Goal: Information Seeking & Learning: Learn about a topic

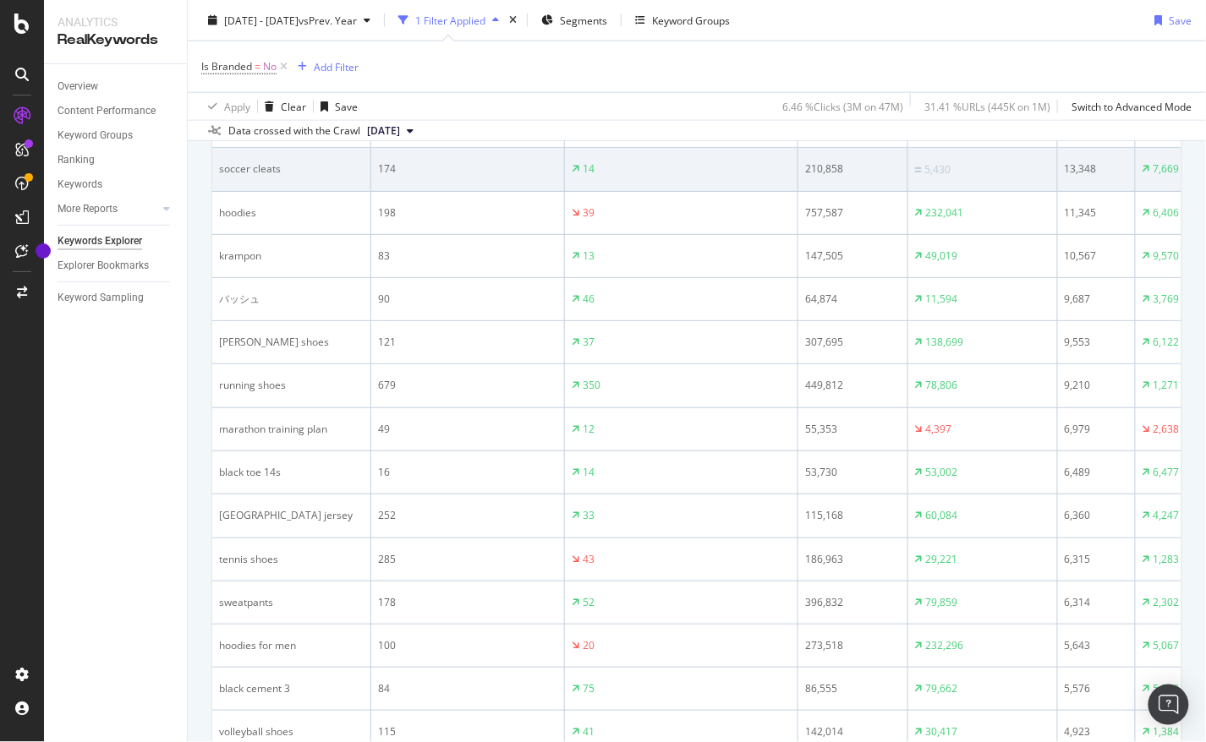
scroll to position [492, 0]
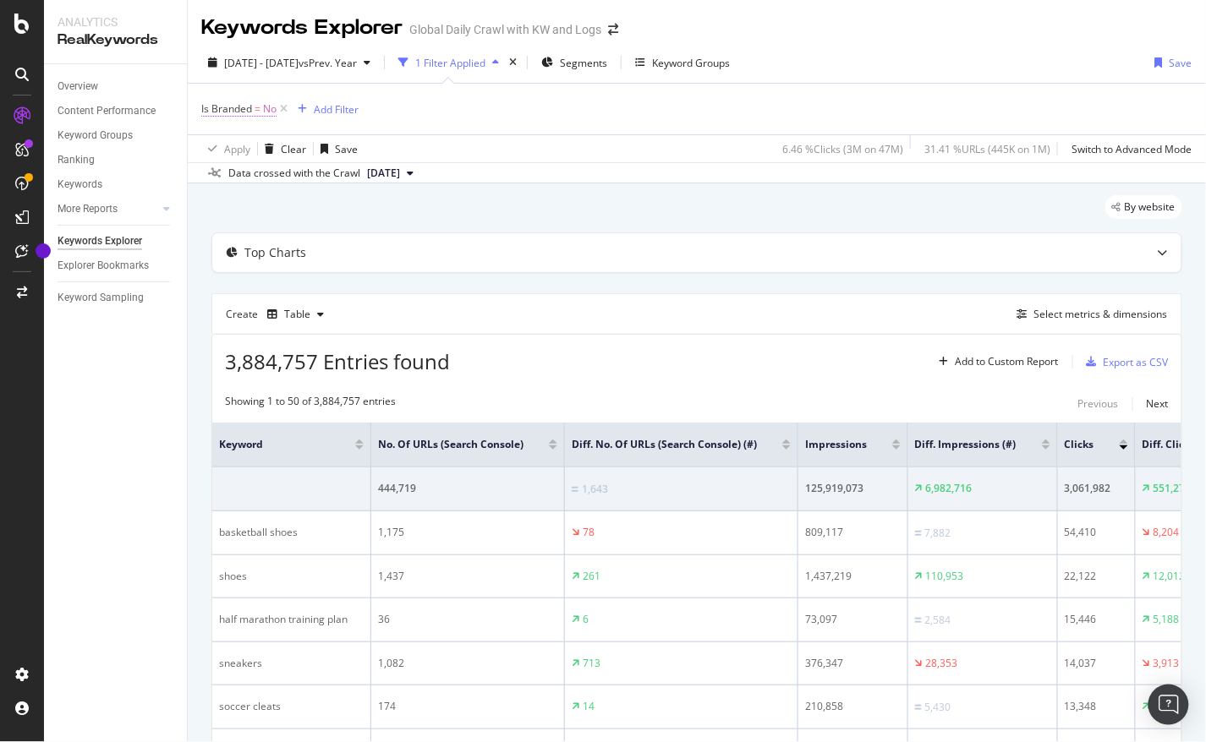
click at [252, 108] on span "Is Branded = No" at bounding box center [238, 108] width 75 height 15
click at [241, 146] on icon at bounding box center [236, 149] width 12 height 10
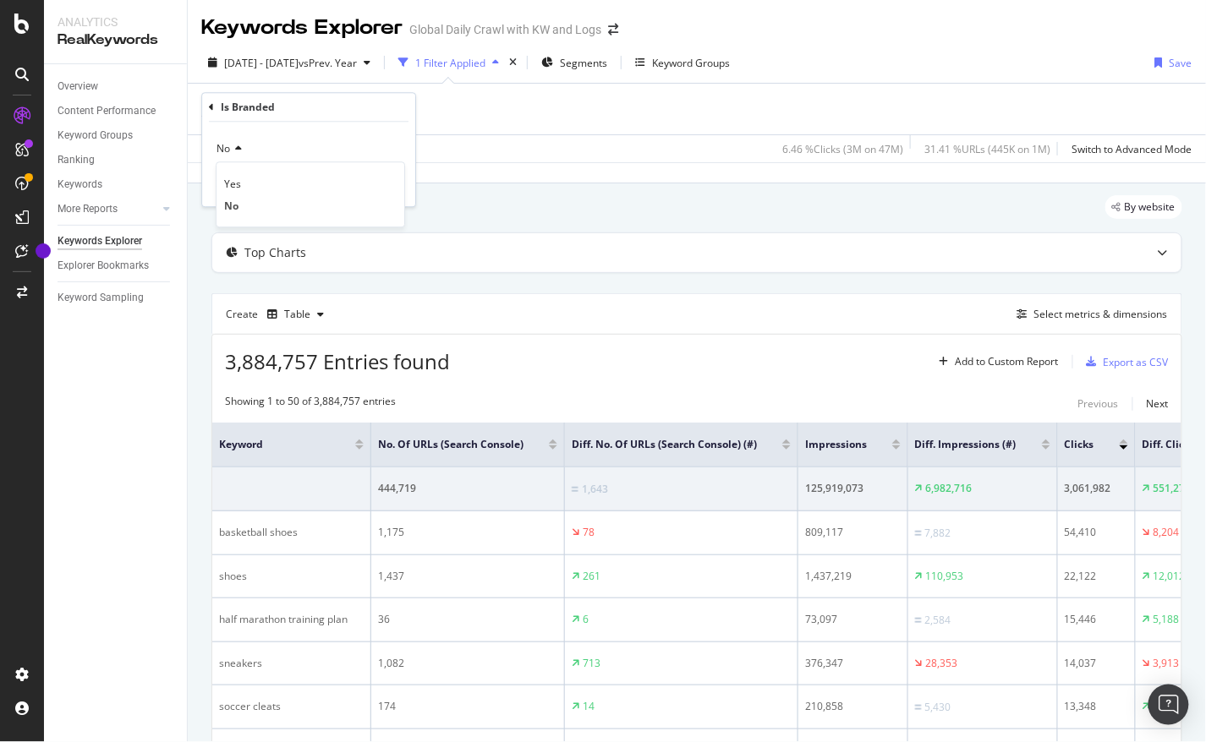
click at [504, 134] on div "Is Branded = No Add Filter" at bounding box center [696, 109] width 991 height 51
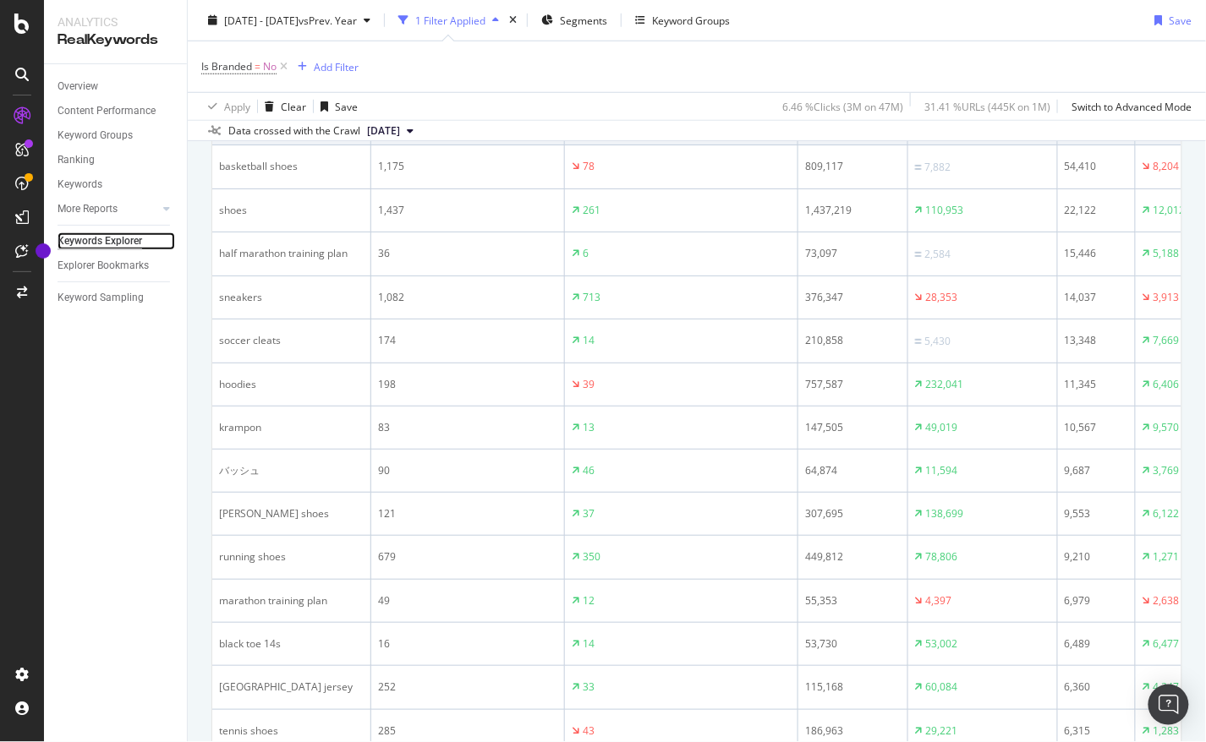
scroll to position [370, 0]
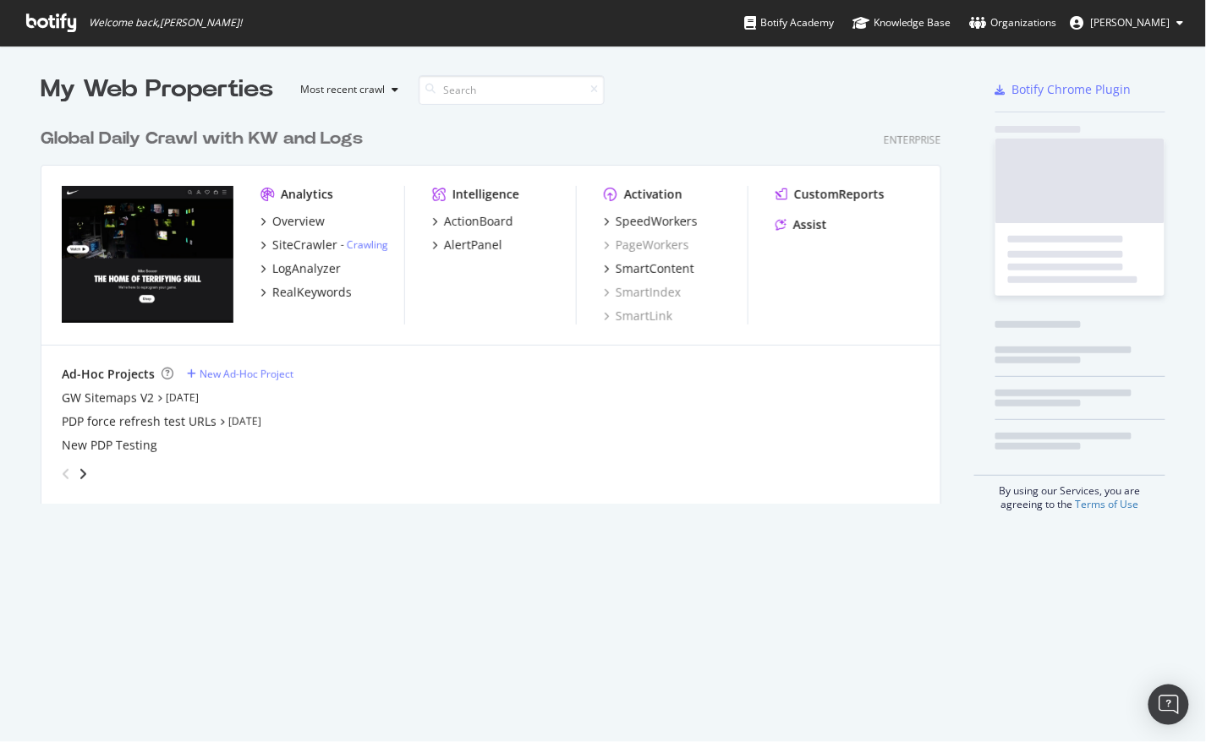
scroll to position [382, 900]
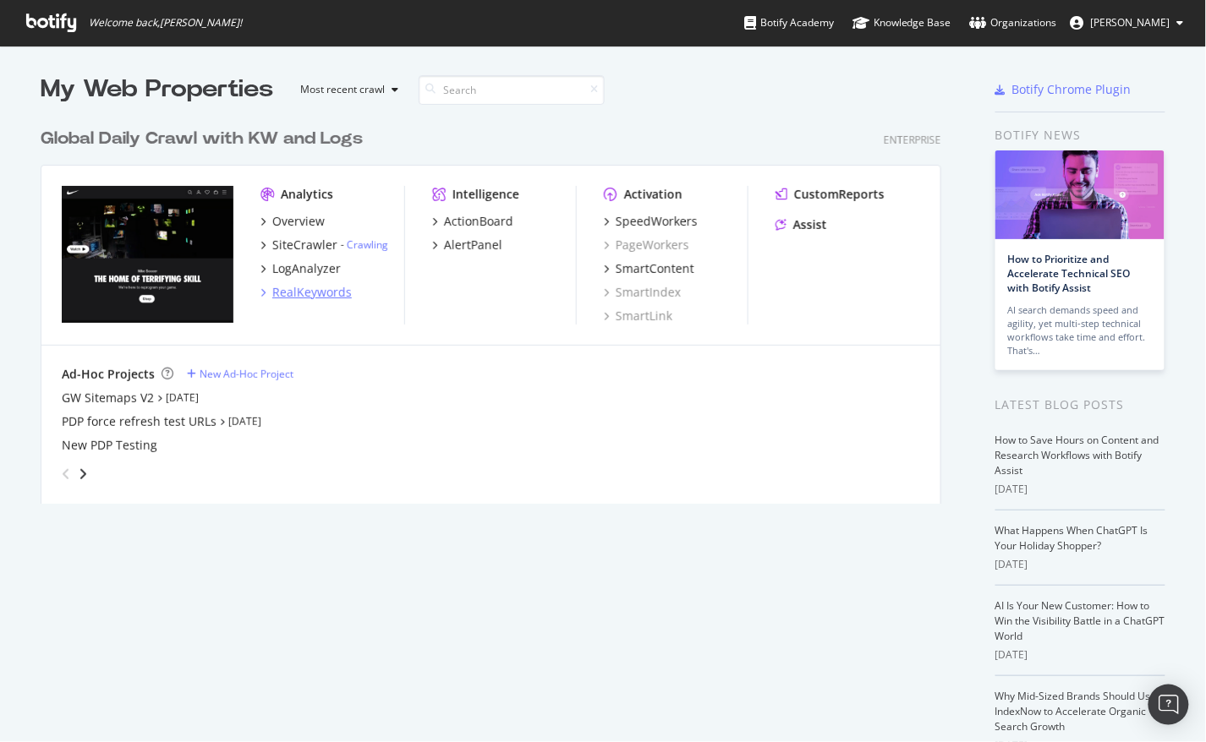
click at [304, 286] on div "RealKeywords" at bounding box center [311, 292] width 79 height 17
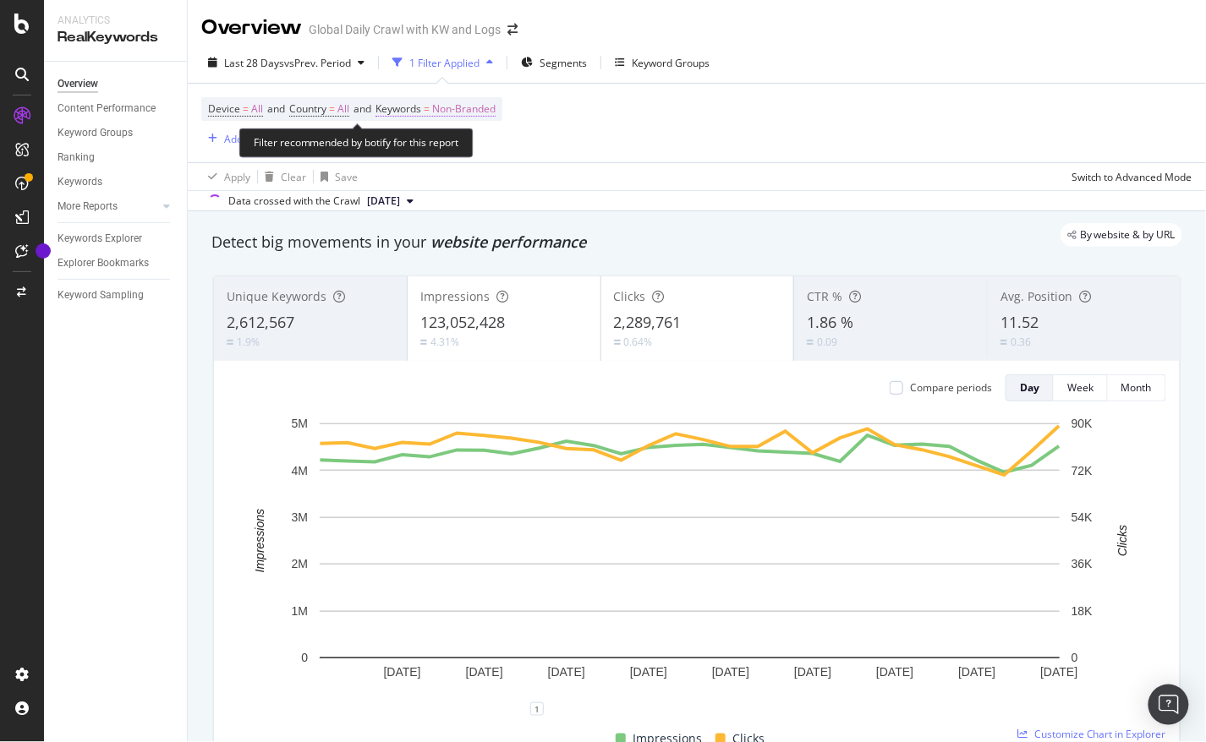
click at [457, 112] on span "Non-Branded" at bounding box center [463, 109] width 63 height 24
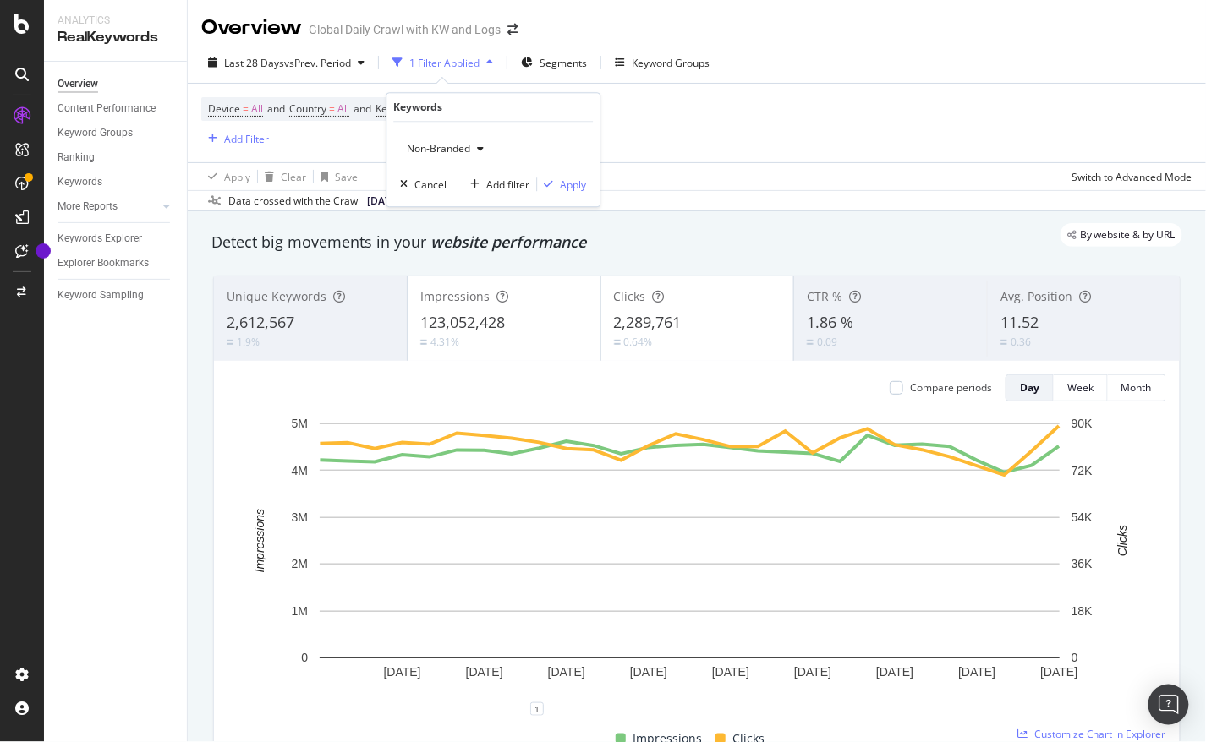
click at [463, 145] on span "Non-Branded" at bounding box center [435, 148] width 70 height 14
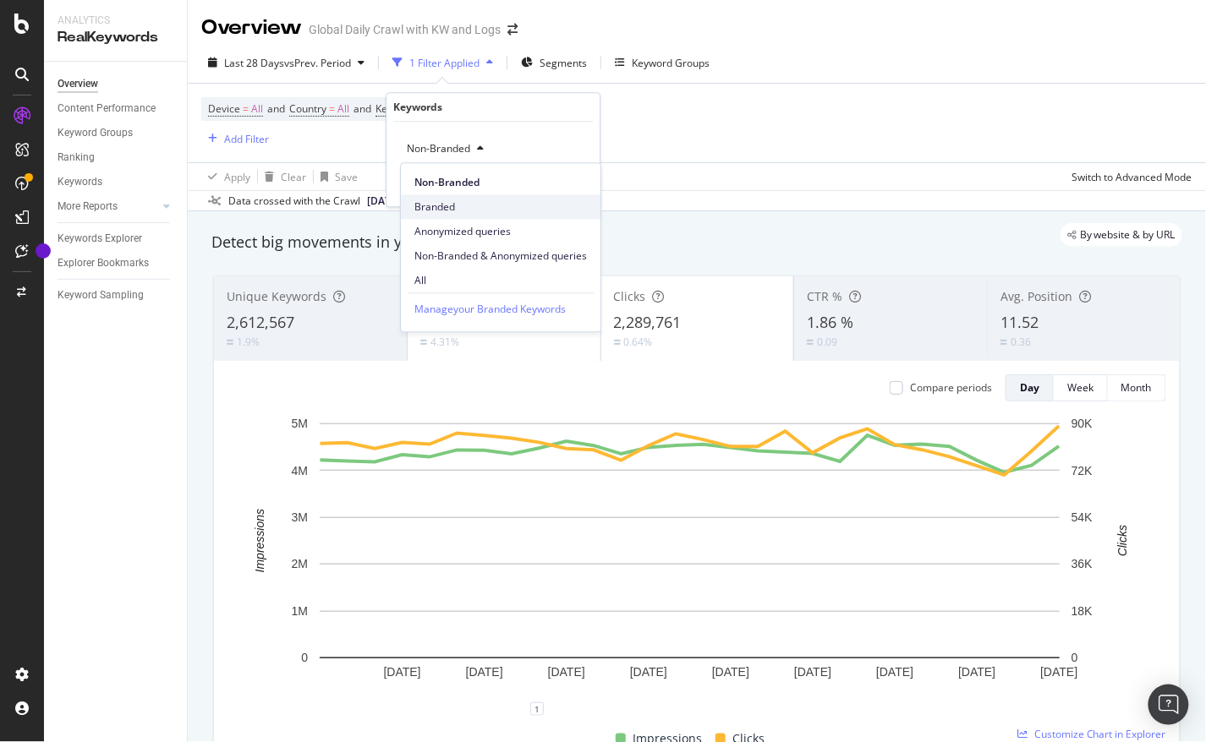
click at [454, 207] on span "Branded" at bounding box center [500, 207] width 173 height 15
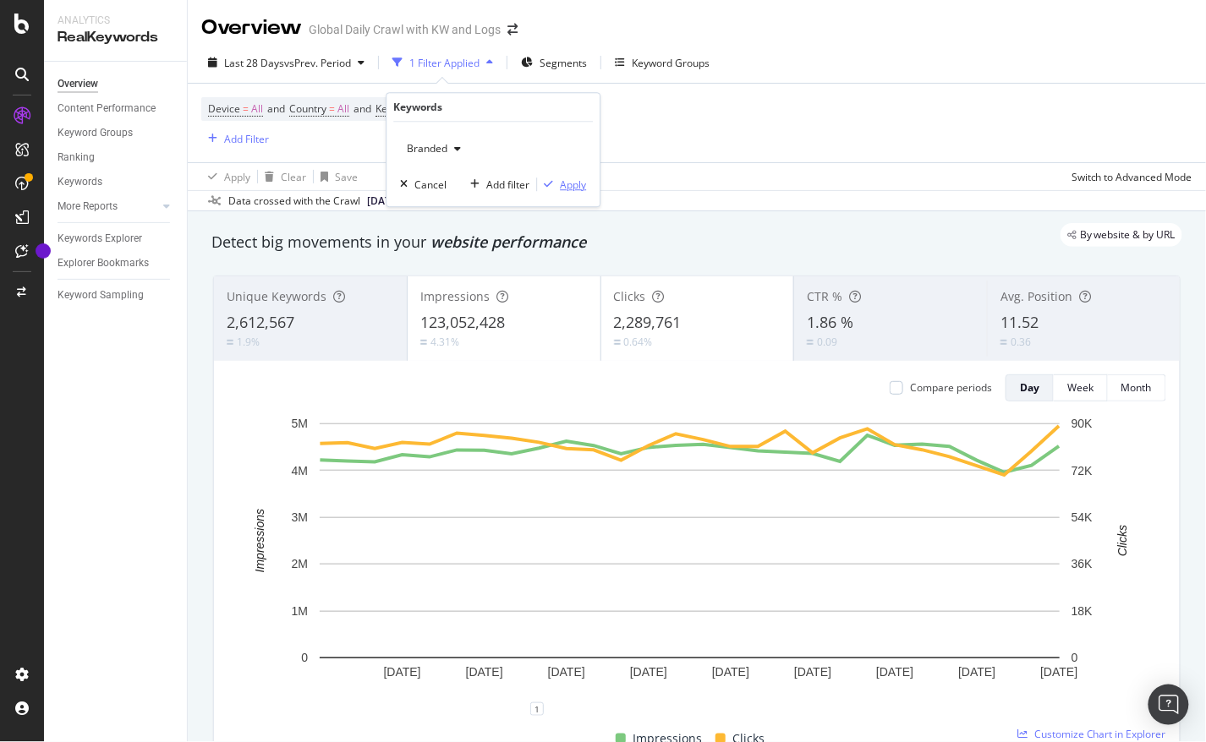
click at [575, 186] on div "Apply" at bounding box center [573, 185] width 26 height 14
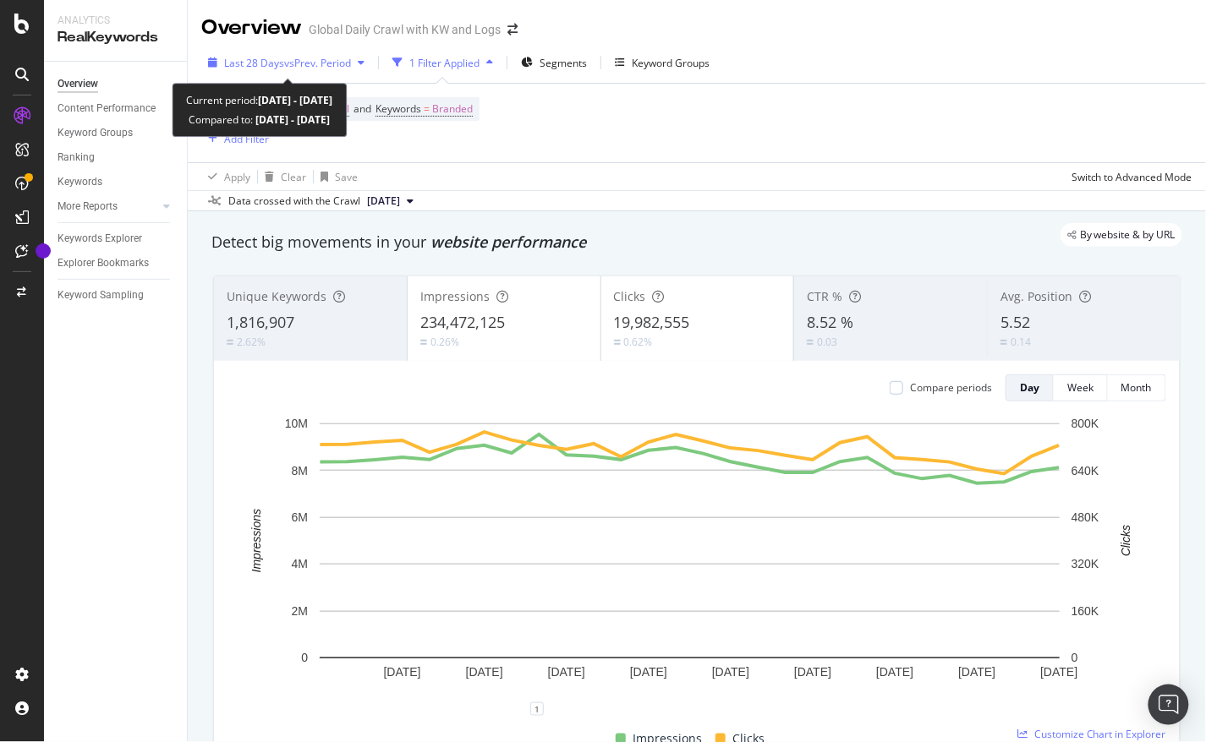
click at [350, 52] on div "Last 28 Days vs Prev. Period" at bounding box center [286, 62] width 170 height 25
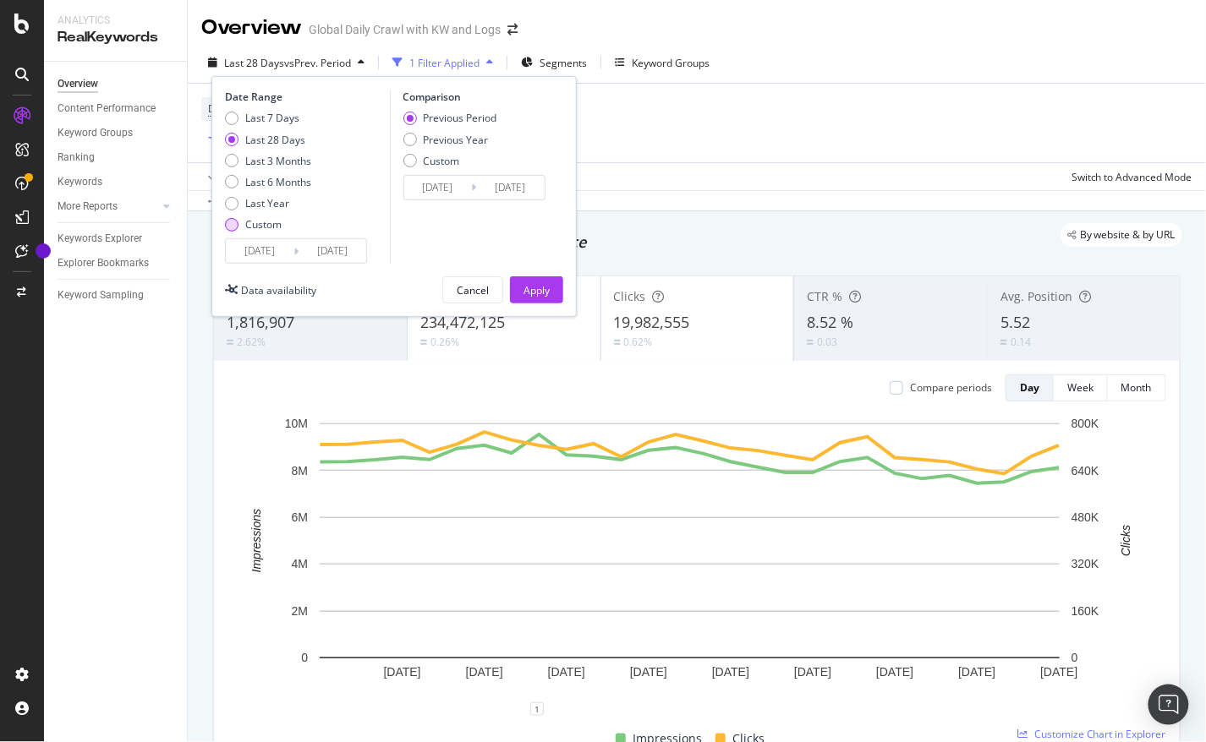
click at [266, 221] on div "Custom" at bounding box center [263, 224] width 36 height 14
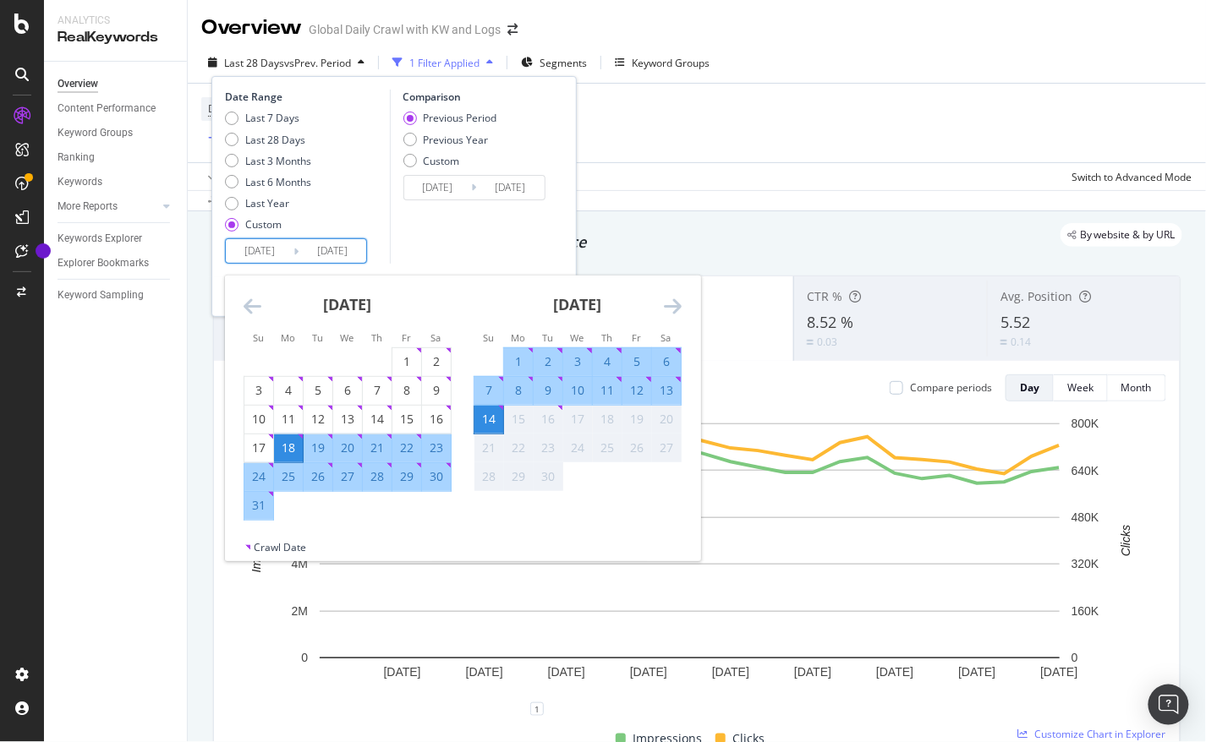
click at [253, 257] on input "2025/08/18" at bounding box center [260, 251] width 68 height 24
click at [256, 313] on icon "Move backward to switch to the previous month." at bounding box center [253, 306] width 18 height 20
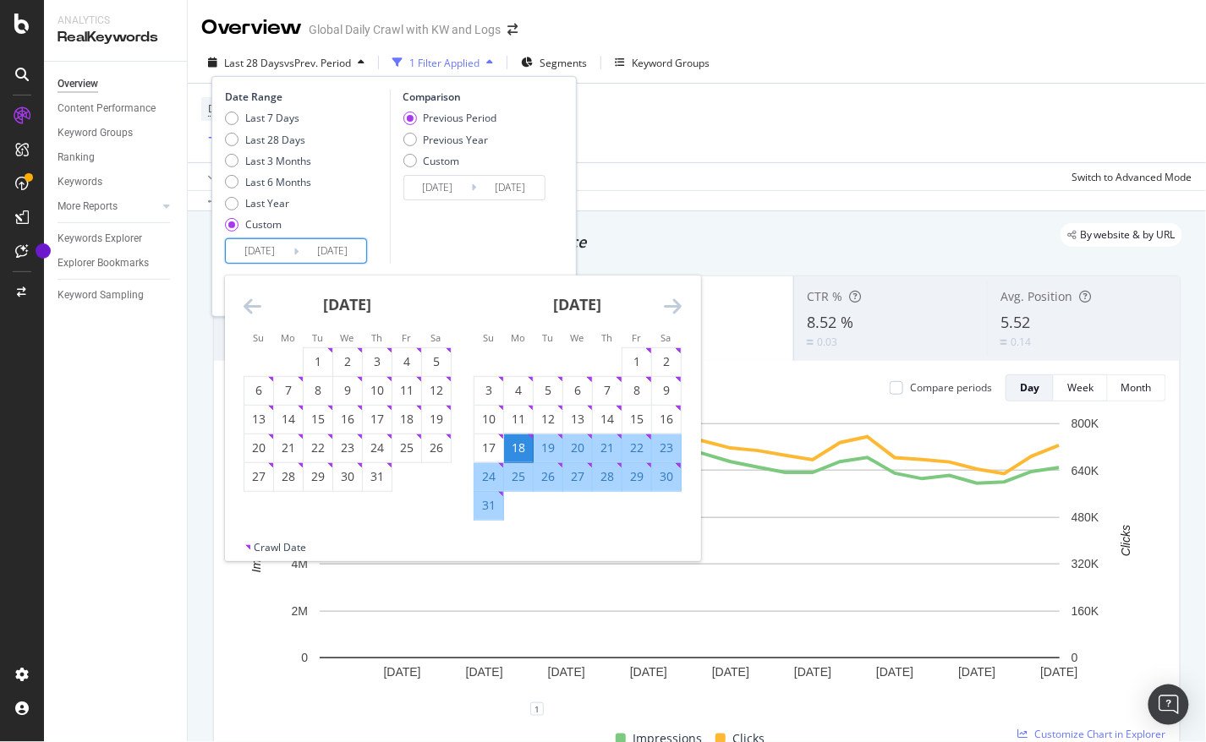
click at [256, 313] on icon "Move backward to switch to the previous month." at bounding box center [253, 306] width 18 height 20
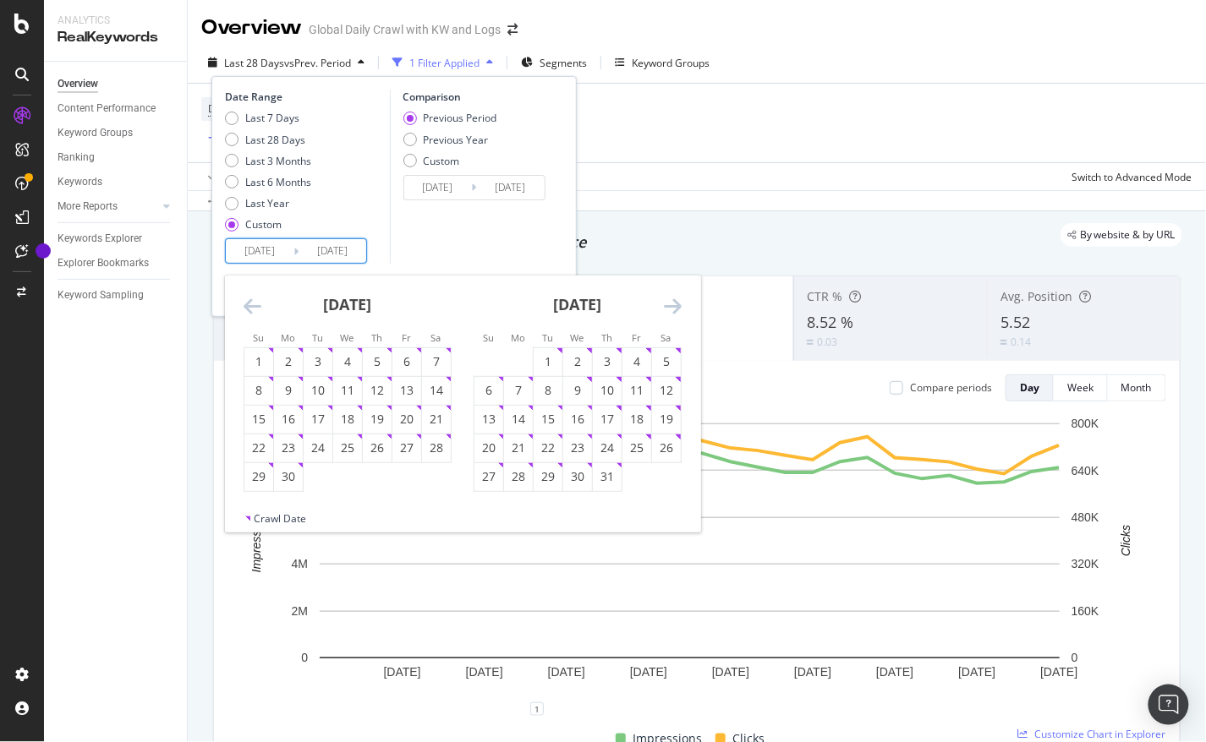
click at [256, 313] on icon "Move backward to switch to the previous month." at bounding box center [253, 306] width 18 height 20
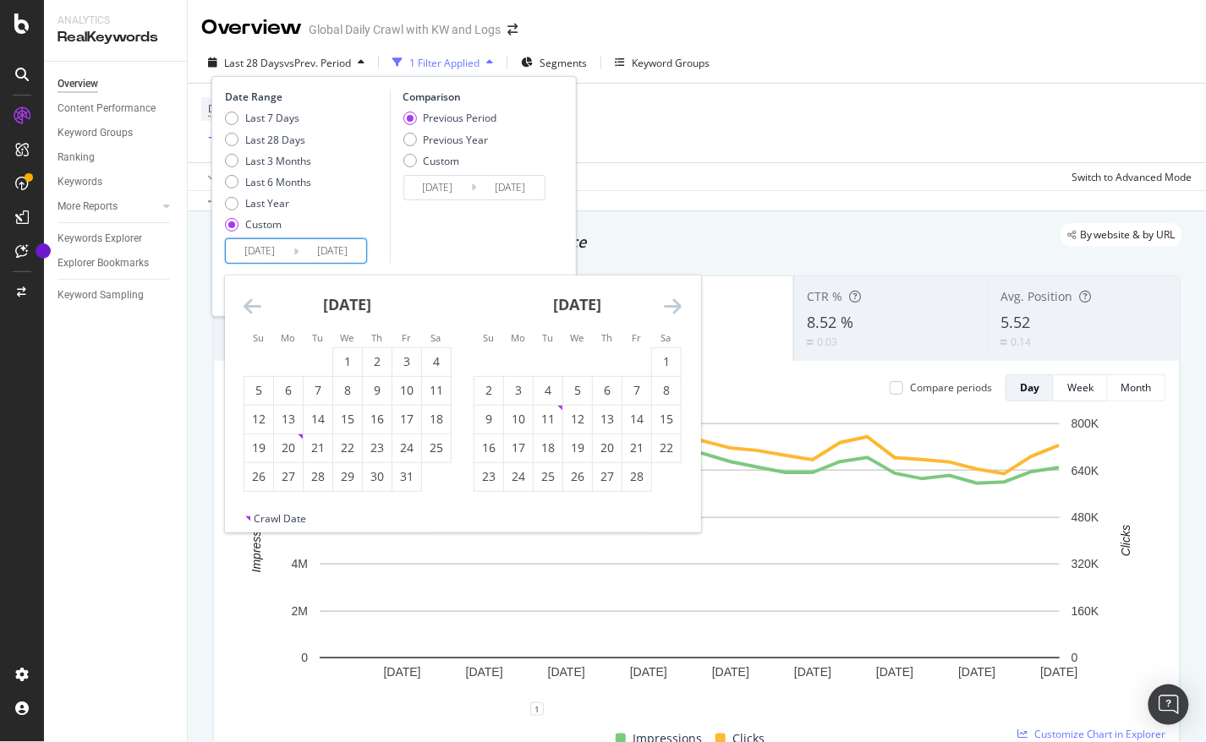
click at [256, 313] on icon "Move backward to switch to the previous month." at bounding box center [253, 306] width 18 height 20
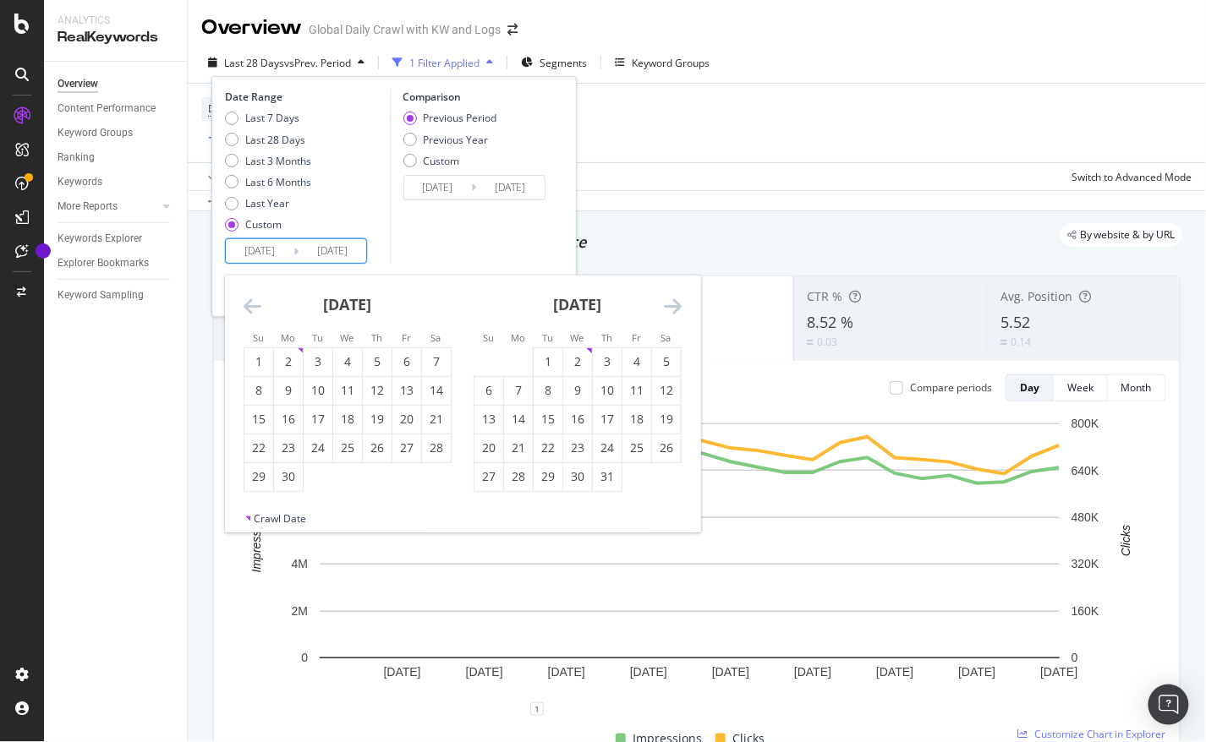
click at [256, 313] on icon "Move backward to switch to the previous month." at bounding box center [253, 306] width 18 height 20
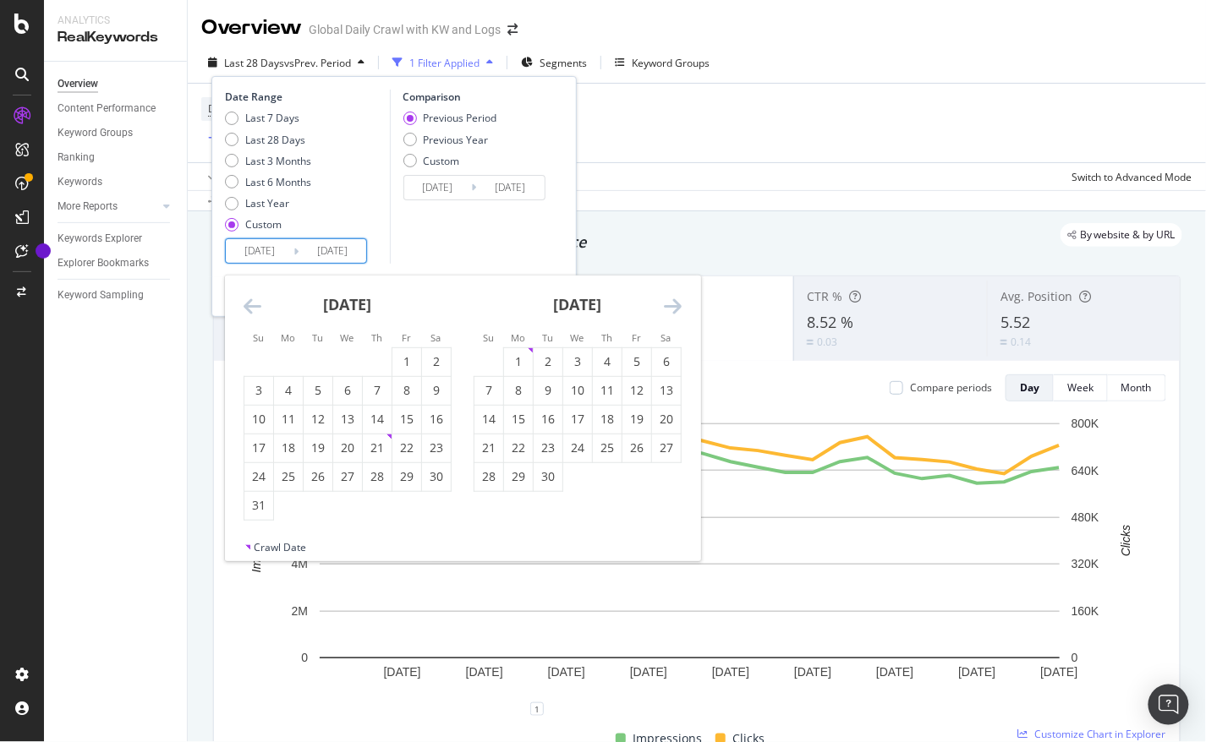
click at [256, 313] on icon "Move backward to switch to the previous month." at bounding box center [253, 306] width 18 height 20
click at [372, 299] on strong "December 2023" at bounding box center [348, 304] width 48 height 20
click at [372, 308] on strong "December 2023" at bounding box center [348, 304] width 48 height 20
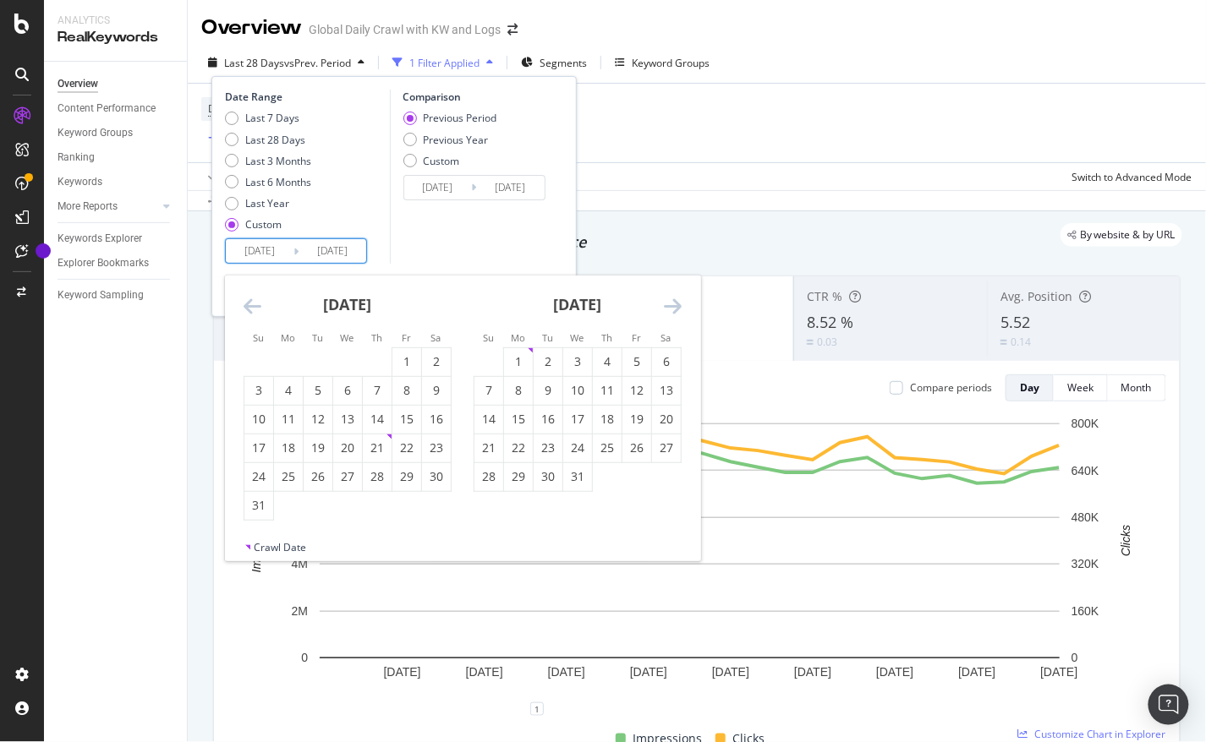
click at [257, 255] on input "2025/08/18" at bounding box center [260, 251] width 68 height 24
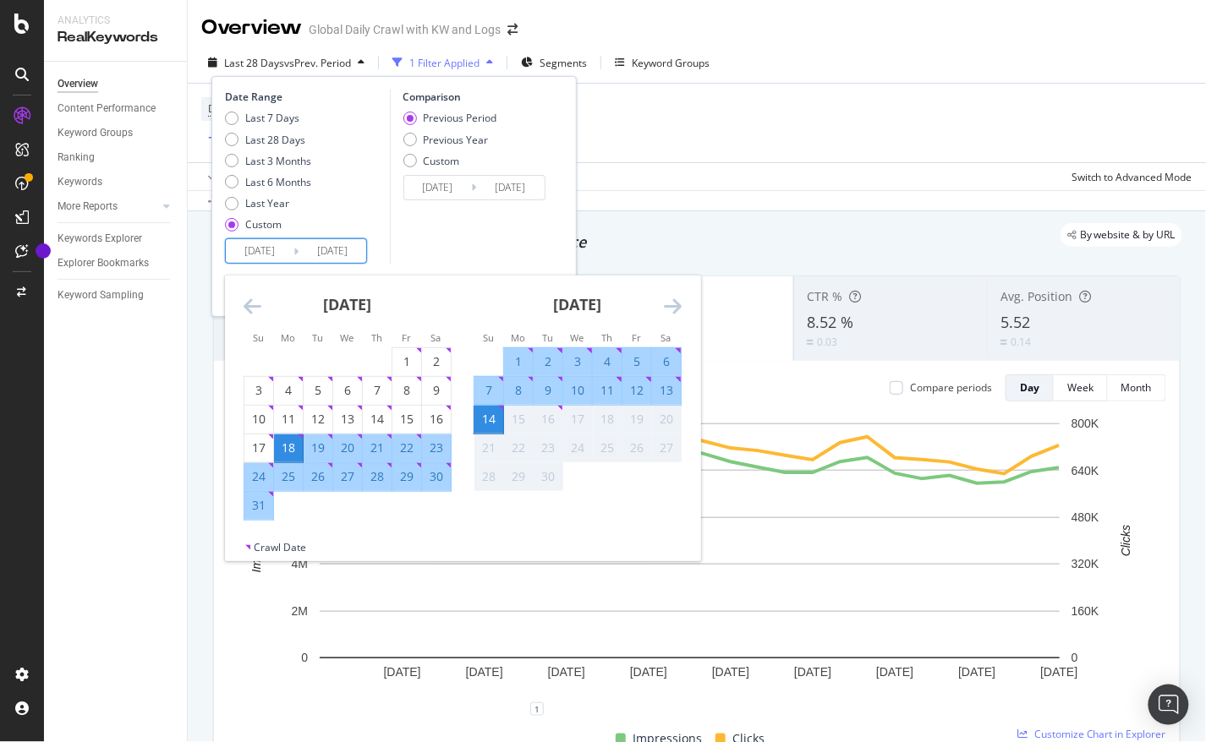
click at [254, 252] on input "2025/08/18" at bounding box center [260, 251] width 68 height 24
click at [250, 253] on input "2025/08/18" at bounding box center [260, 251] width 68 height 24
click at [255, 254] on input "2025/08/18" at bounding box center [260, 251] width 68 height 24
type input "2025/08/18"
type input "2021/08/18"
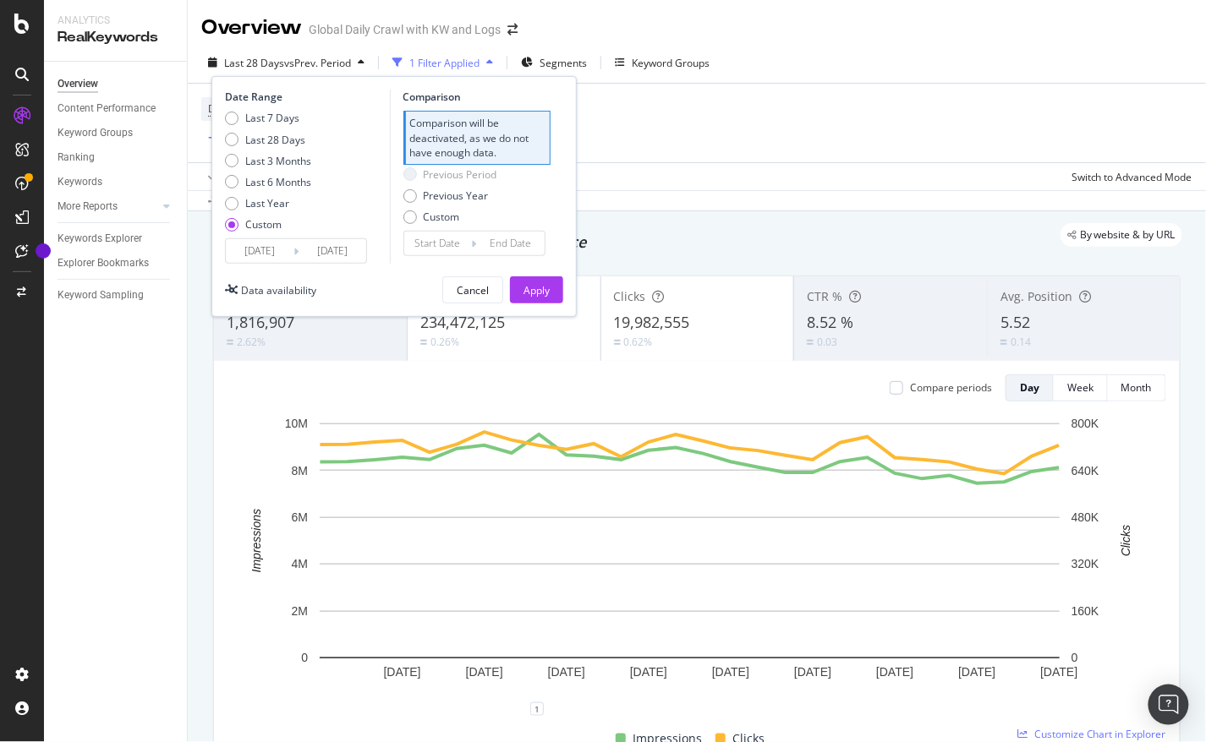
click at [376, 226] on div "Last 7 Days Last 28 Days Last 3 Months Last 6 Months Last Year Custom" at bounding box center [305, 175] width 161 height 128
click at [528, 284] on div "Apply" at bounding box center [536, 290] width 26 height 14
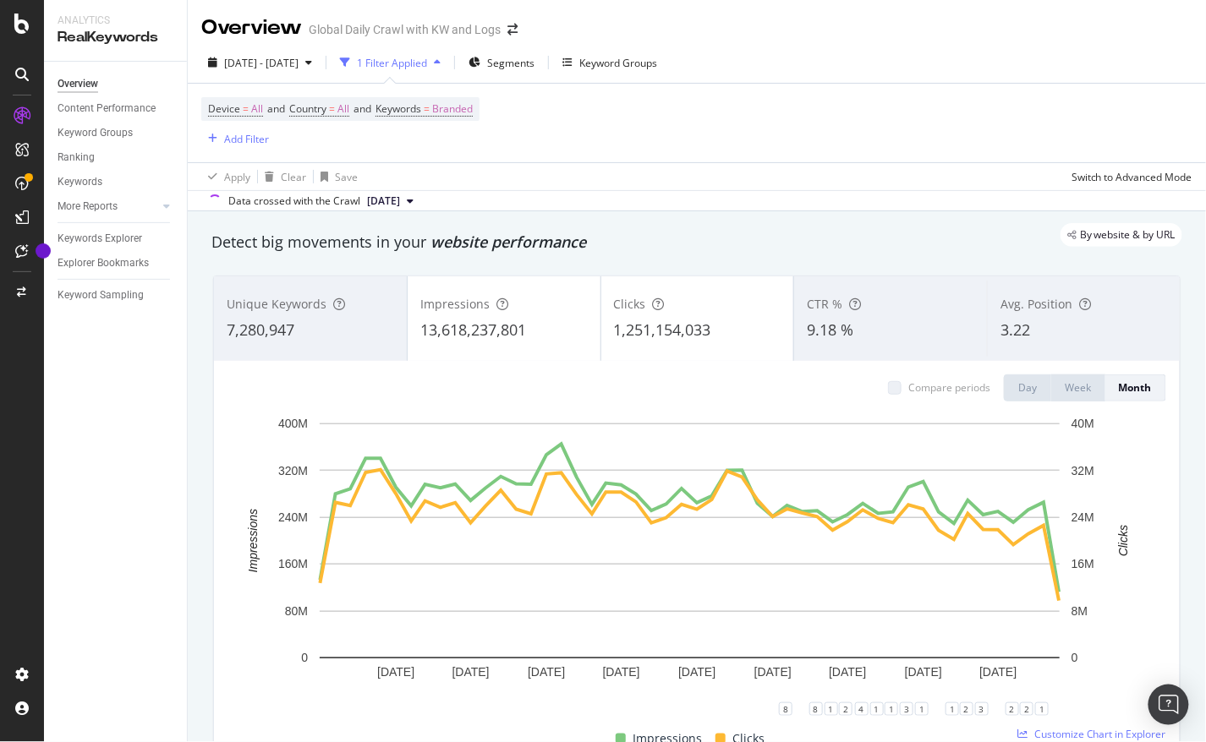
click at [540, 331] on div "13,618,237,801" at bounding box center [503, 331] width 167 height 22
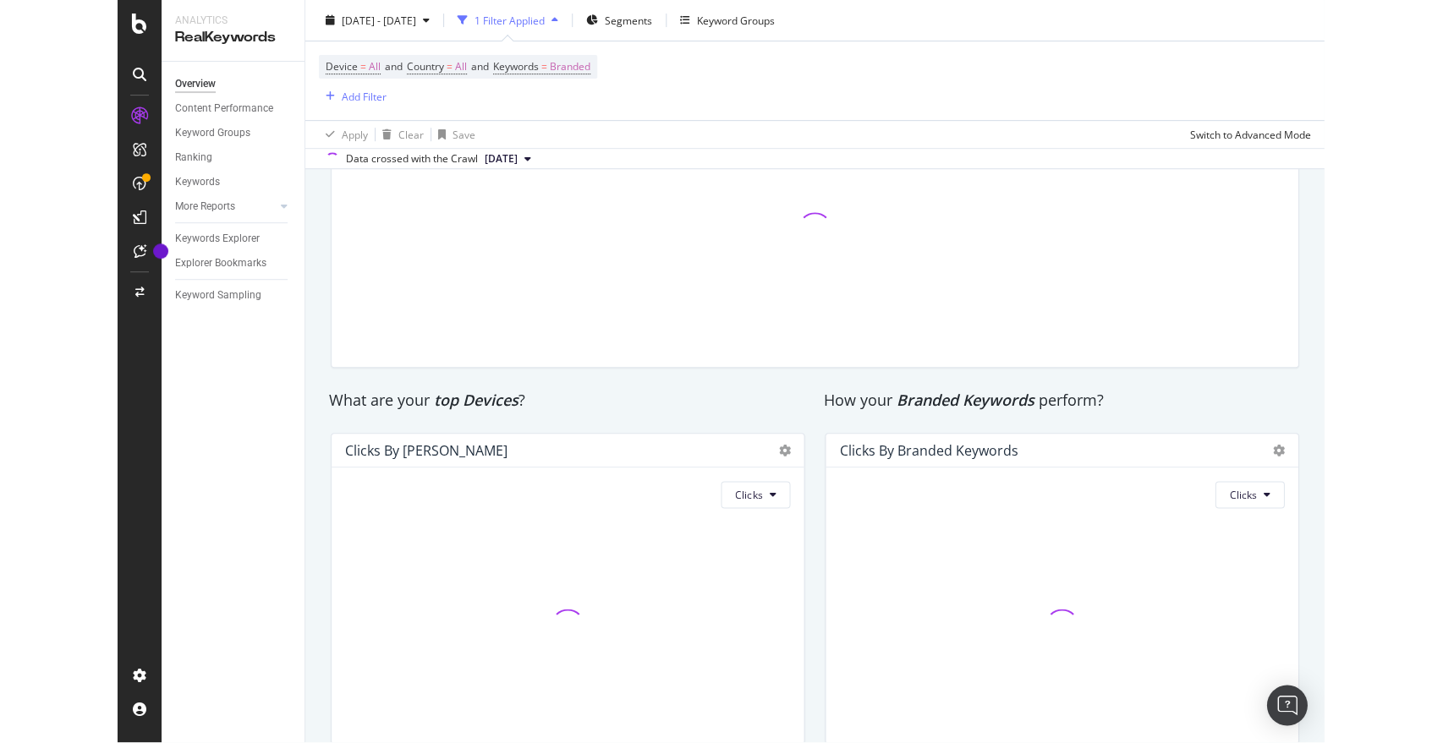
scroll to position [2667, 0]
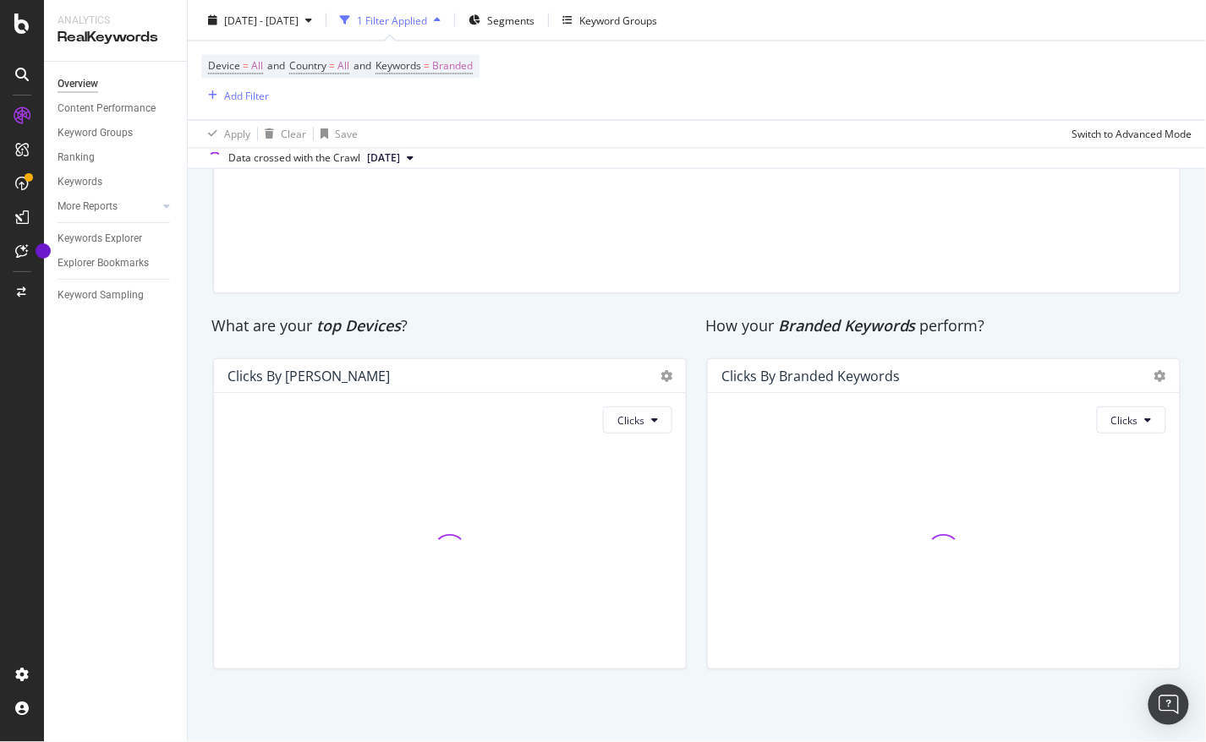
click at [419, 331] on div "What are your top Devices ?" at bounding box center [449, 326] width 477 height 22
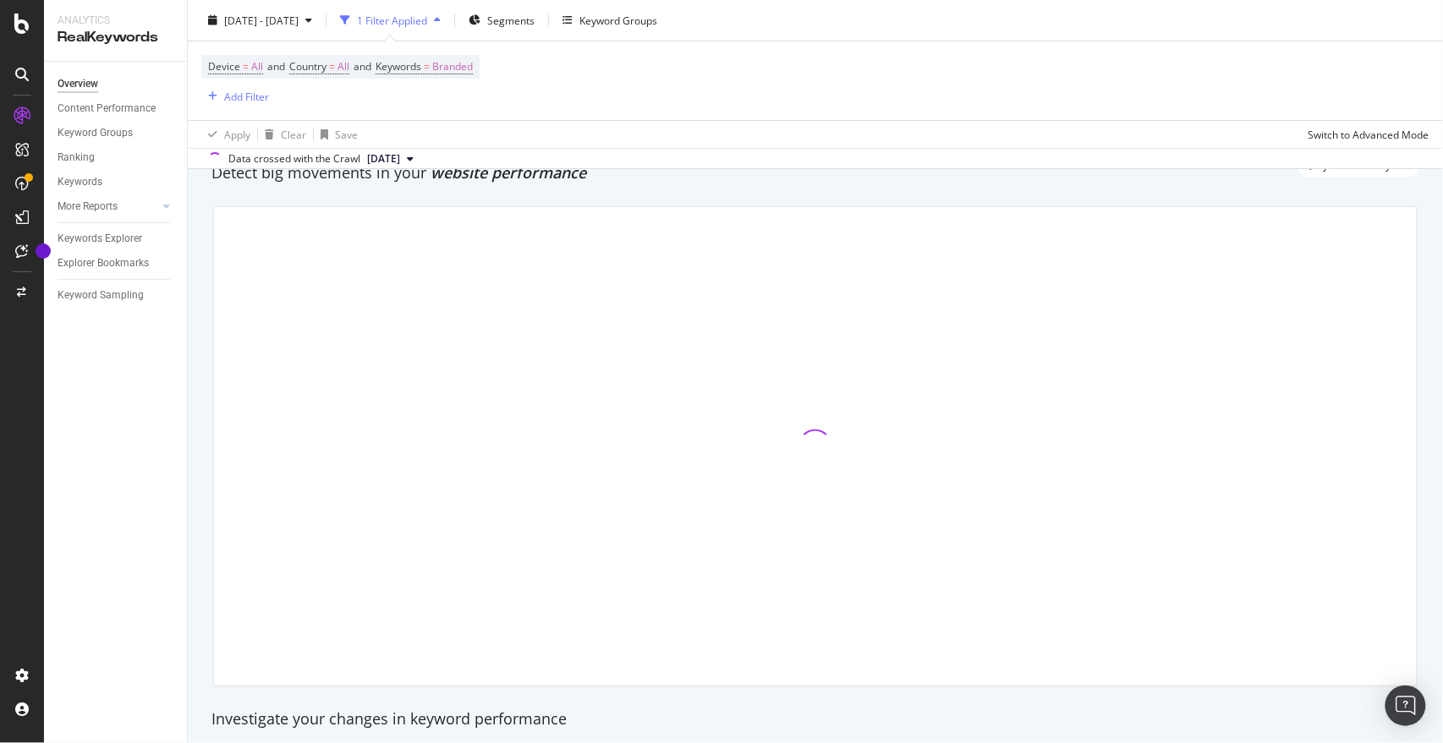
scroll to position [0, 0]
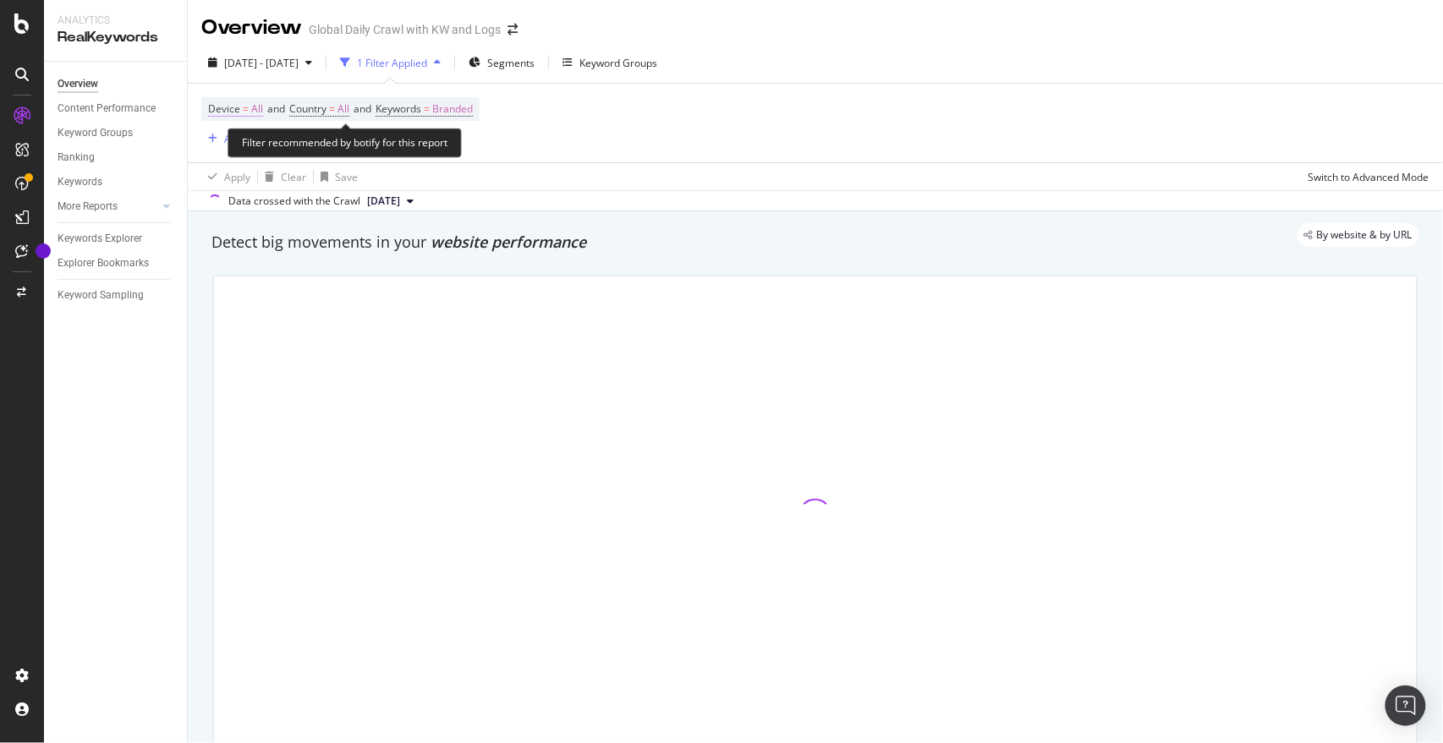
click at [248, 110] on span "Device = All" at bounding box center [235, 108] width 55 height 15
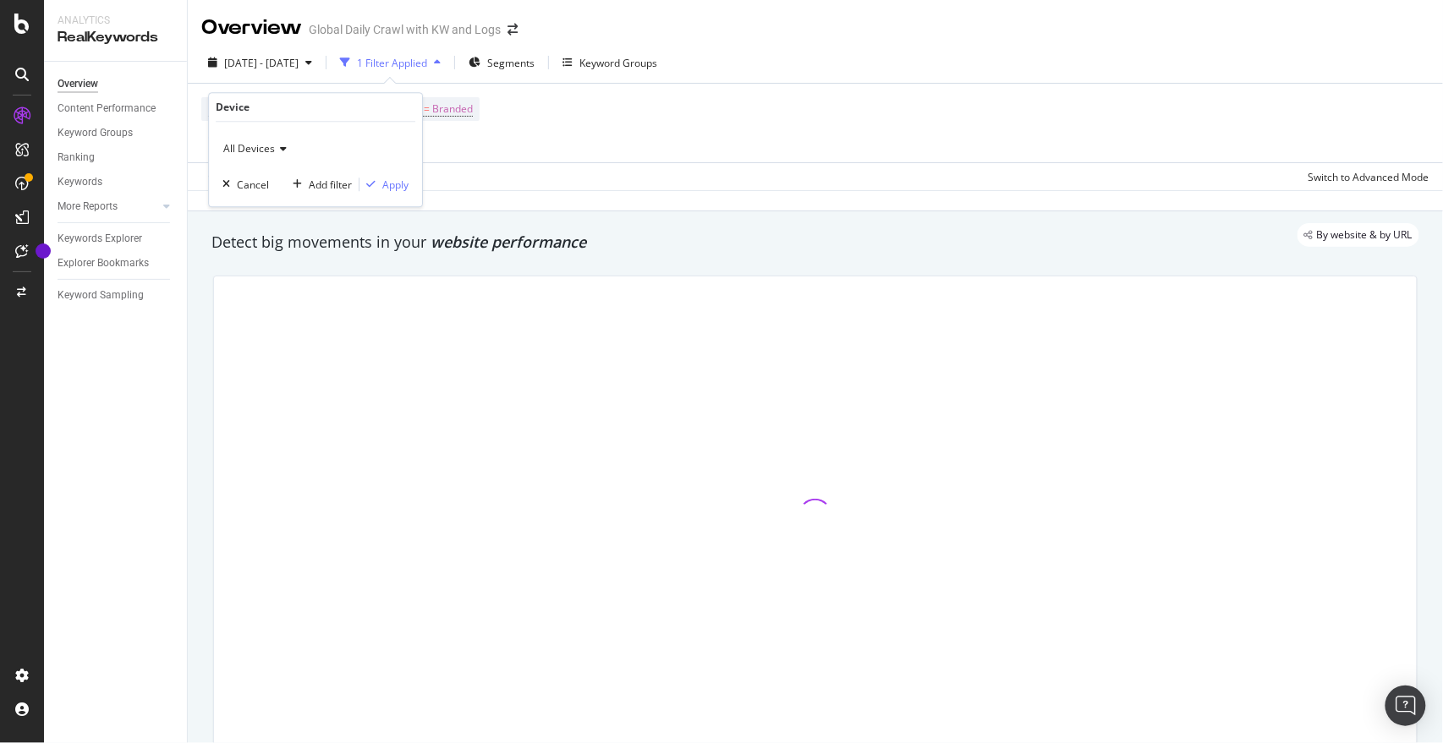
click at [475, 182] on div "Apply Clear Save Switch to Advanced Mode" at bounding box center [815, 176] width 1255 height 28
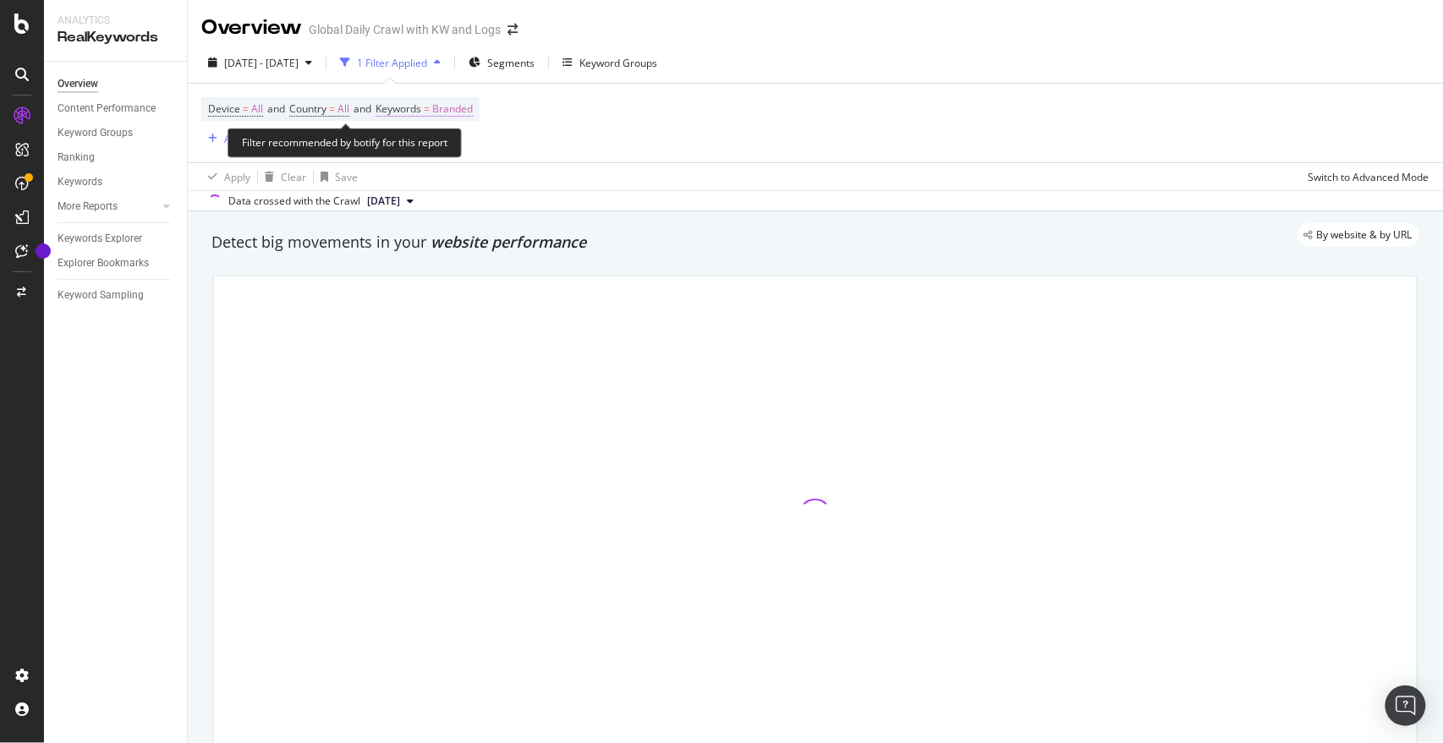
click at [461, 112] on span "Branded" at bounding box center [452, 109] width 41 height 24
click at [452, 147] on div "button" at bounding box center [457, 149] width 20 height 10
click at [655, 168] on div "Apply Clear Save Switch to Advanced Mode" at bounding box center [815, 176] width 1255 height 28
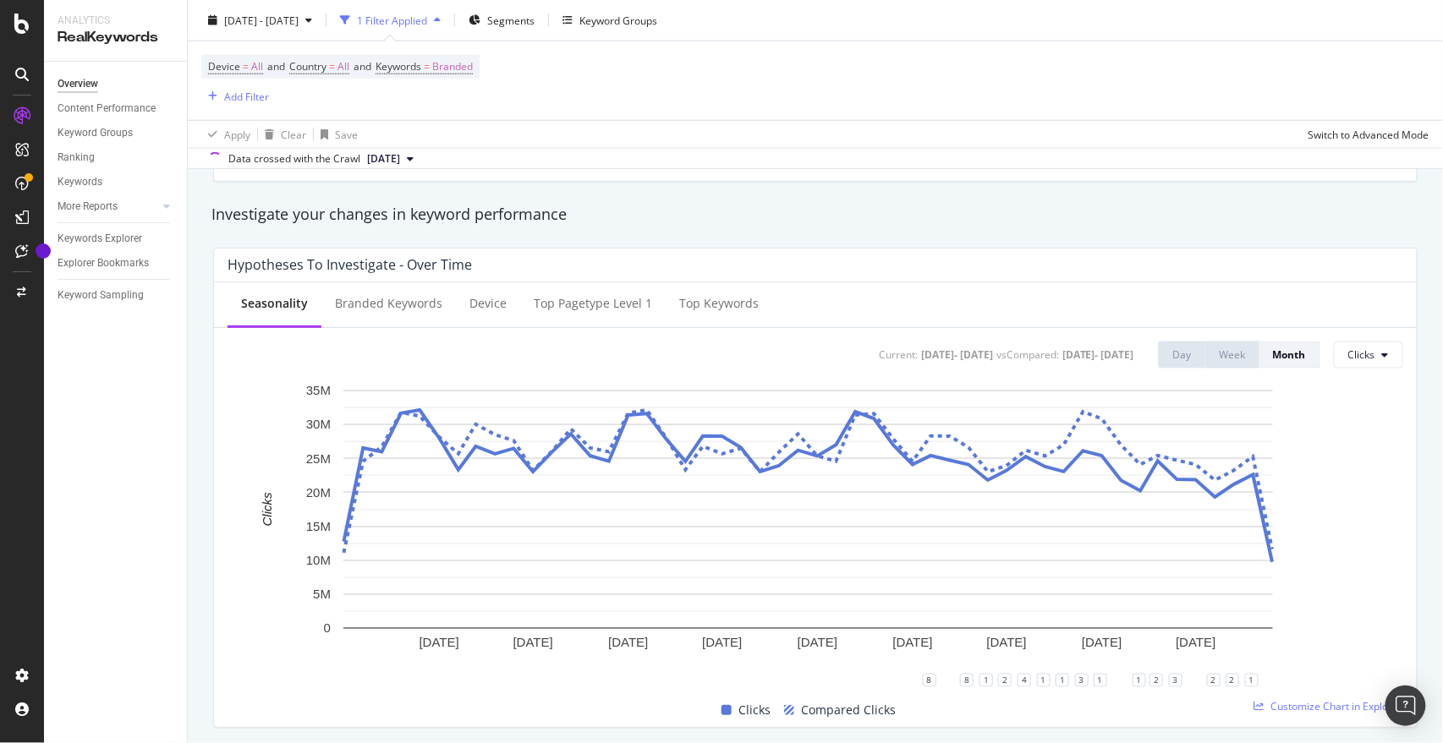
scroll to position [575, 0]
click at [400, 309] on div "Branded Keywords" at bounding box center [388, 302] width 107 height 17
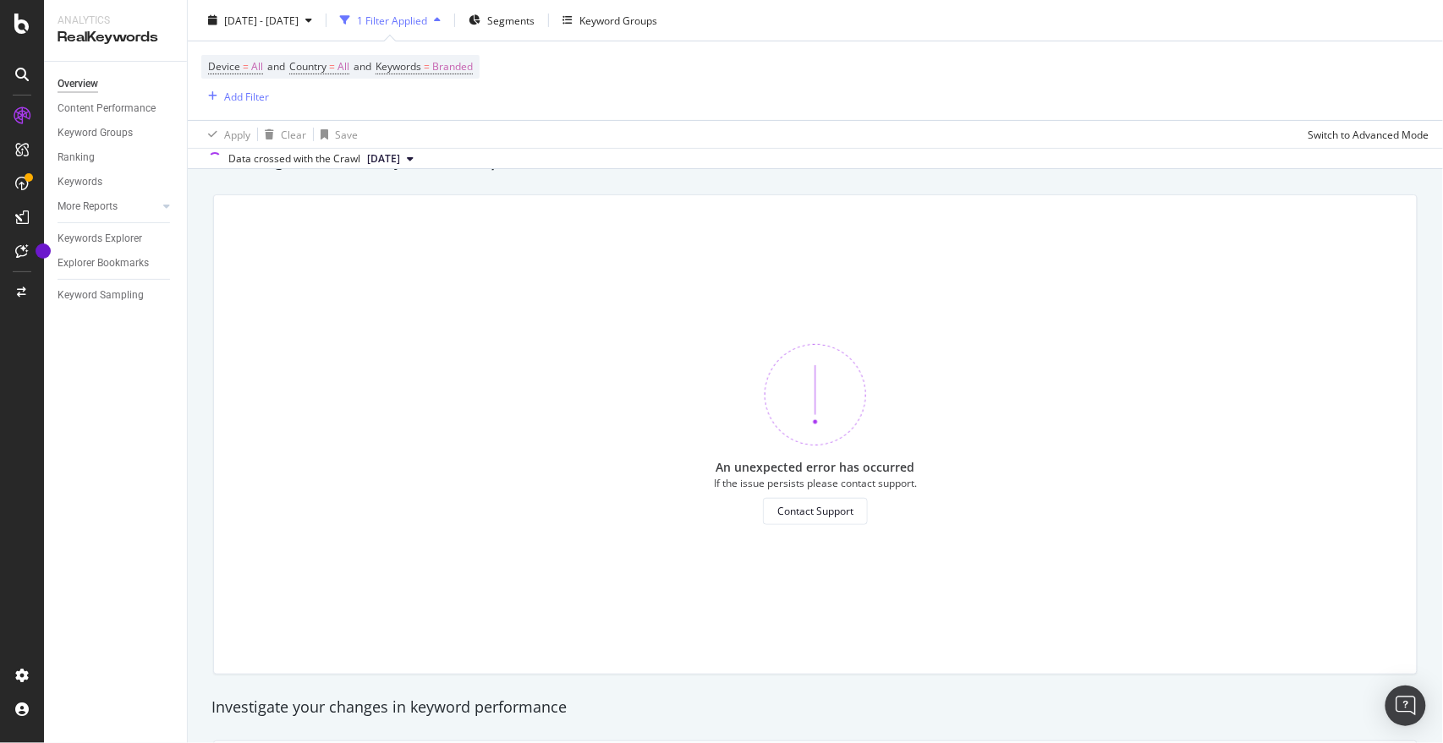
scroll to position [0, 0]
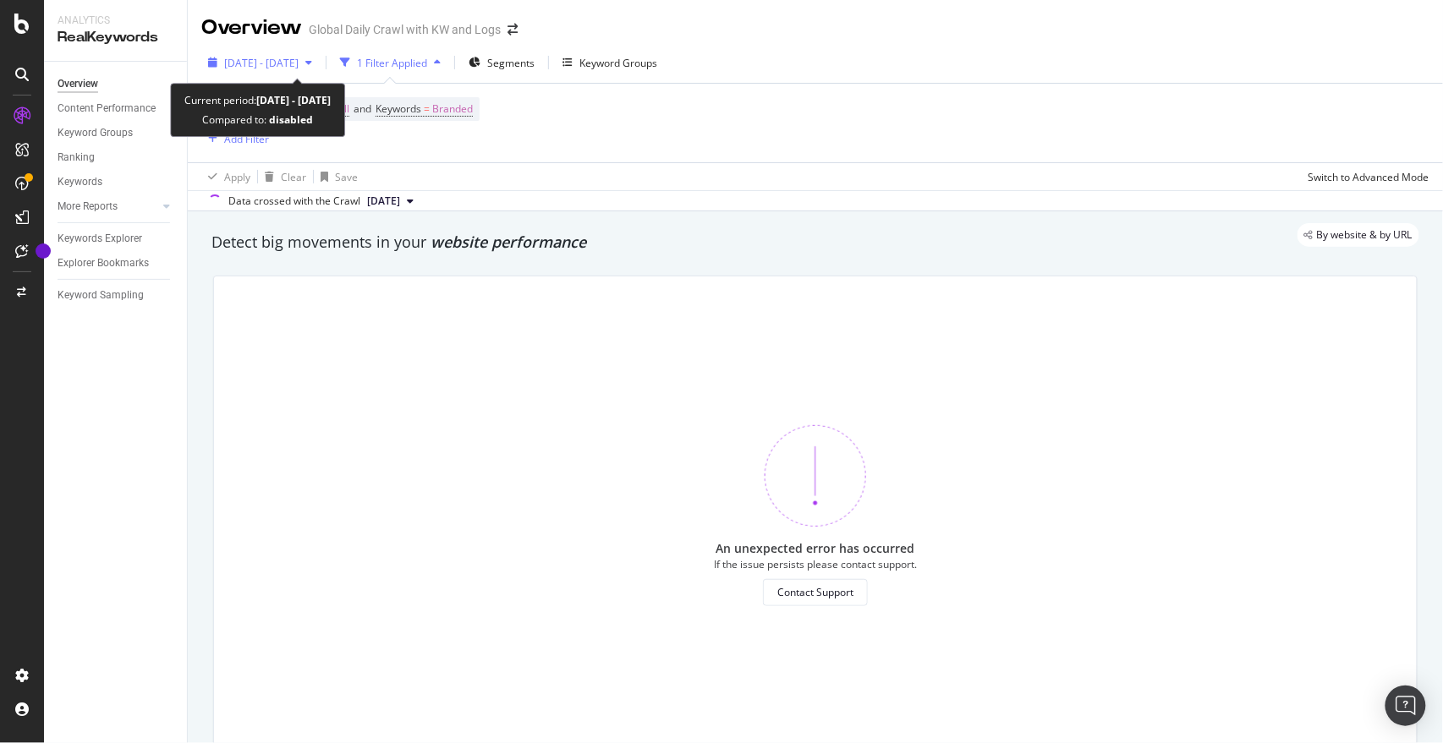
click at [273, 58] on span "2021 Aug. 18th - 2025 Sep. 14th" at bounding box center [261, 63] width 74 height 14
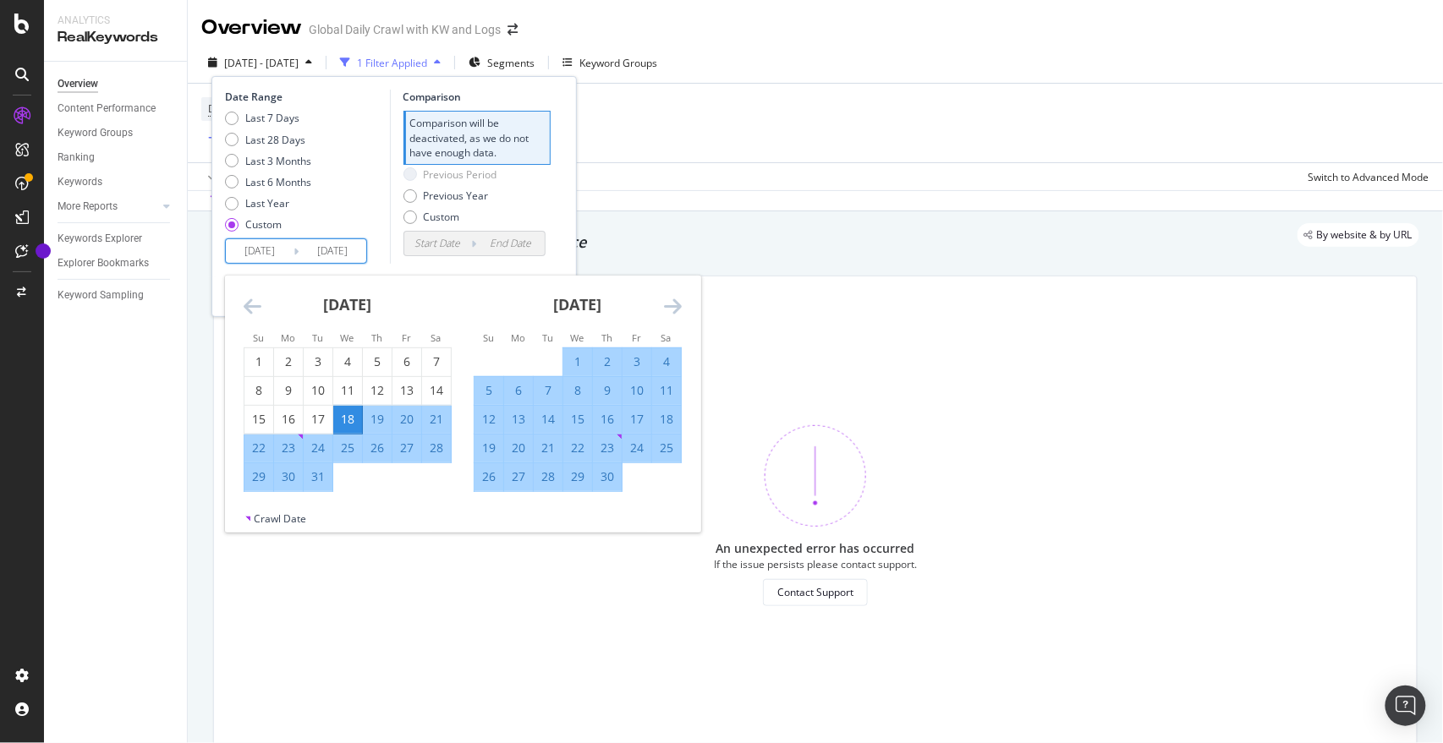
click at [330, 254] on input "2025/09/14" at bounding box center [333, 251] width 68 height 24
click at [270, 250] on input "2021/08/18" at bounding box center [260, 251] width 68 height 24
type input "2021/08/18"
type input "2020/09/19"
type input "2024/09/15"
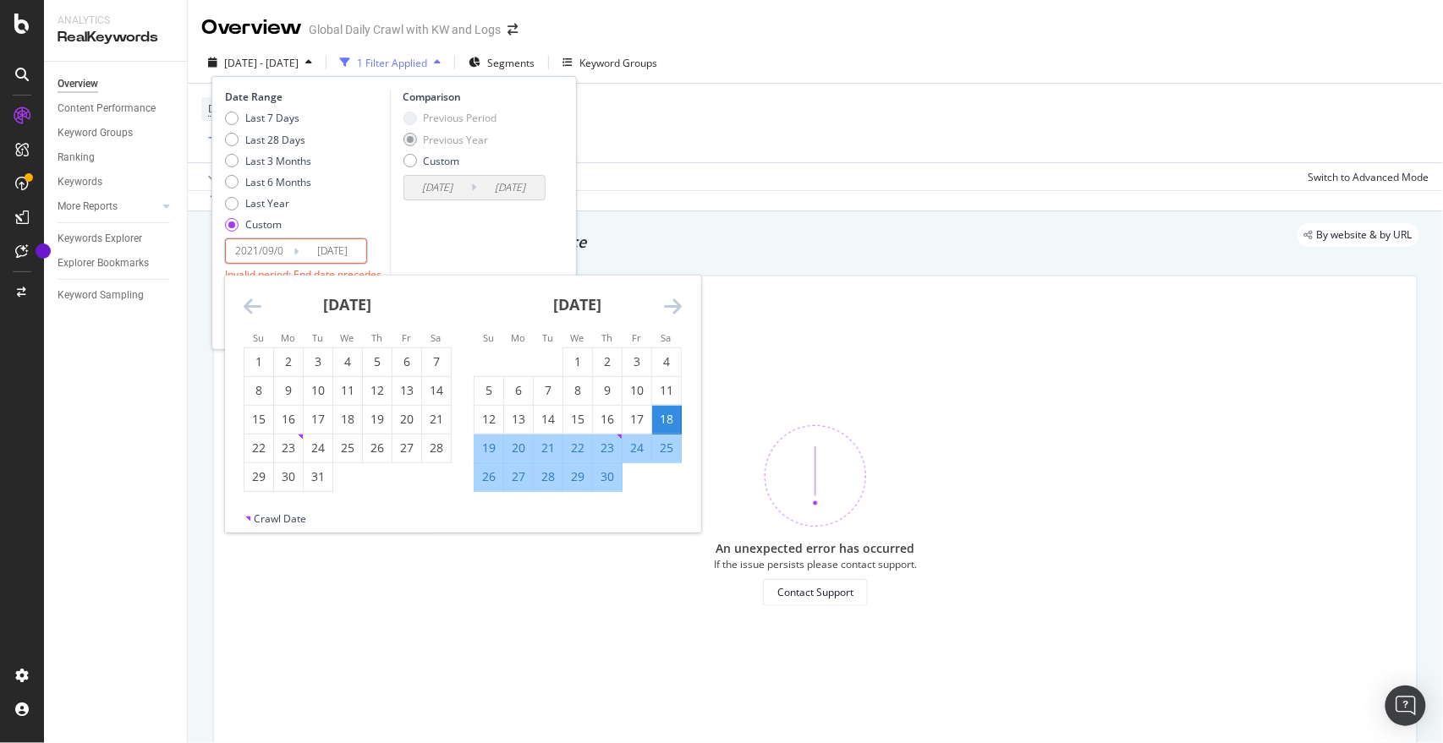
type input "2021/09/01"
type input "2020/09/02"
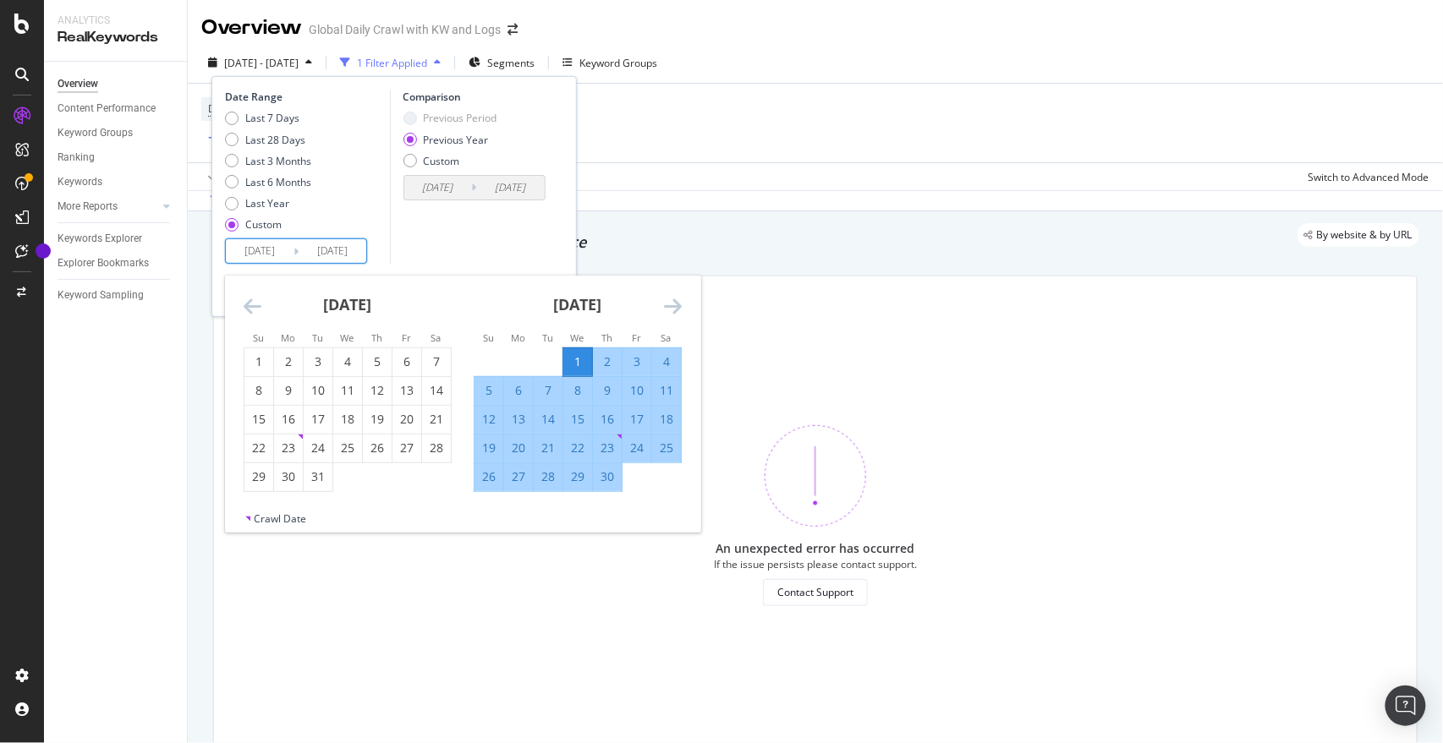
type input "2021/09/01"
click at [341, 253] on input "2025/09/14" at bounding box center [333, 251] width 68 height 24
type input "2025/09/14"
type input "2024/08/15"
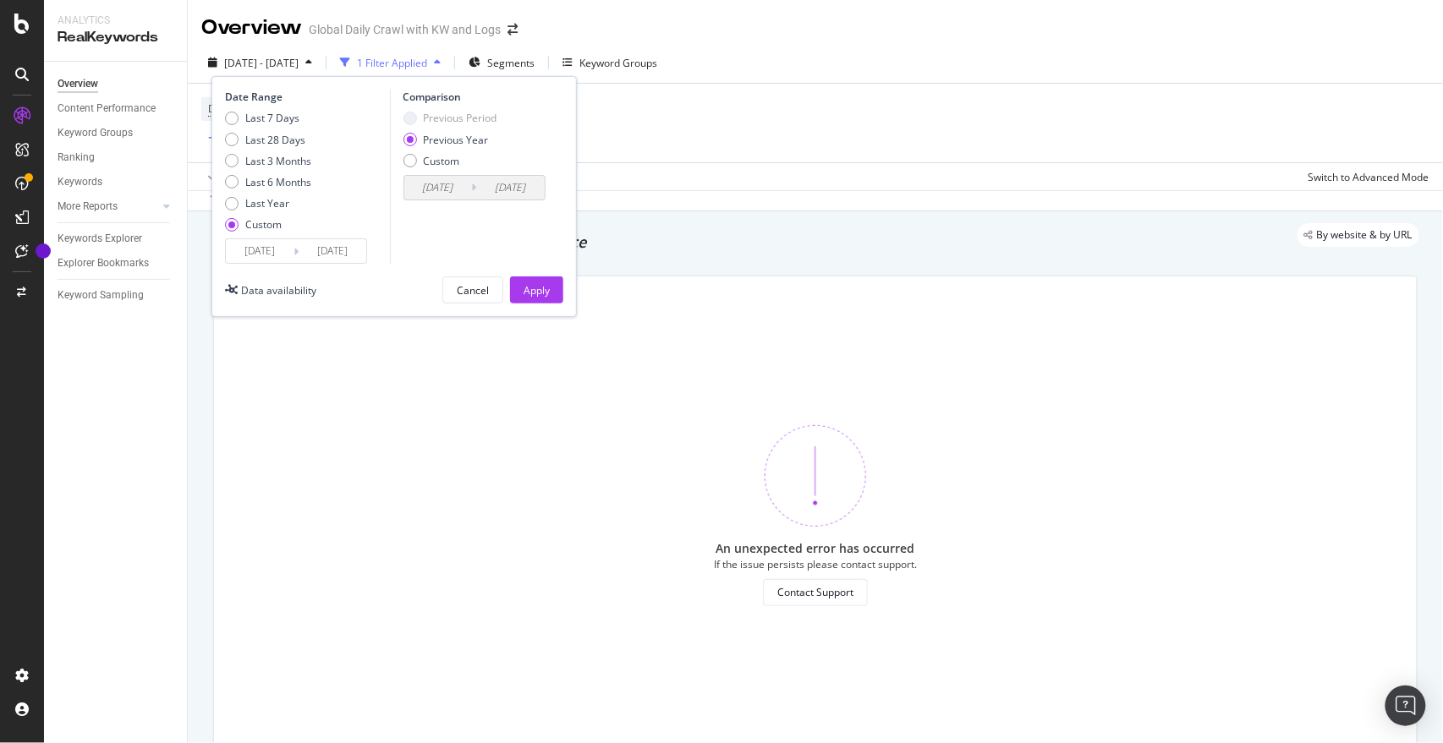
click at [361, 254] on input "2025/08/14" at bounding box center [333, 251] width 68 height 24
type input "2025/08/30"
type input "2024/08/31"
type input "2025/08/30"
click at [526, 288] on div "Apply" at bounding box center [536, 290] width 26 height 14
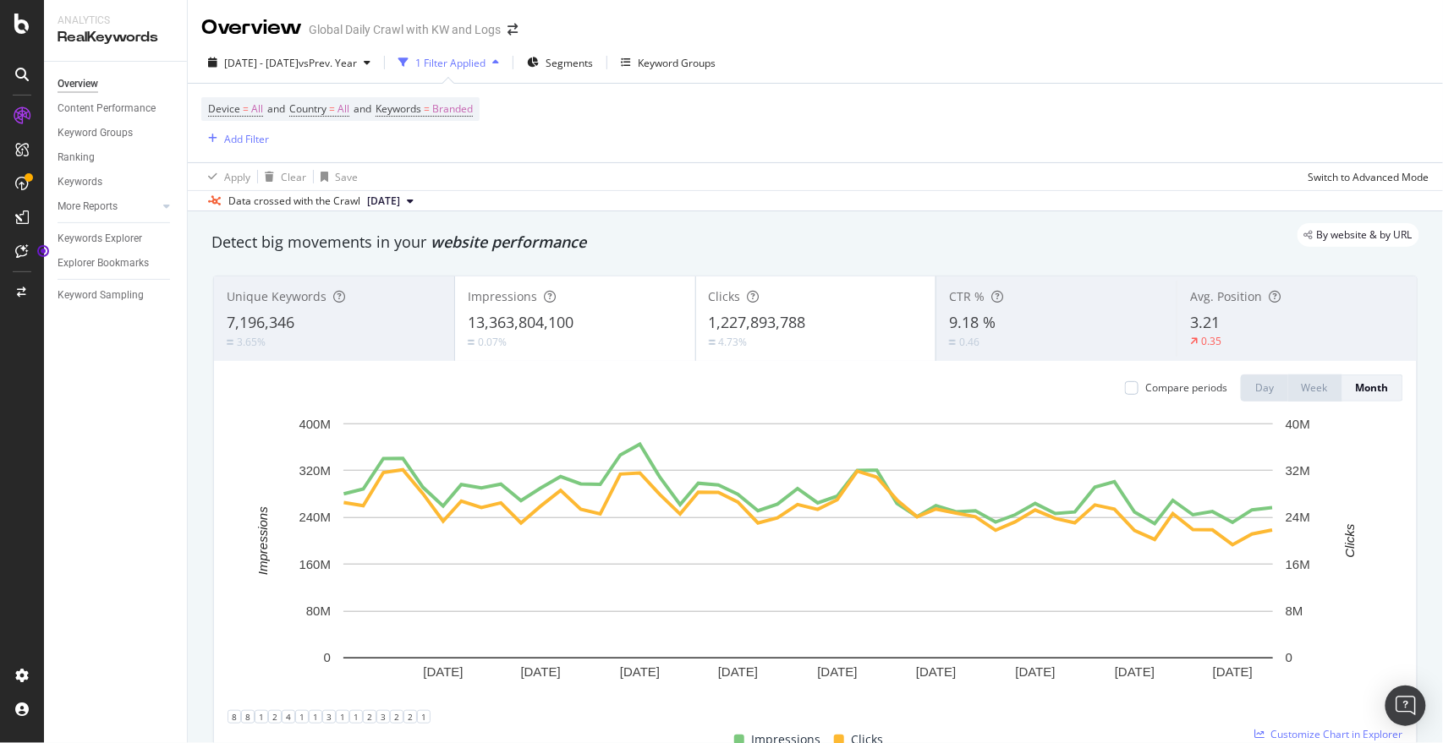
click at [63, 506] on div "Overview Content Performance Keyword Groups Ranking Keywords More Reports Count…" at bounding box center [115, 403] width 143 height 682
click at [559, 352] on div "Impressions 13,363,804,100 0.07%" at bounding box center [575, 319] width 240 height 76
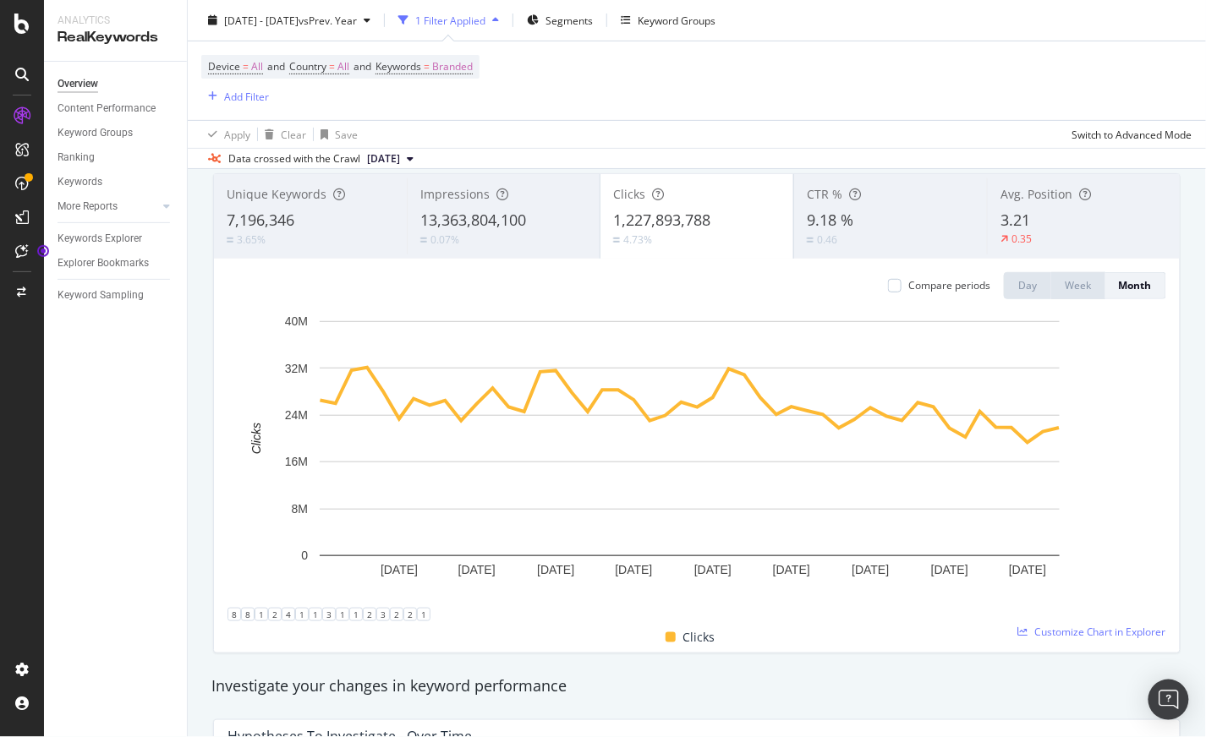
scroll to position [101, 0]
click at [531, 212] on div "13,363,804,100" at bounding box center [503, 222] width 167 height 22
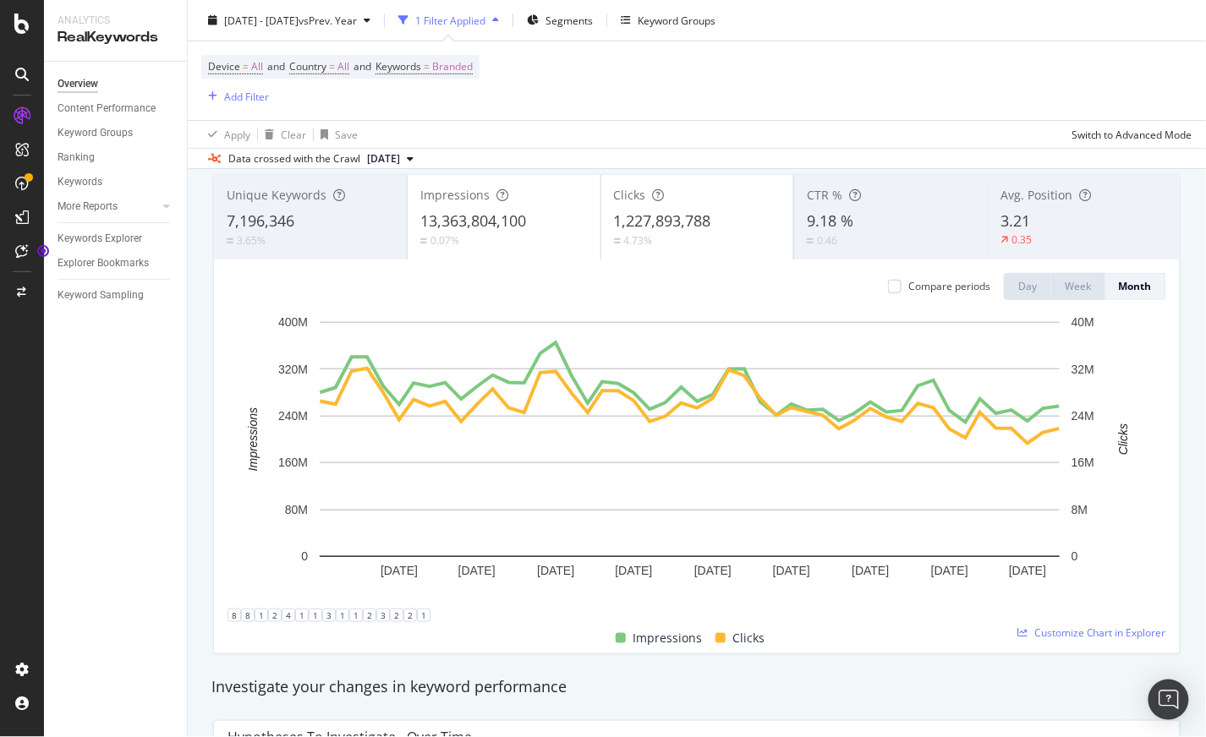
click at [531, 212] on div "13,363,804,100" at bounding box center [503, 222] width 167 height 22
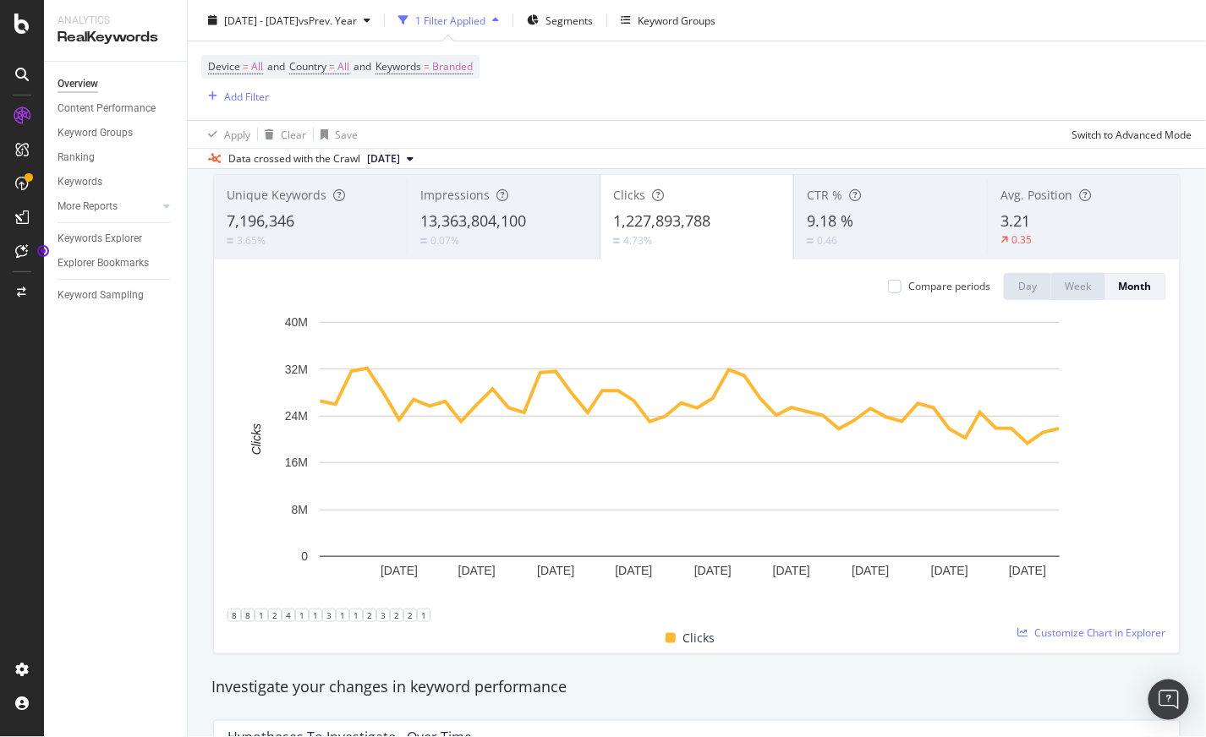
click at [1023, 222] on div "3.21" at bounding box center [1083, 222] width 167 height 22
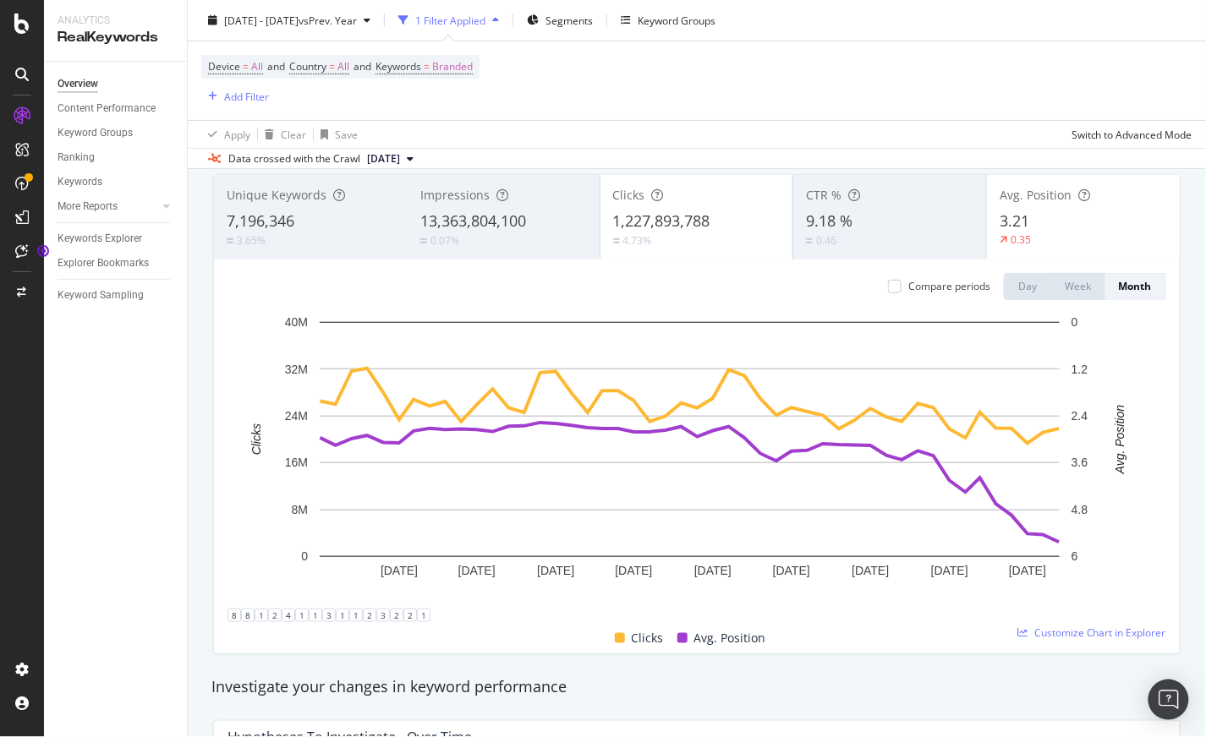
click at [1024, 222] on div "3.21" at bounding box center [1083, 222] width 167 height 22
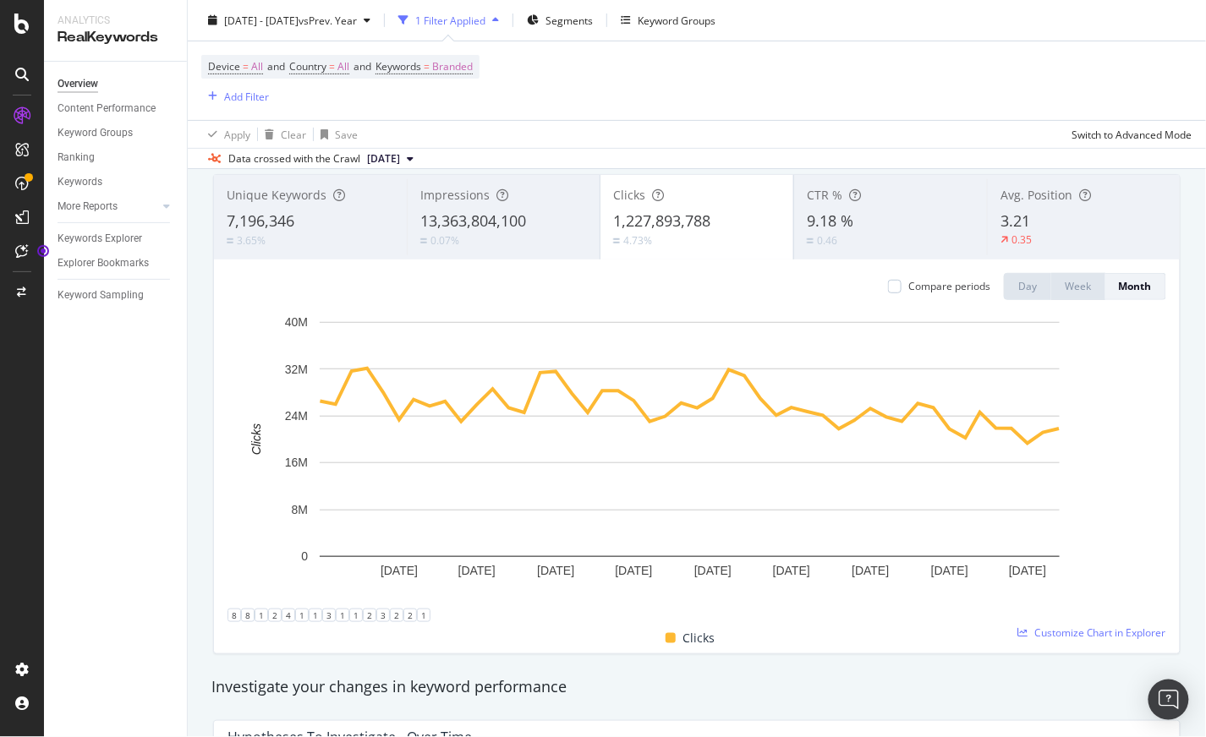
click at [871, 235] on div "0.46" at bounding box center [890, 241] width 167 height 16
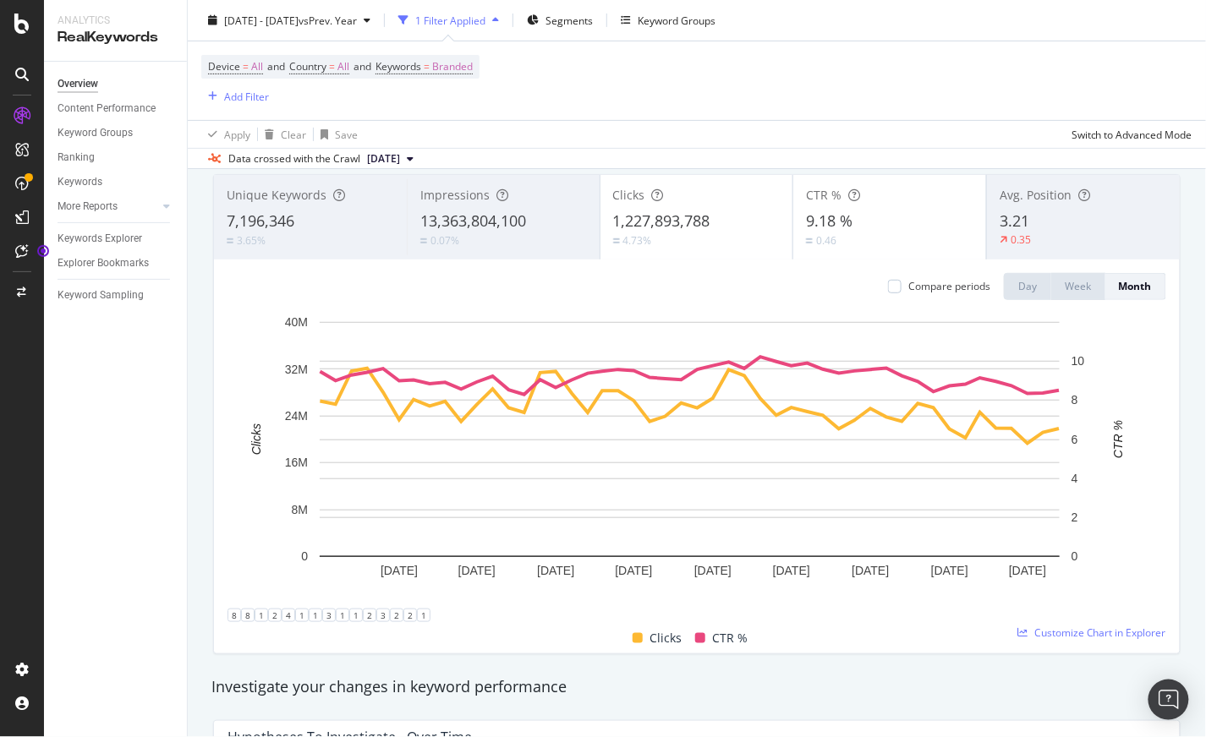
click at [864, 217] on div "9.18 %" at bounding box center [889, 222] width 167 height 22
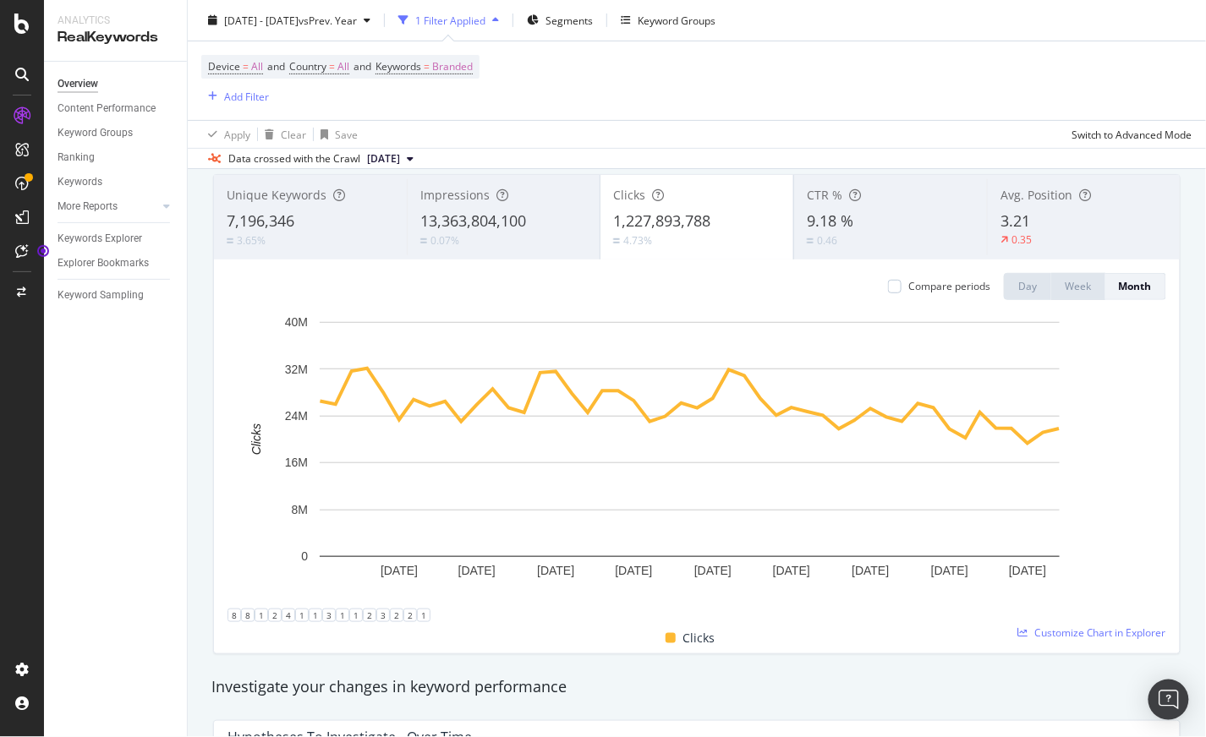
click at [293, 199] on span "Unique Keywords" at bounding box center [277, 195] width 100 height 16
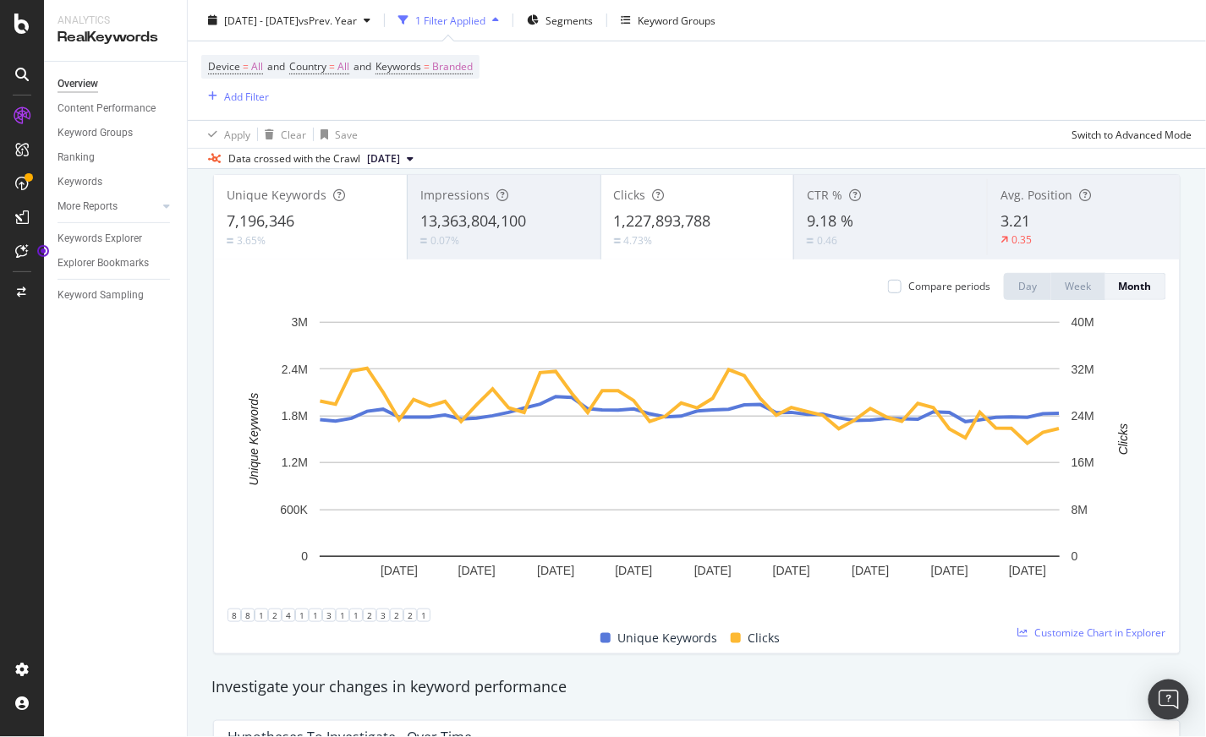
click at [293, 199] on span "Unique Keywords" at bounding box center [277, 195] width 100 height 16
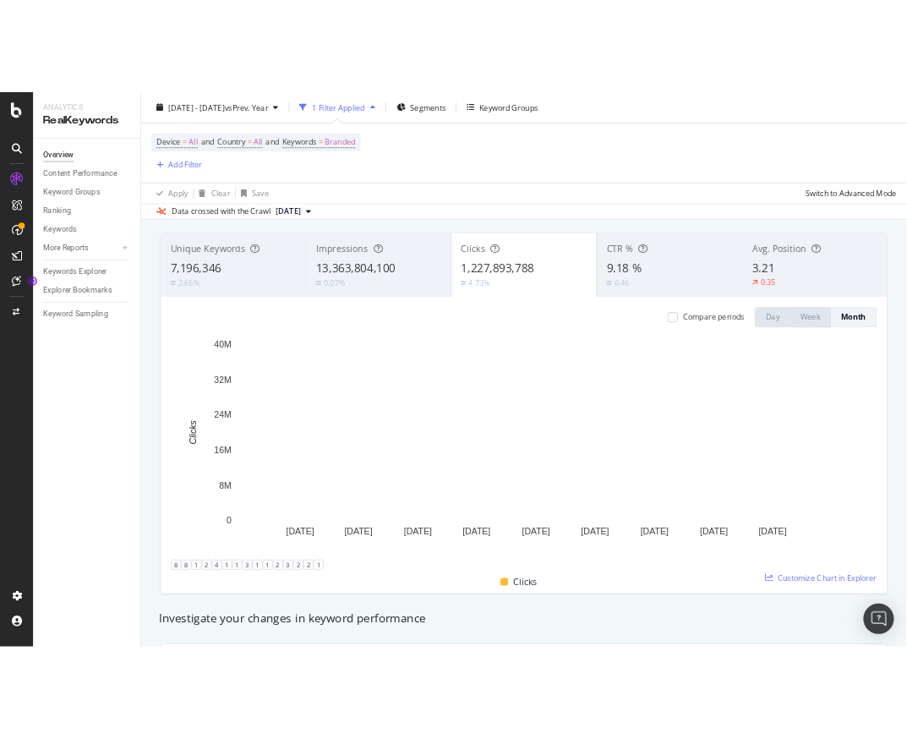
scroll to position [88, 0]
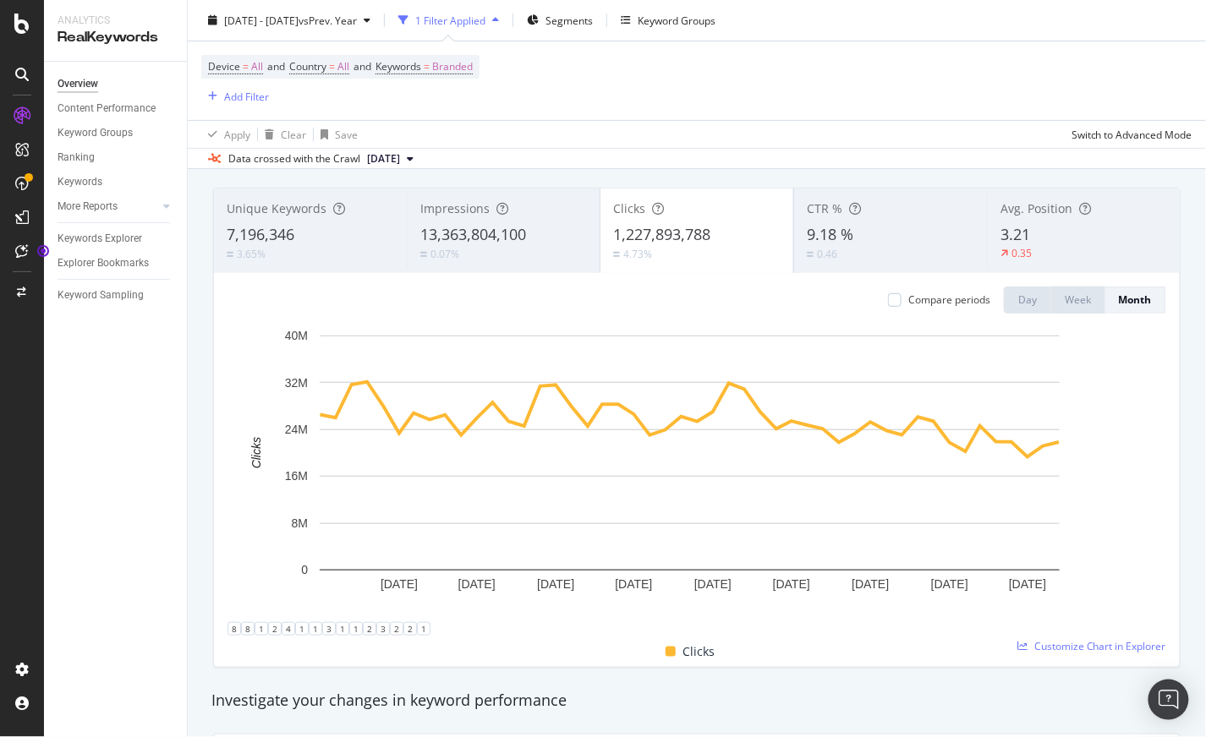
click at [129, 449] on div "Overview Content Performance Keyword Groups Ranking Keywords More Reports Count…" at bounding box center [115, 400] width 143 height 676
click at [1164, 597] on div "Compare periods Day Week Month 1 Feb. 2022 1 Jul. 2022 1 Dec. 2022 1 May. 2023 …" at bounding box center [697, 470] width 966 height 394
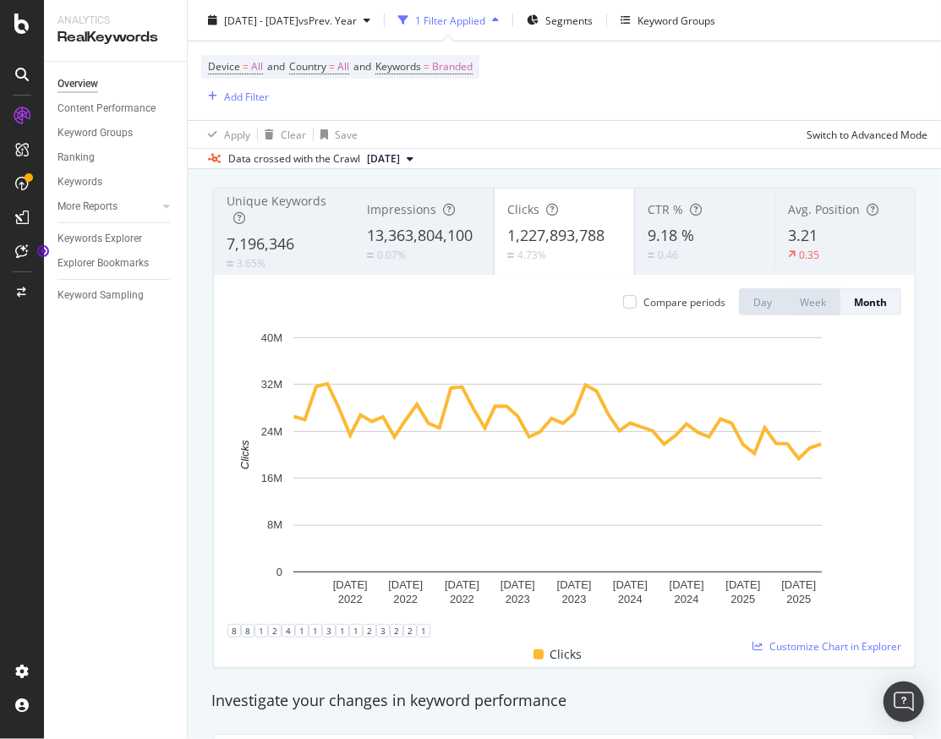
click at [6, 371] on div at bounding box center [22, 369] width 44 height 739
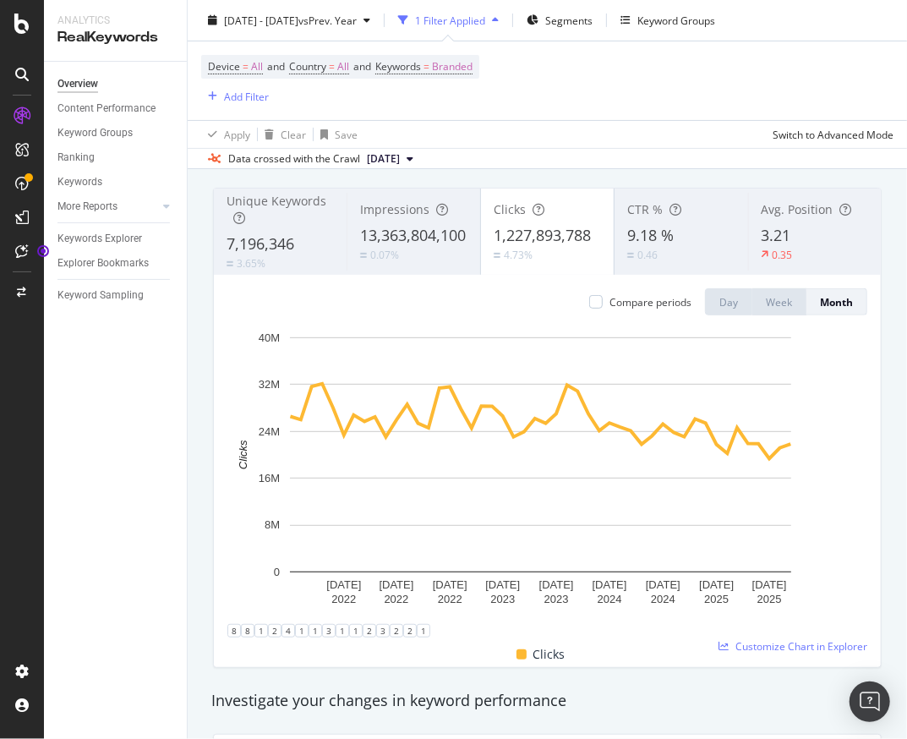
click at [869, 396] on div "Unique Keywords 7,196,346 3.65% Impressions 13,363,804,100 0.07% Clicks 1,227,8…" at bounding box center [547, 427] width 689 height 507
click at [242, 96] on div "Add Filter" at bounding box center [246, 96] width 45 height 14
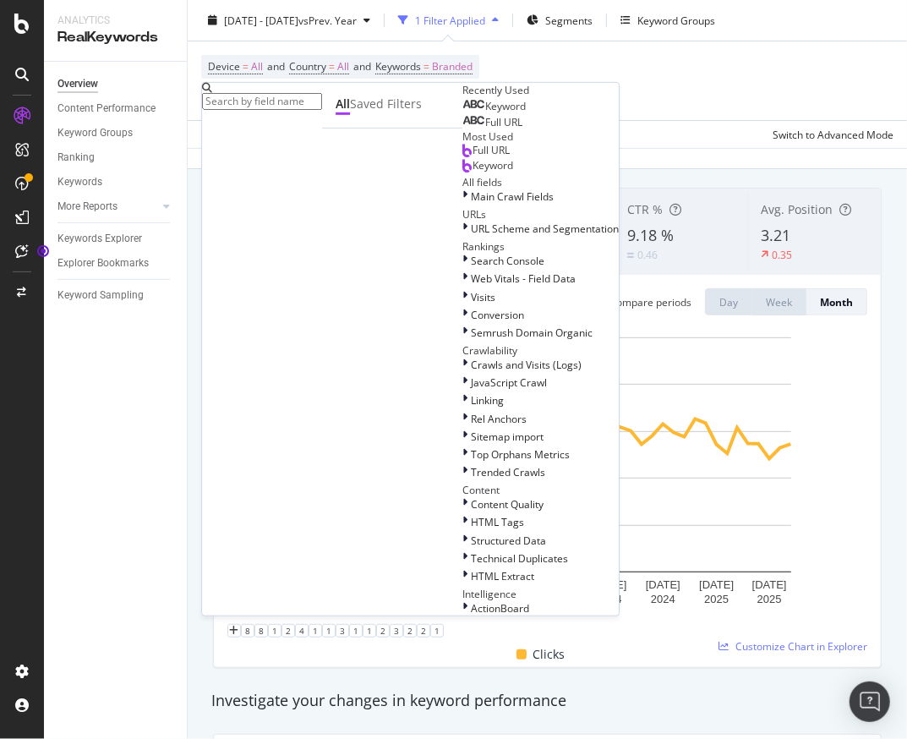
click at [485, 113] on span "Keyword" at bounding box center [505, 106] width 41 height 14
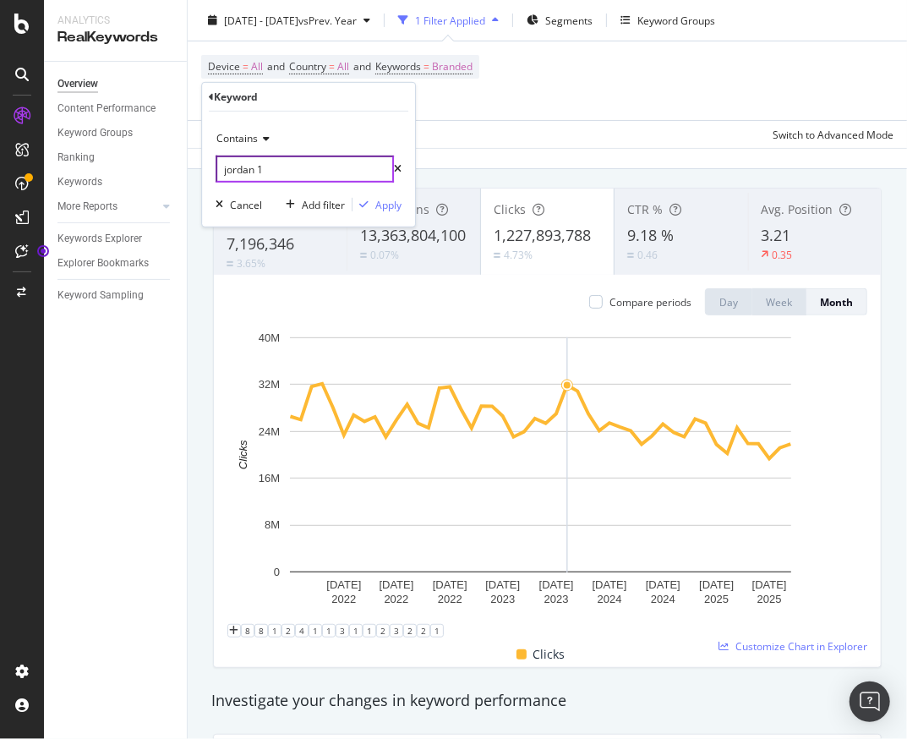
click at [292, 167] on input "jordan 1" at bounding box center [305, 169] width 178 height 27
click at [316, 180] on input "jordan 1" at bounding box center [305, 169] width 178 height 27
type input "jordan 1, air force 1, dunk, air max, blazer, fleece"
click at [393, 200] on div "Apply" at bounding box center [388, 204] width 26 height 14
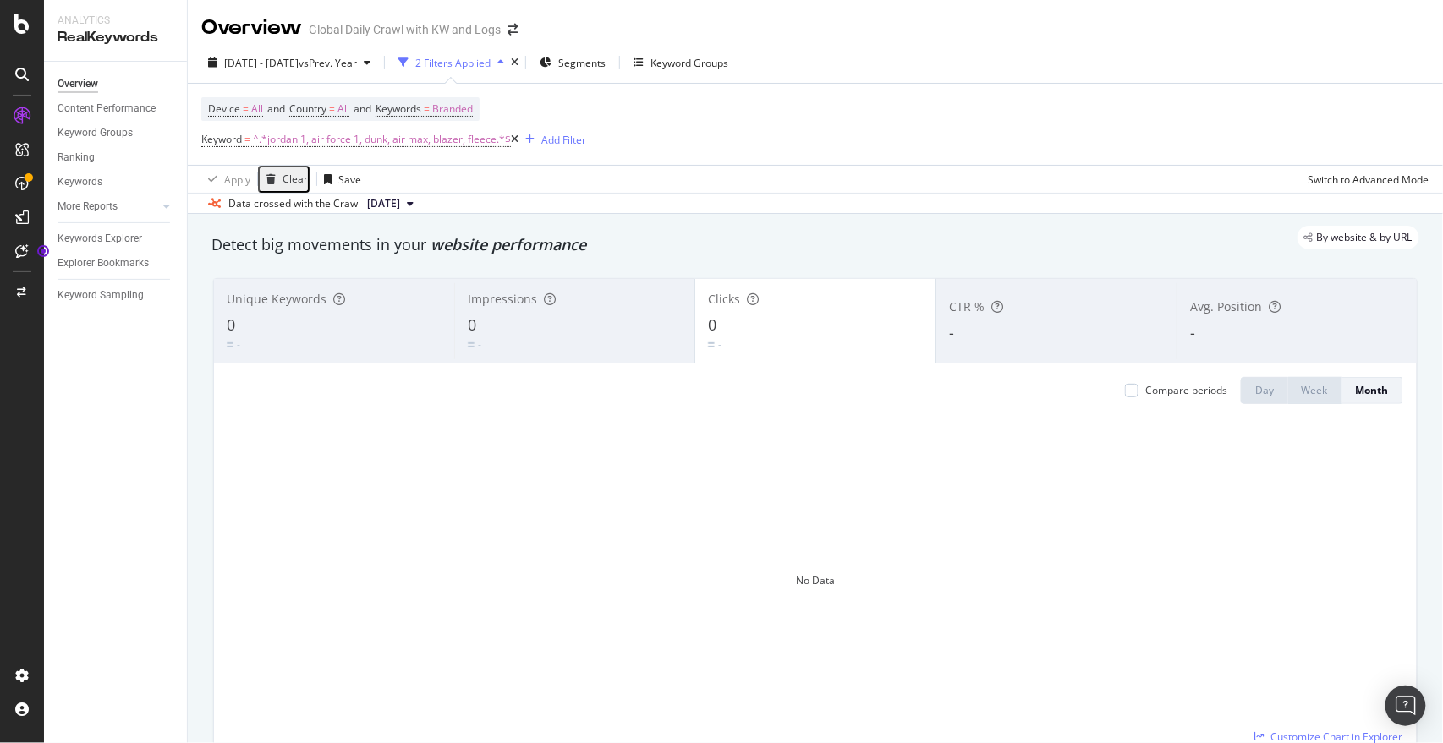
click at [721, 142] on div "Device = All and Country = All and Keywords = Branded Keyword = ^.*jordan 1, ai…" at bounding box center [815, 124] width 1228 height 81
click at [286, 140] on span "^.*jordan 1, air force 1, dunk, air max, blazer, fleece.*$" at bounding box center [382, 140] width 258 height 24
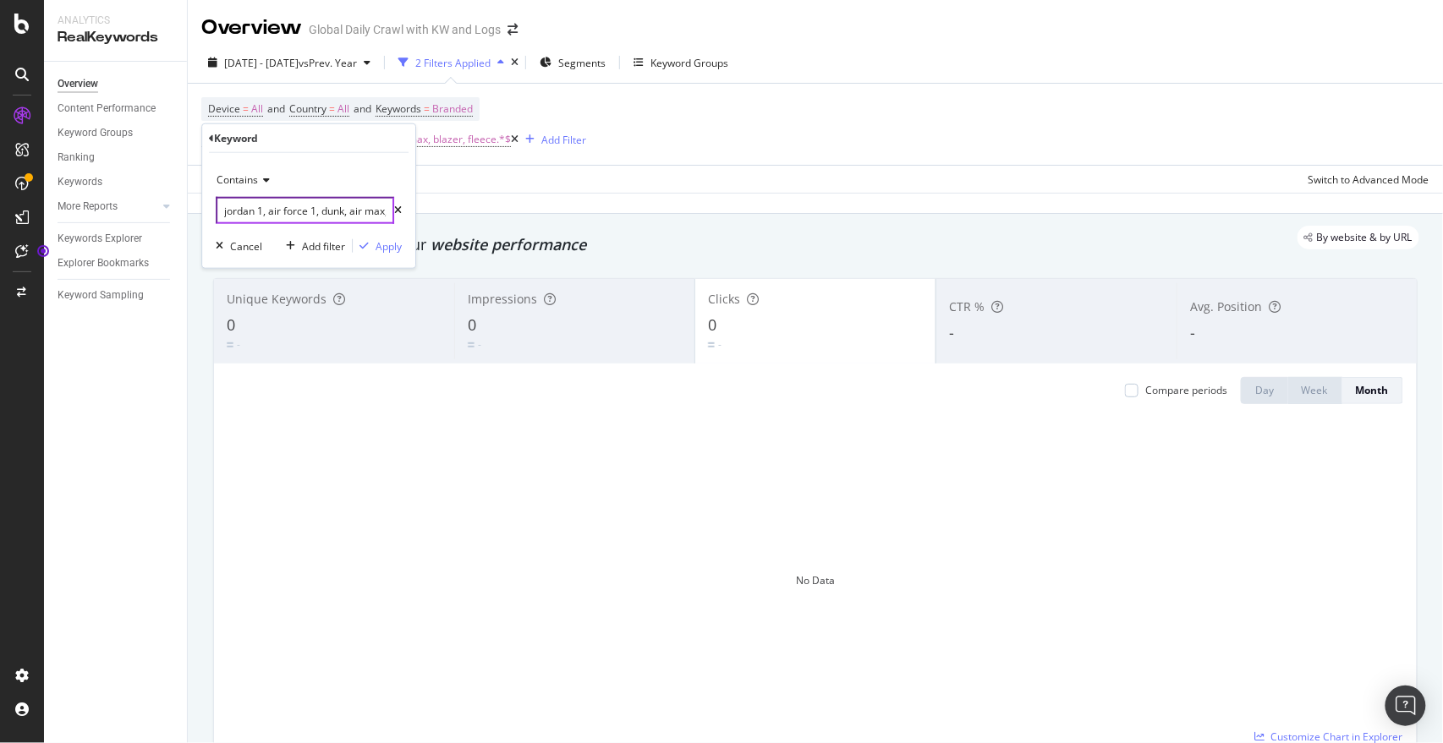
click at [288, 205] on input "jordan 1, air force 1, dunk, air max, blazer, fleece" at bounding box center [305, 210] width 178 height 27
click at [312, 242] on div "Add filter" at bounding box center [323, 245] width 43 height 14
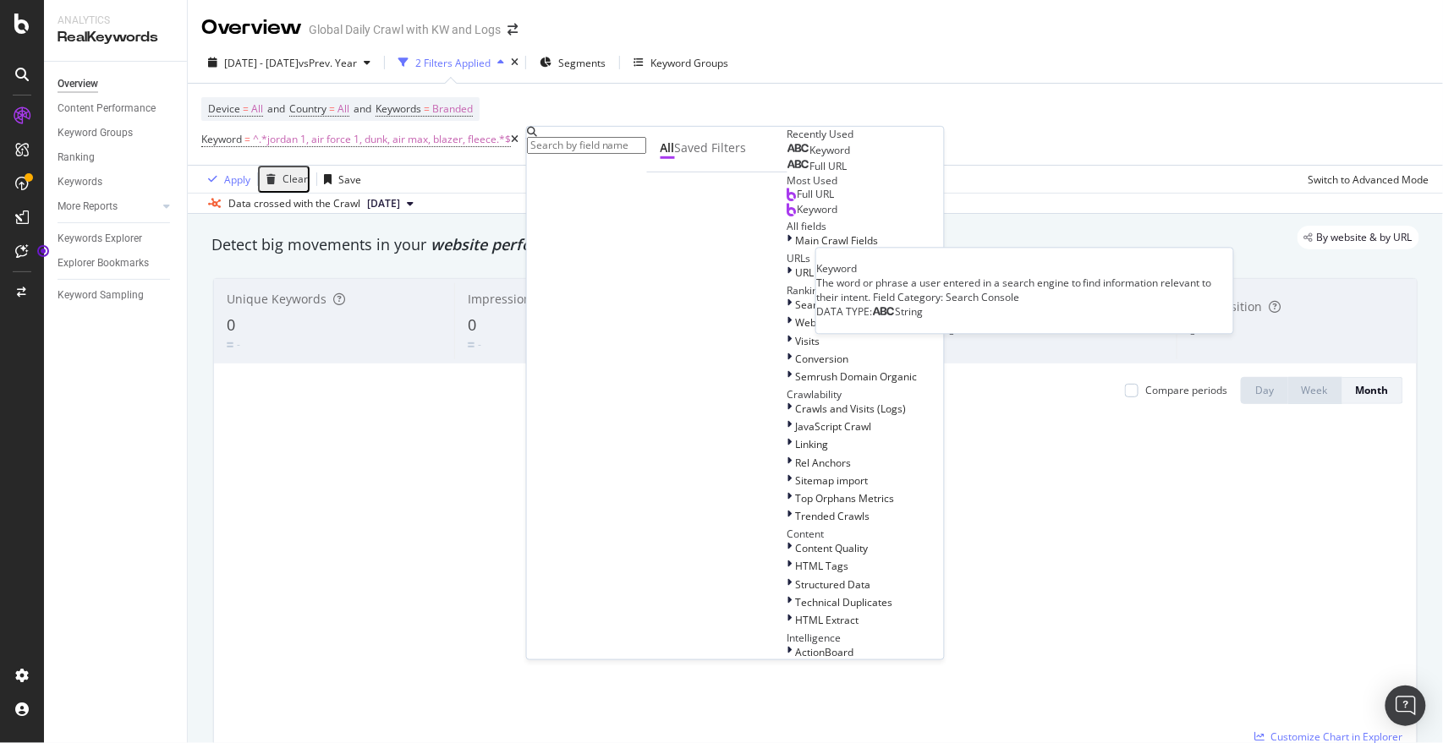
click at [810, 157] on span "Keyword" at bounding box center [830, 150] width 41 height 14
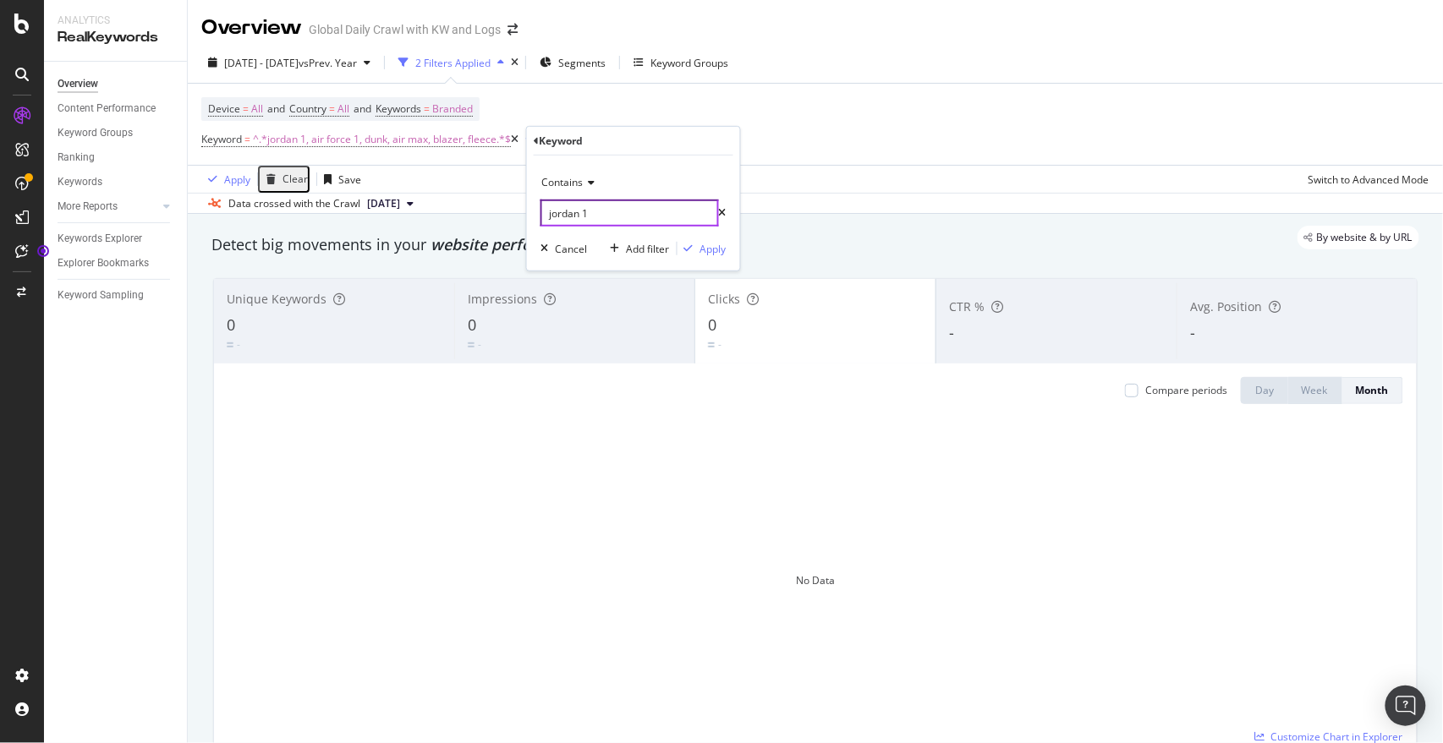
click at [605, 222] on input "jordan 1" at bounding box center [629, 213] width 178 height 27
click at [812, 167] on div "Apply Clear Save Switch to Advanced Mode" at bounding box center [815, 179] width 1255 height 28
click at [680, 141] on icon at bounding box center [676, 139] width 8 height 10
click at [443, 140] on span "^.*jordan 1, air force 1, dunk, air max, blazer, fleece.*$" at bounding box center [382, 140] width 258 height 24
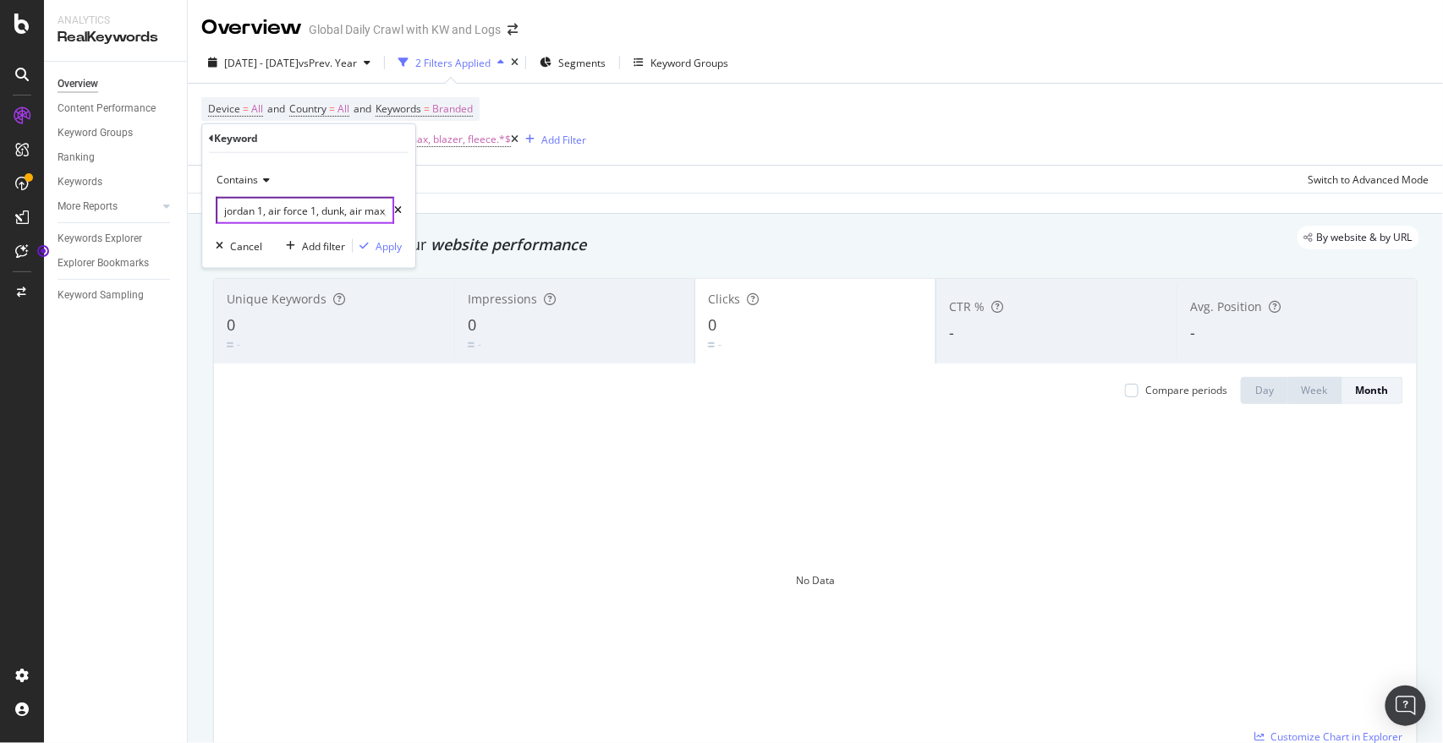
click at [279, 208] on input "jordan 1, air force 1, dunk, air max, blazer, fleece" at bounding box center [305, 210] width 178 height 27
drag, startPoint x: 263, startPoint y: 216, endPoint x: 462, endPoint y: 262, distance: 203.9
click at [462, 262] on body "Analytics RealKeywords Overview Content Performance Keyword Groups Ranking Keyw…" at bounding box center [721, 371] width 1443 height 743
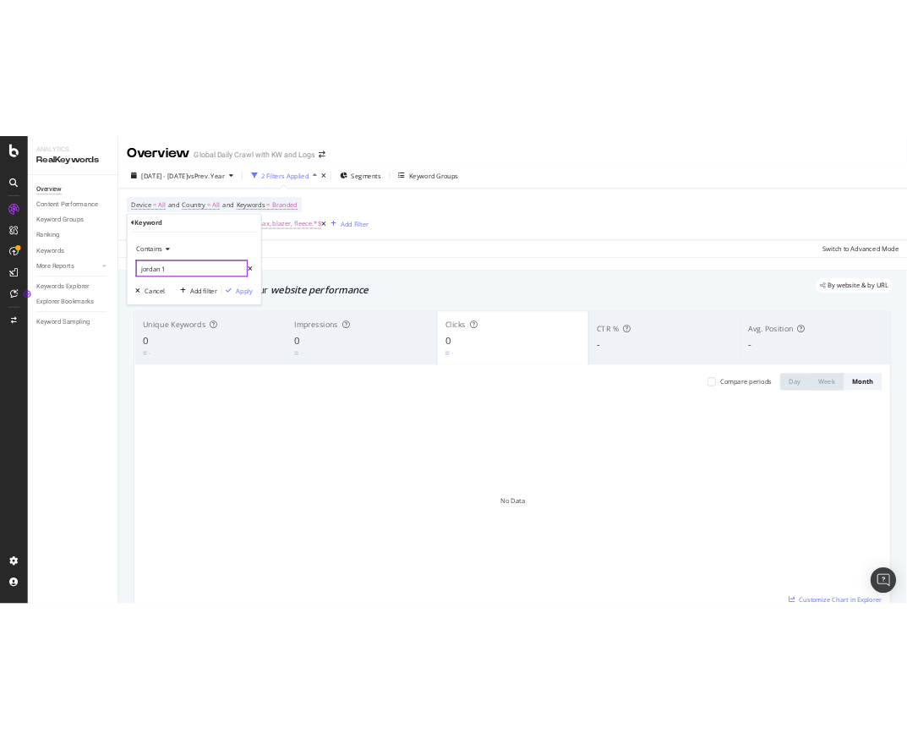
scroll to position [0, 0]
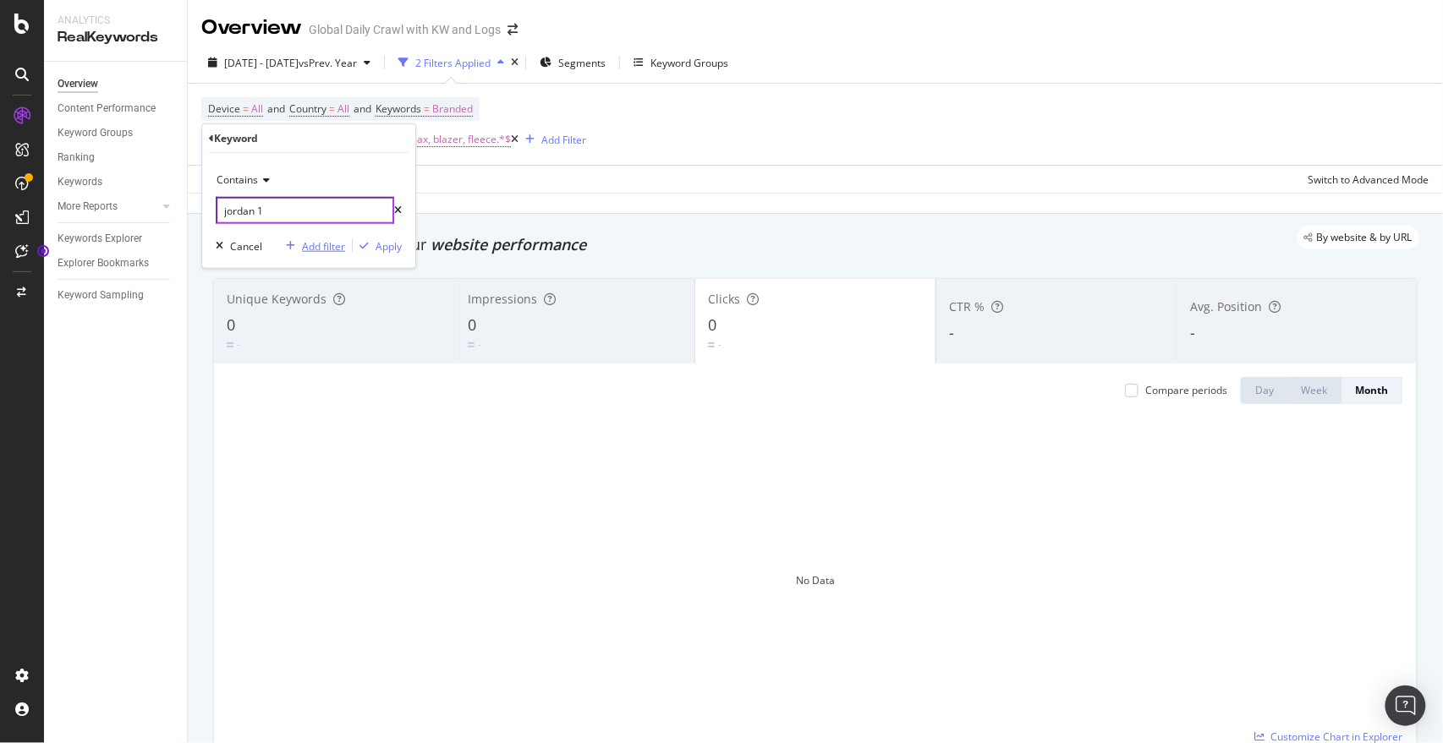
type input "jordan 1"
click at [316, 243] on div "Add filter" at bounding box center [323, 245] width 43 height 14
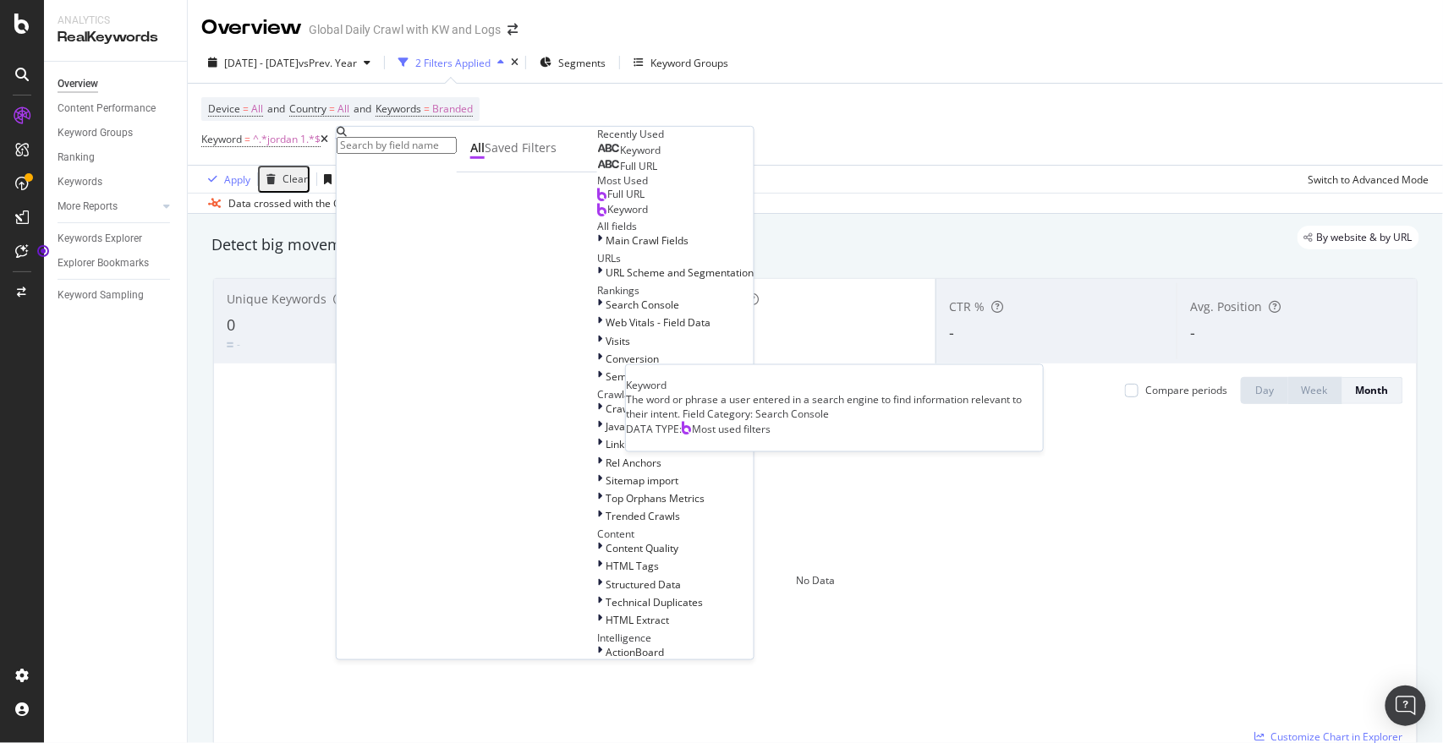
click at [607, 216] on span "Keyword" at bounding box center [627, 209] width 41 height 14
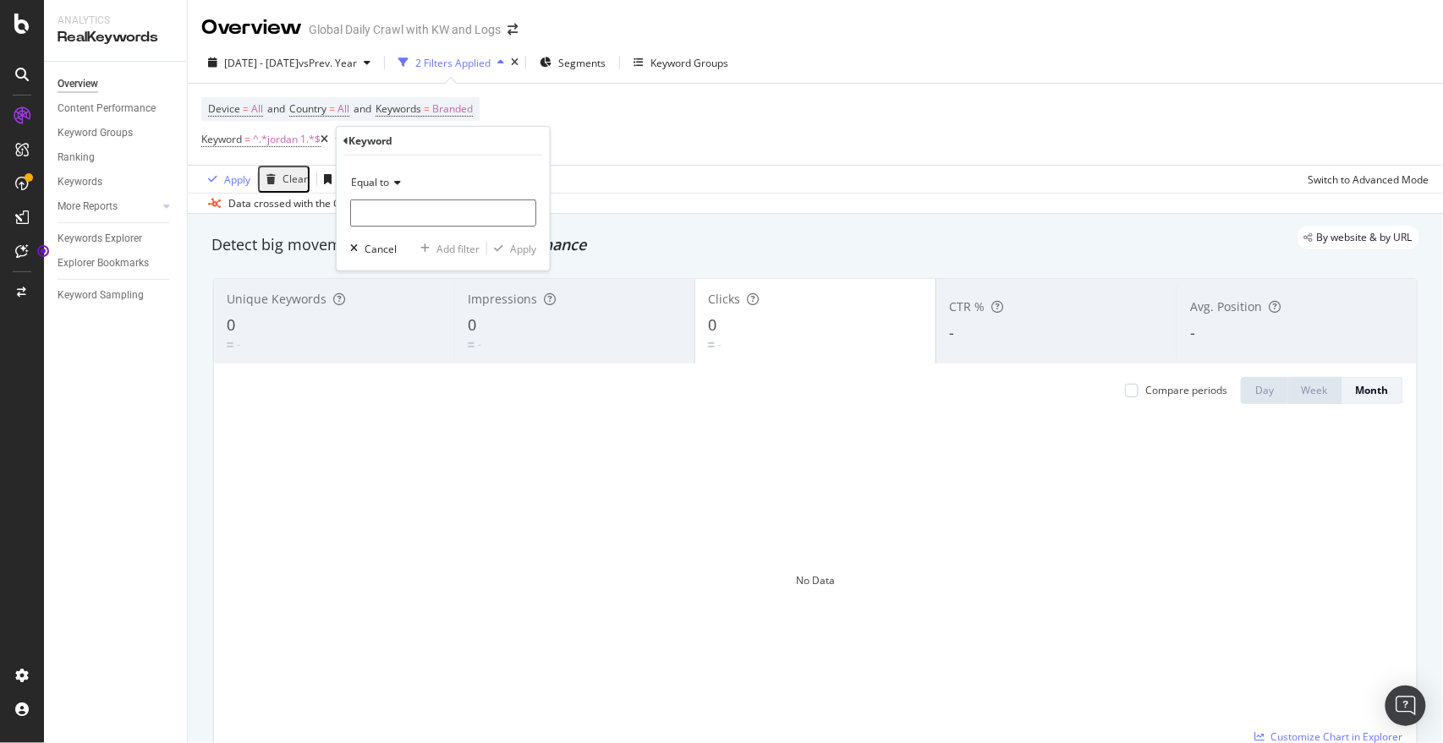
click at [394, 186] on icon at bounding box center [395, 183] width 12 height 10
click at [682, 178] on div "Apply Clear Save Switch to Advanced Mode" at bounding box center [815, 179] width 1255 height 28
click at [289, 140] on span "^.*jordan 1.*$" at bounding box center [287, 140] width 68 height 24
click at [468, 140] on div "missing value" at bounding box center [450, 139] width 64 height 14
click at [413, 183] on span "Equal to" at bounding box center [398, 180] width 38 height 14
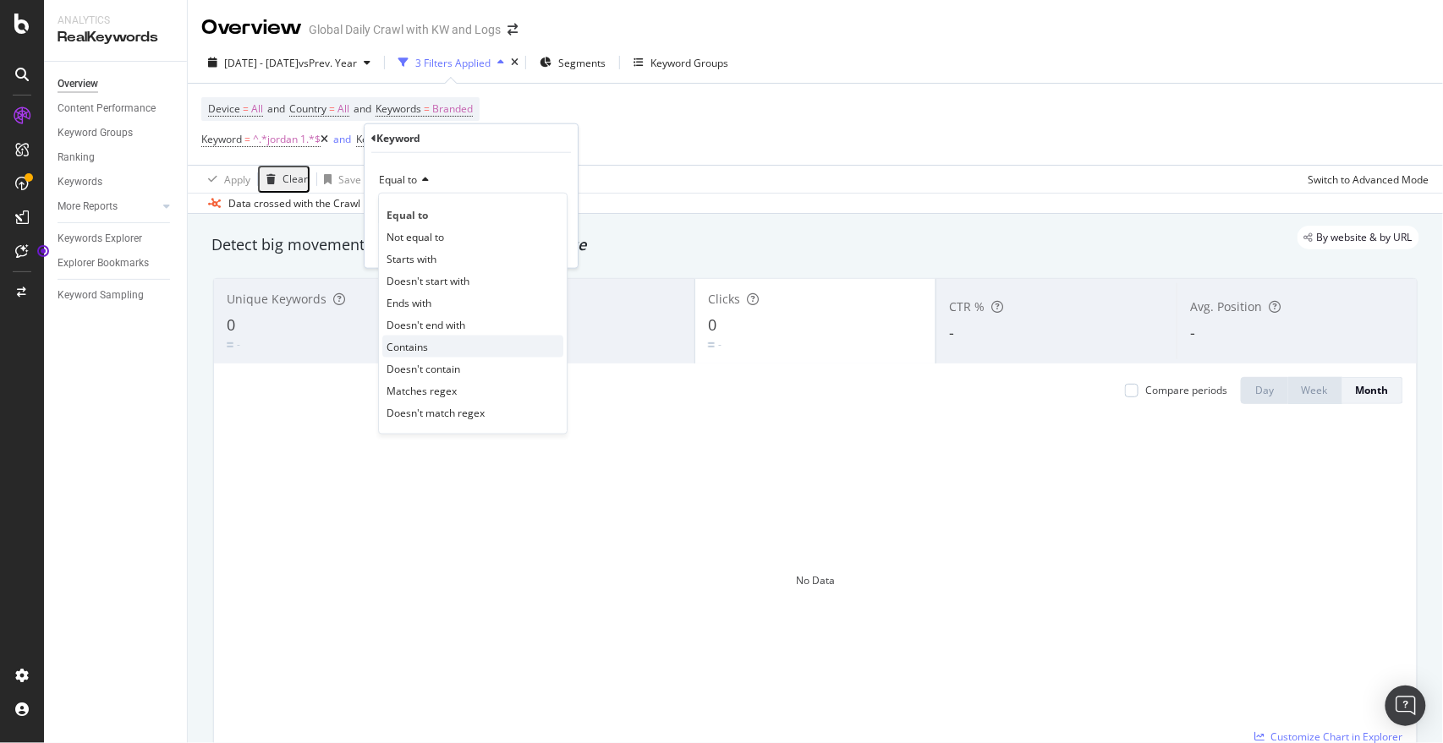
click at [416, 343] on span "Contains" at bounding box center [406, 346] width 41 height 14
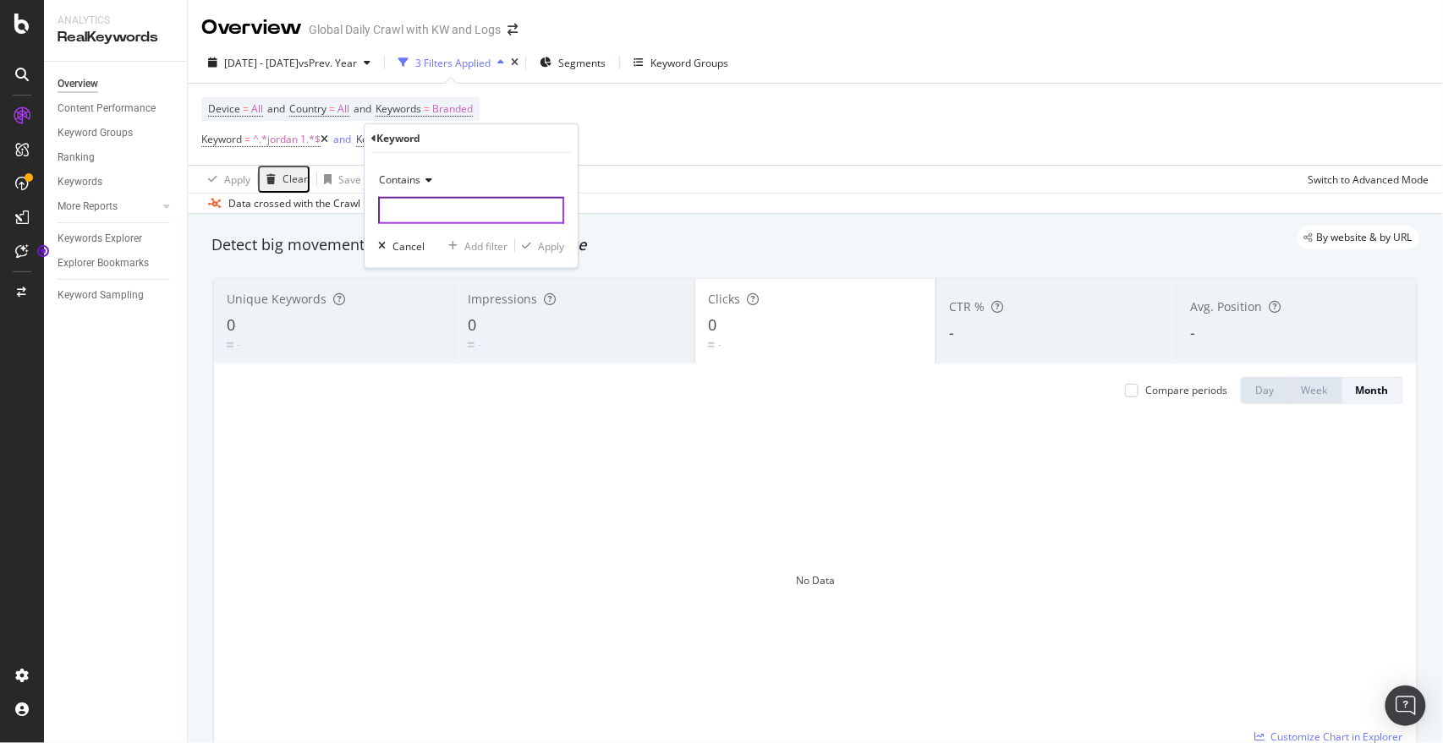
click at [419, 211] on input "text" at bounding box center [471, 210] width 186 height 27
type input "air force 1"
click at [545, 243] on div "Apply" at bounding box center [551, 245] width 26 height 14
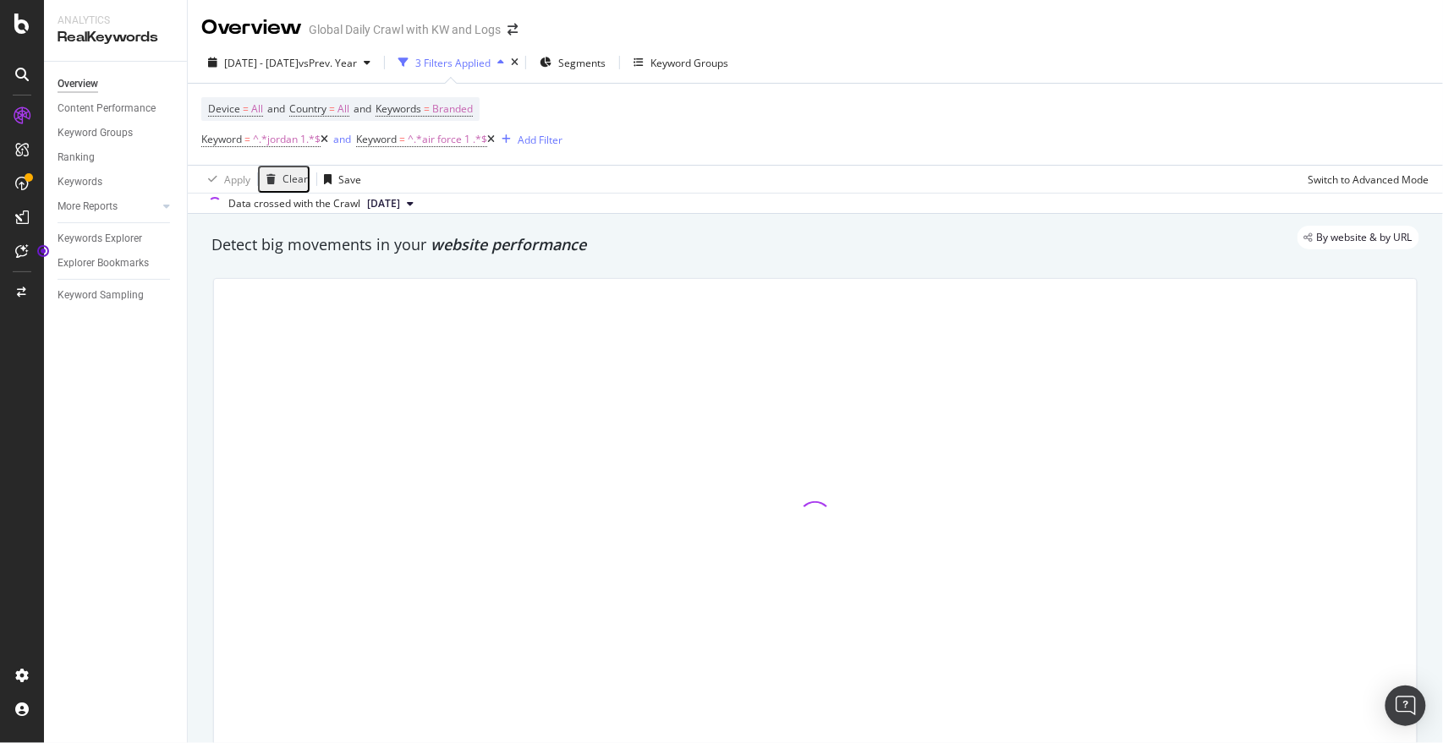
click at [548, 129] on div "Keyword = ^.*jordan 1.*$ and Keyword = ^.*air force 1 .*$ Add Filter" at bounding box center [381, 140] width 361 height 24
click at [550, 138] on div "Add Filter" at bounding box center [540, 140] width 45 height 14
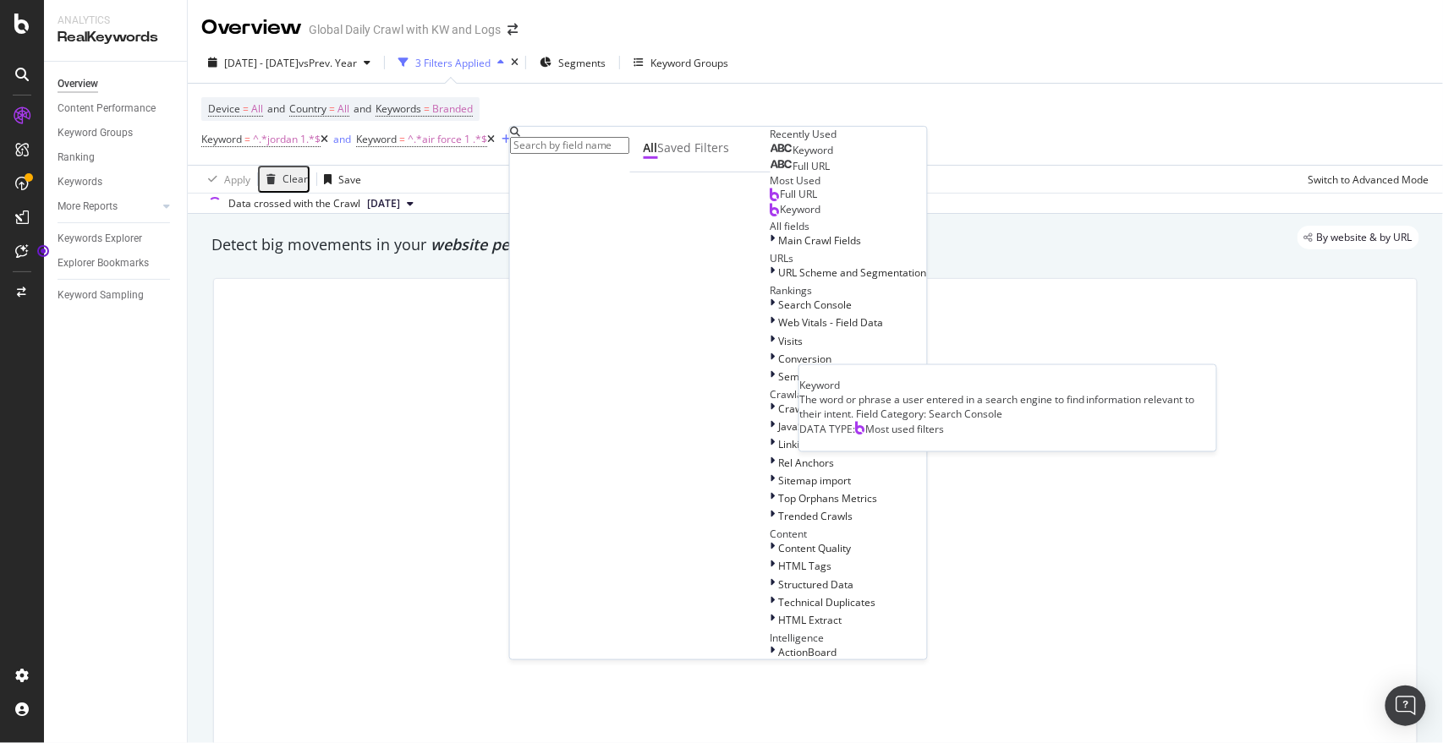
click at [781, 216] on span "Keyword" at bounding box center [801, 209] width 41 height 14
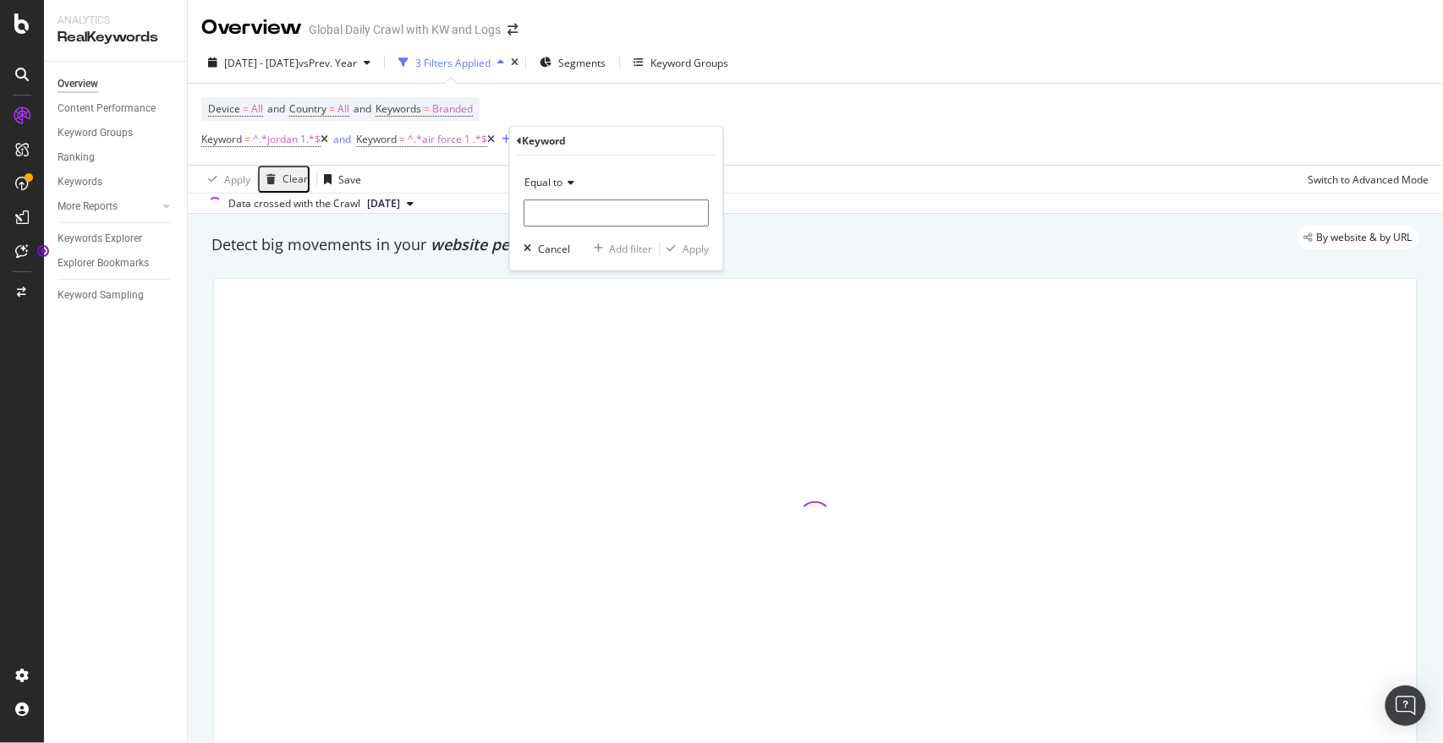
click at [561, 182] on span "Equal to" at bounding box center [543, 182] width 38 height 14
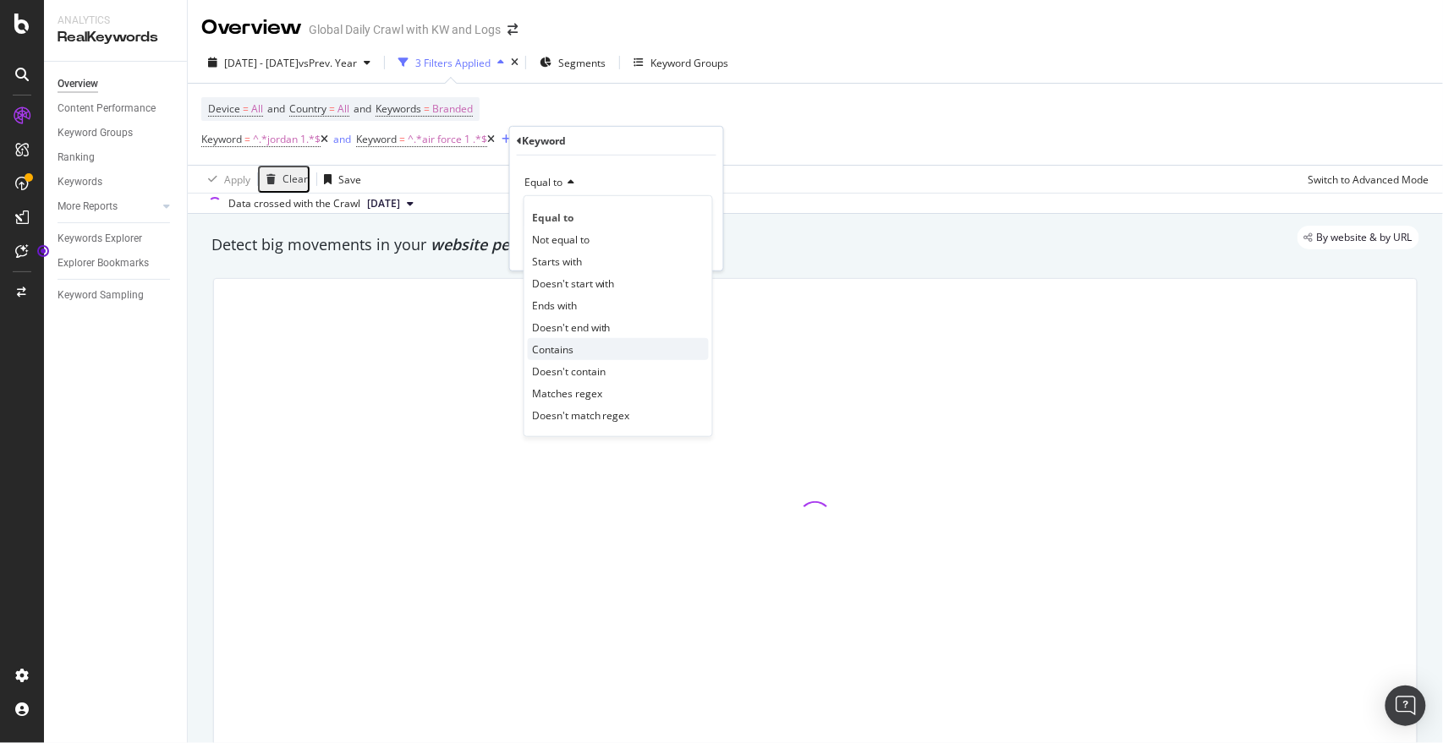
click at [567, 346] on span "Contains" at bounding box center [552, 349] width 41 height 14
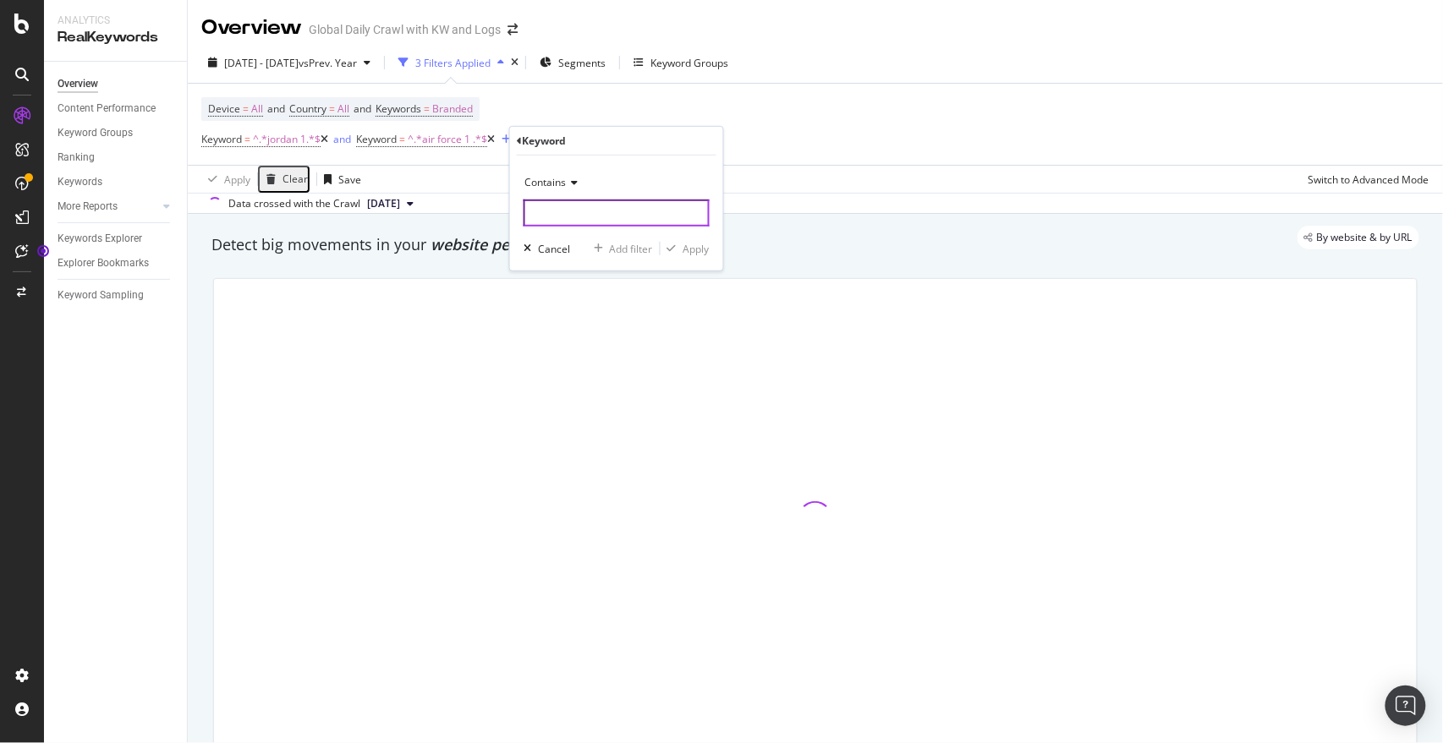
click at [568, 215] on input "text" at bounding box center [616, 213] width 186 height 27
type input "dunk"
click at [698, 252] on div "Apply" at bounding box center [696, 248] width 26 height 14
click at [690, 143] on div "Add Filter" at bounding box center [678, 140] width 45 height 14
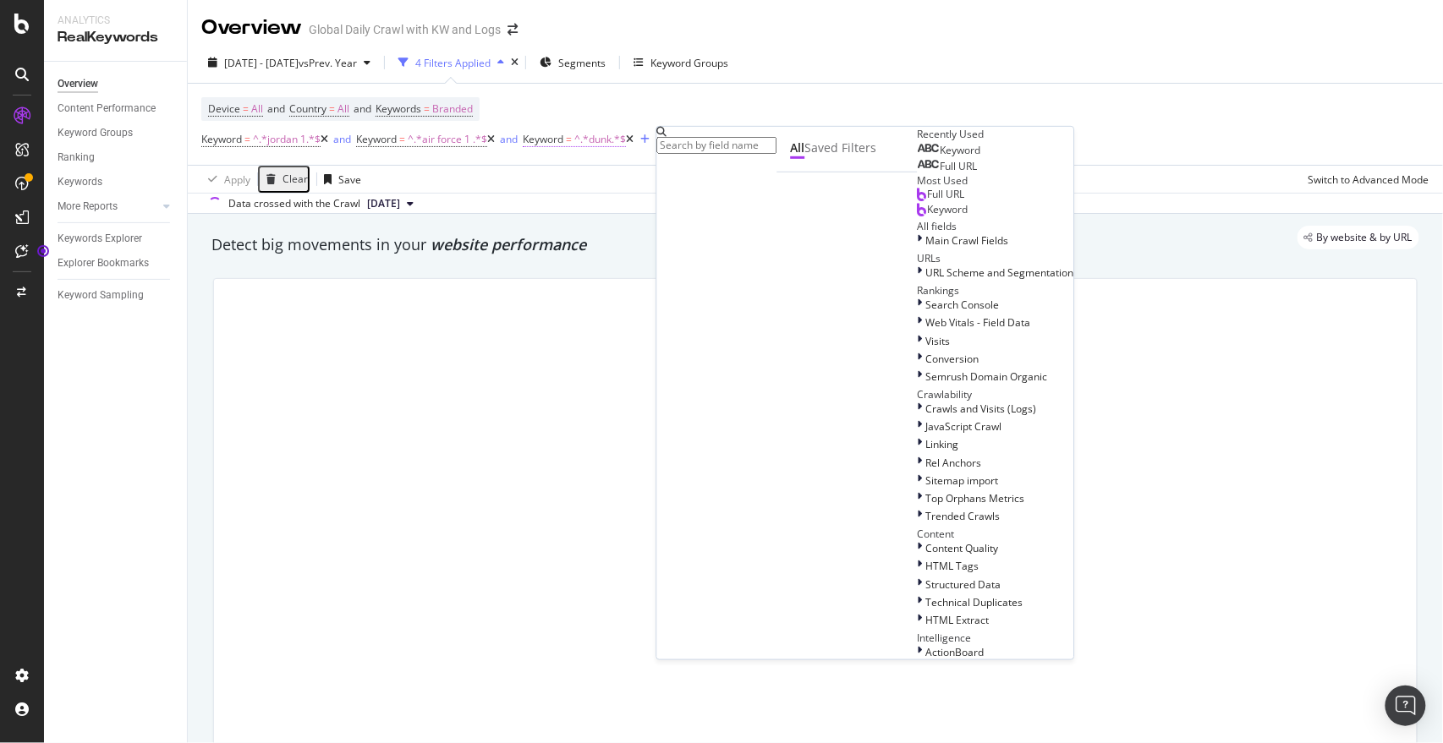
click at [572, 138] on span "=" at bounding box center [569, 139] width 6 height 14
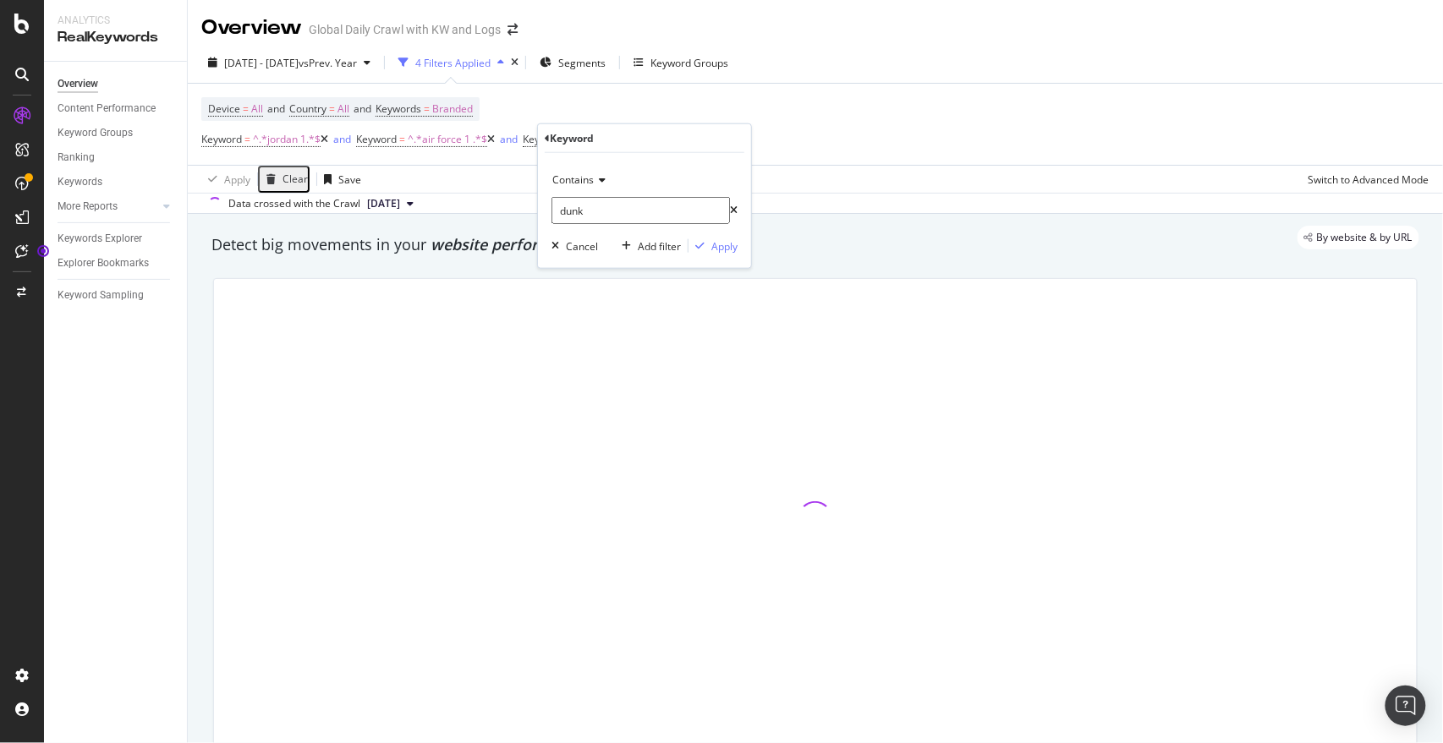
click at [843, 171] on div "Apply Clear Save Switch to Advanced Mode" at bounding box center [815, 179] width 1255 height 28
click at [701, 140] on div "Add Filter" at bounding box center [678, 140] width 45 height 14
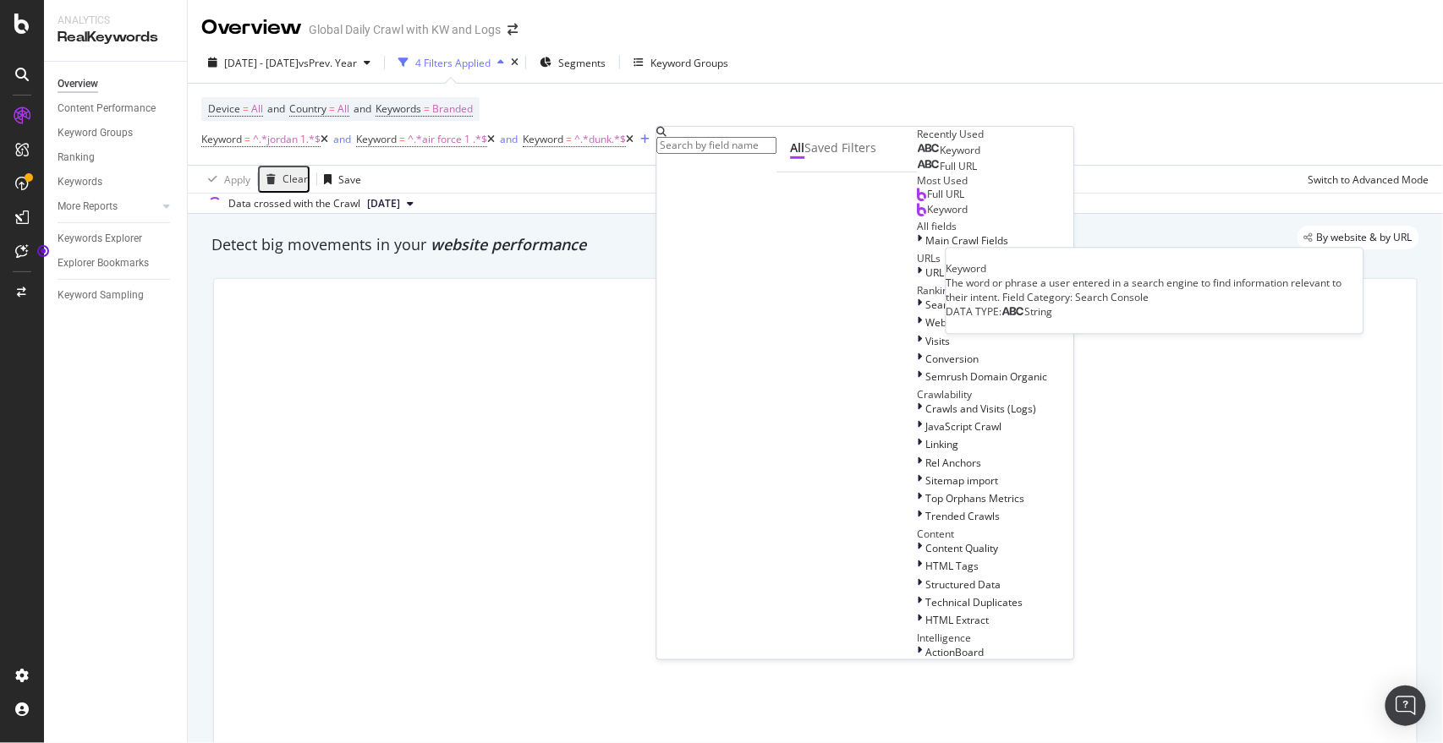
click at [940, 157] on span "Keyword" at bounding box center [960, 150] width 41 height 14
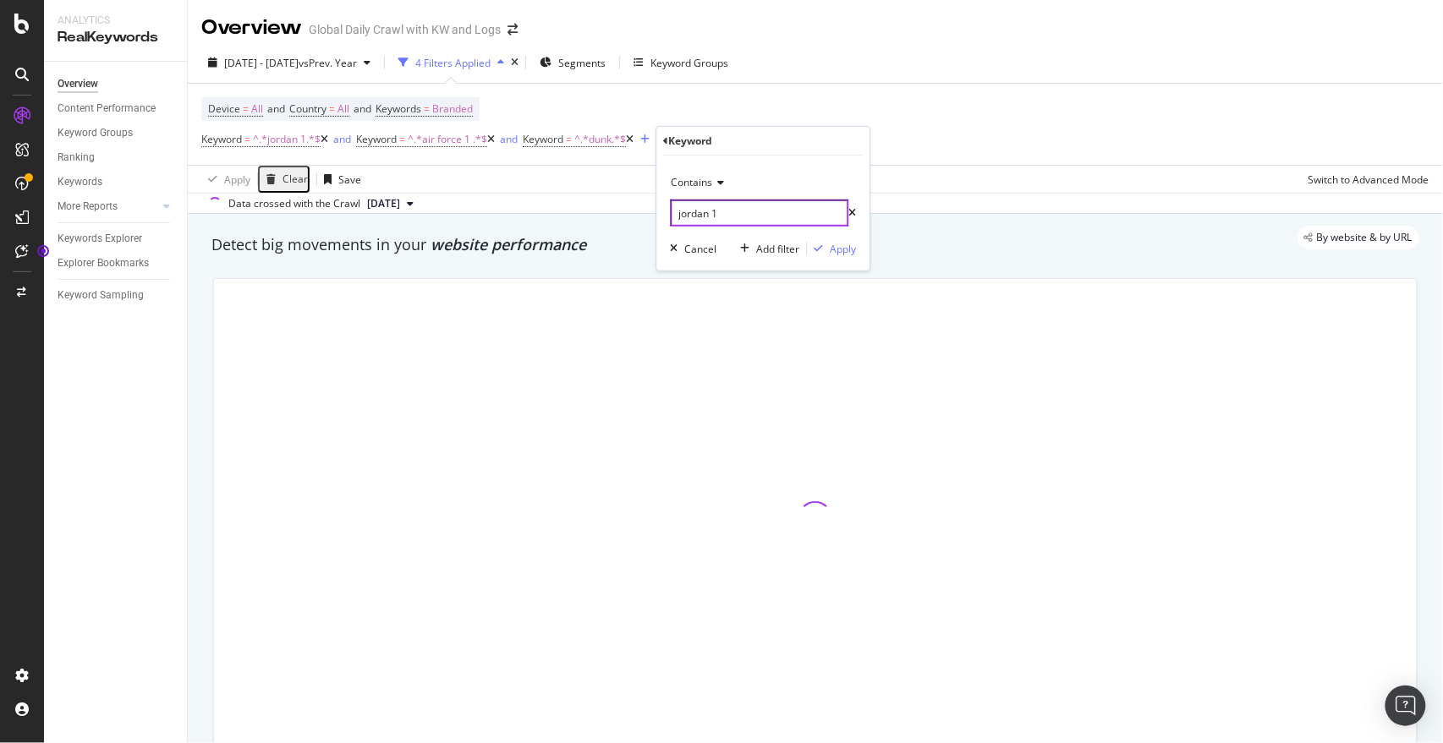
click at [702, 225] on input "jordan 1" at bounding box center [760, 213] width 178 height 27
type input "air max"
click at [845, 242] on div "Apply" at bounding box center [843, 248] width 26 height 14
click at [845, 136] on div "Add Filter" at bounding box center [830, 140] width 45 height 14
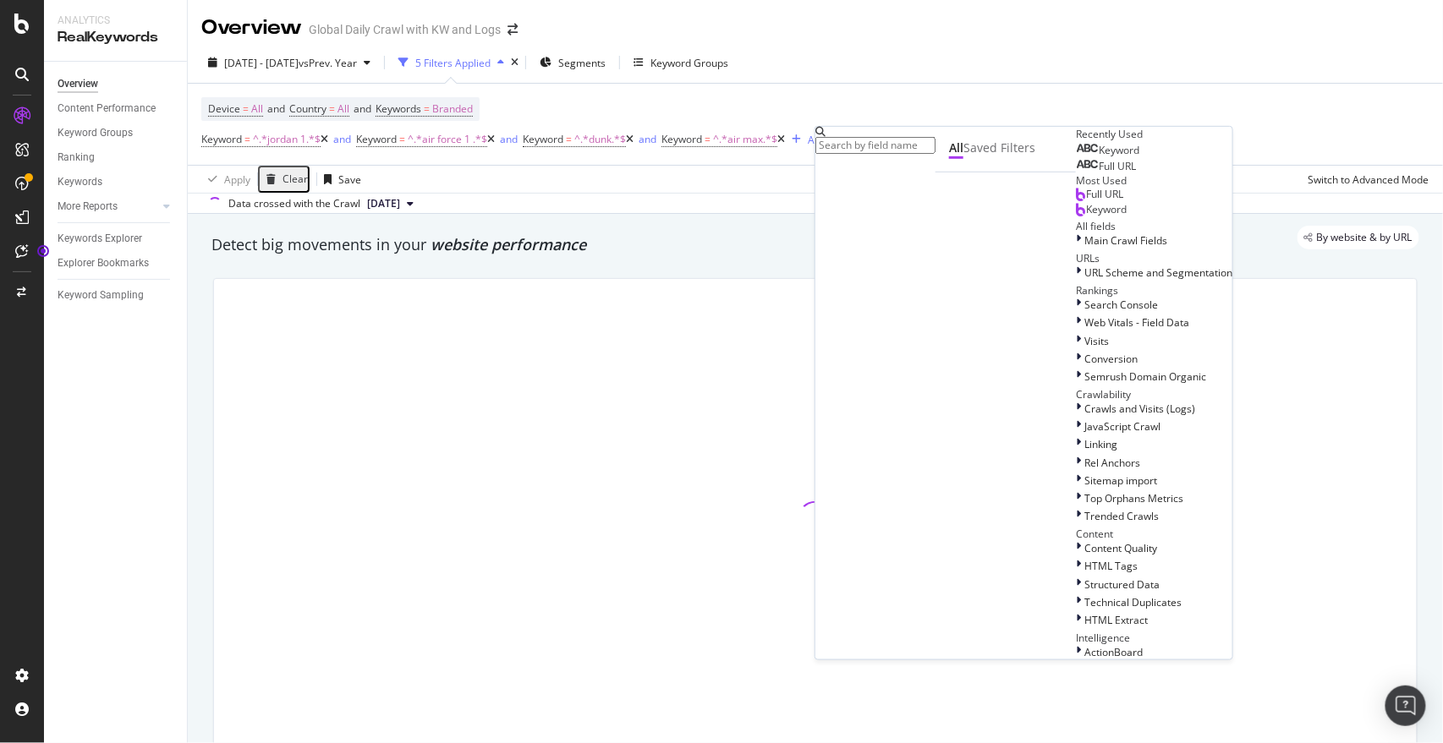
click at [1098, 157] on span "Keyword" at bounding box center [1118, 150] width 41 height 14
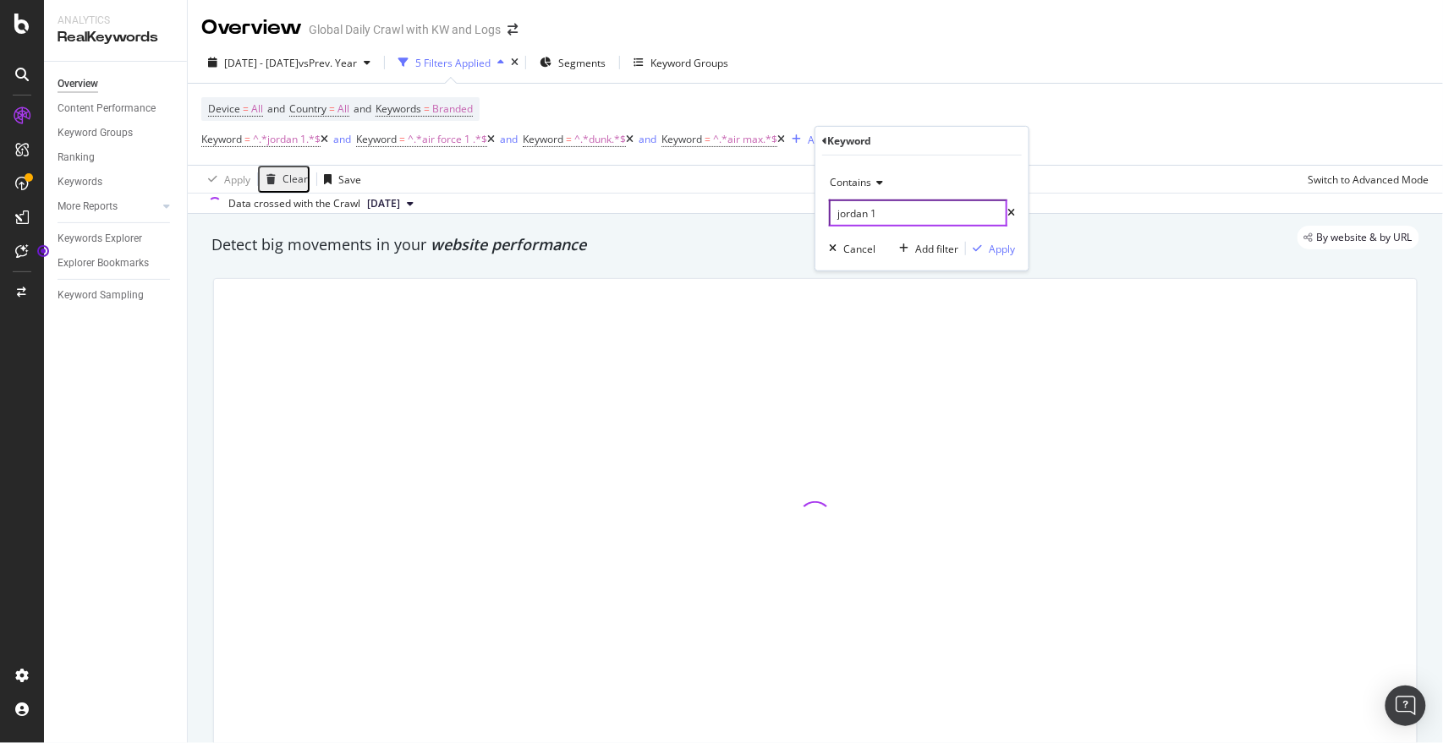
click at [912, 211] on input "jordan 1" at bounding box center [918, 213] width 178 height 27
type input "fleece"
click at [989, 244] on div "Apply" at bounding box center [1002, 248] width 26 height 14
click at [1007, 39] on div "Overview Global Daily Crawl with KW and Logs" at bounding box center [815, 21] width 1255 height 42
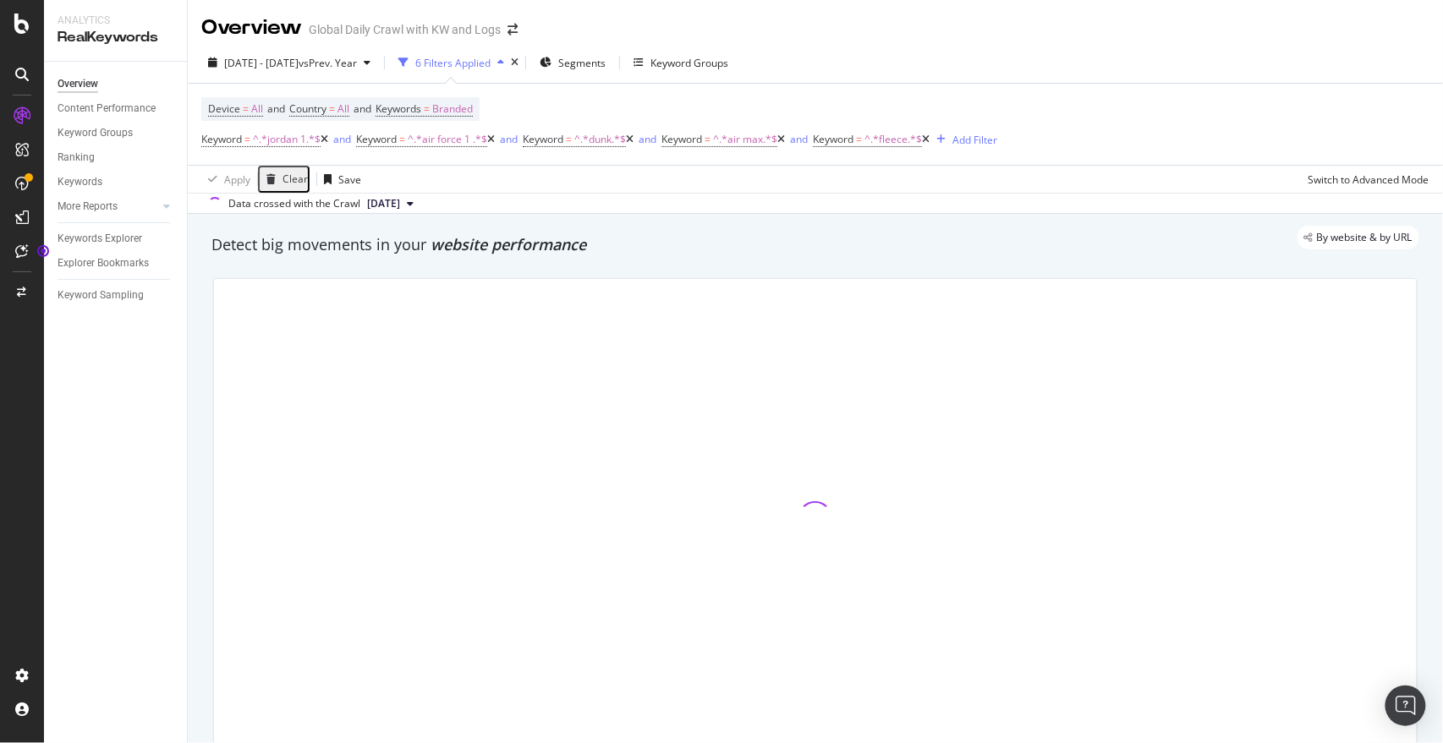
click at [690, 200] on div "Data crossed with the Crawl 2025 Aug. 30th" at bounding box center [815, 203] width 1255 height 20
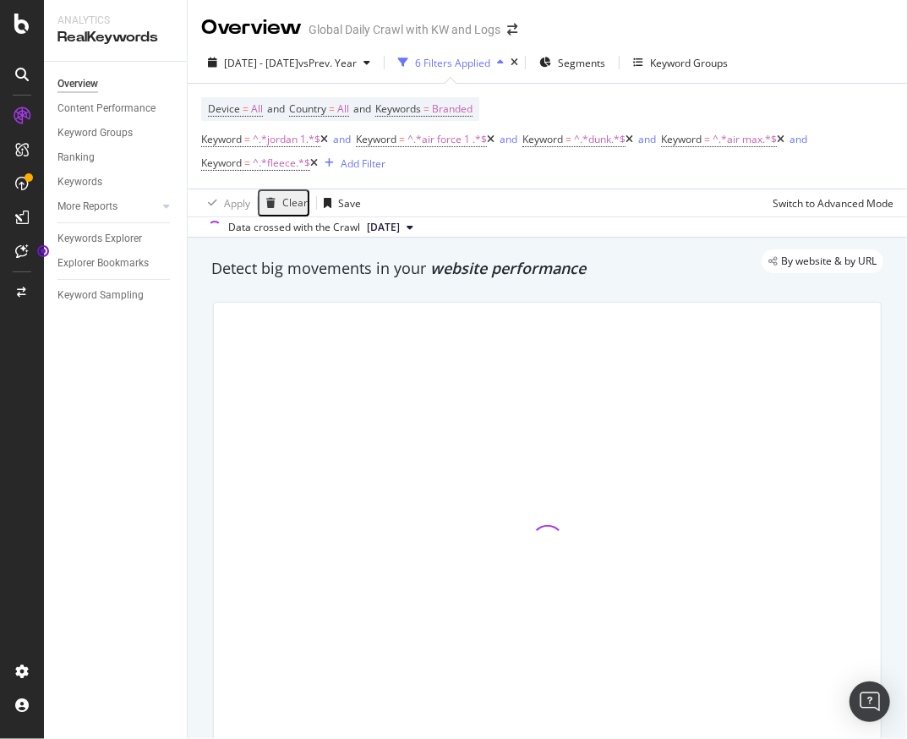
click at [463, 359] on div at bounding box center [547, 542] width 667 height 479
click at [715, 323] on div at bounding box center [547, 542] width 667 height 479
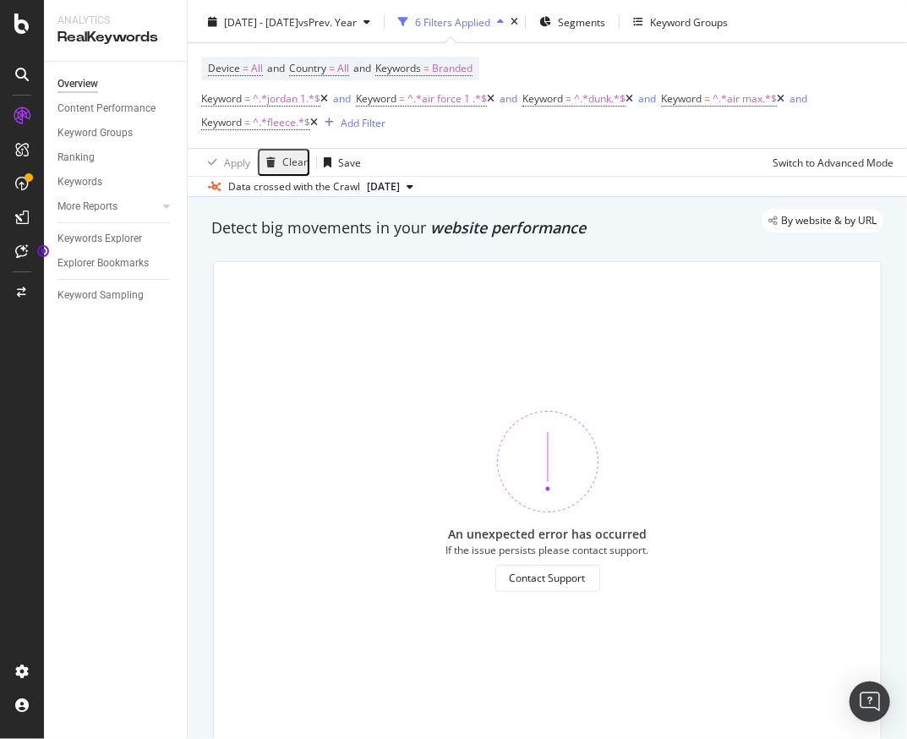
scroll to position [41, 0]
click at [397, 232] on div "By website & by URL" at bounding box center [538, 221] width 689 height 24
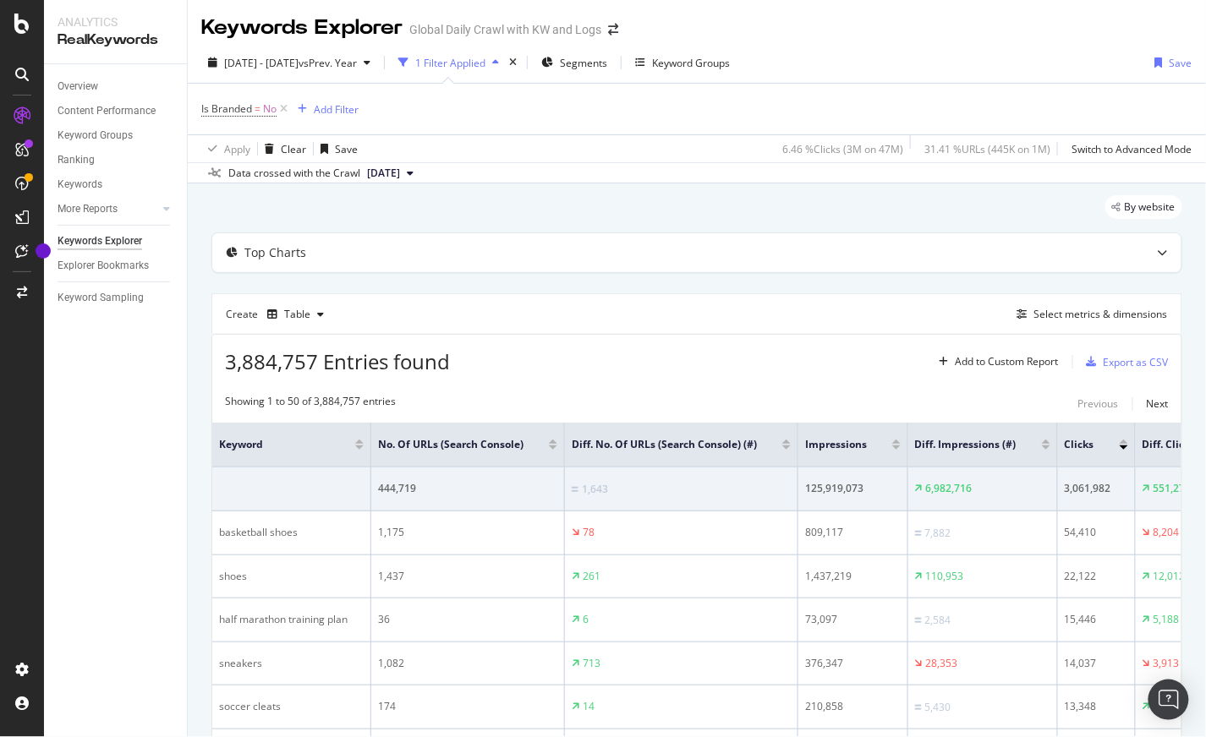
scroll to position [370, 0]
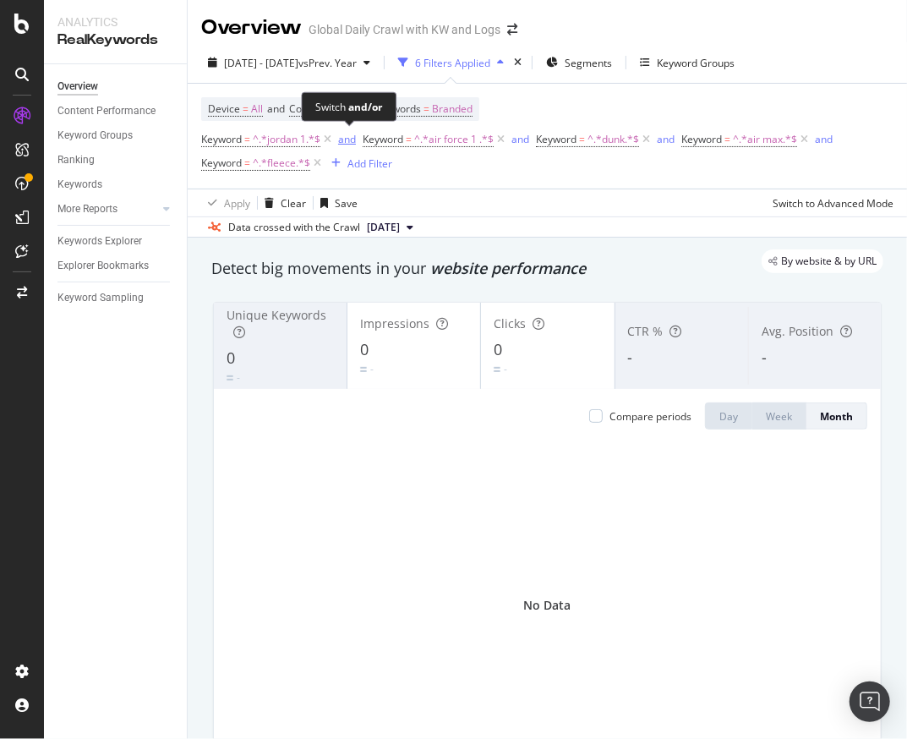
click at [349, 140] on div "and" at bounding box center [347, 139] width 18 height 14
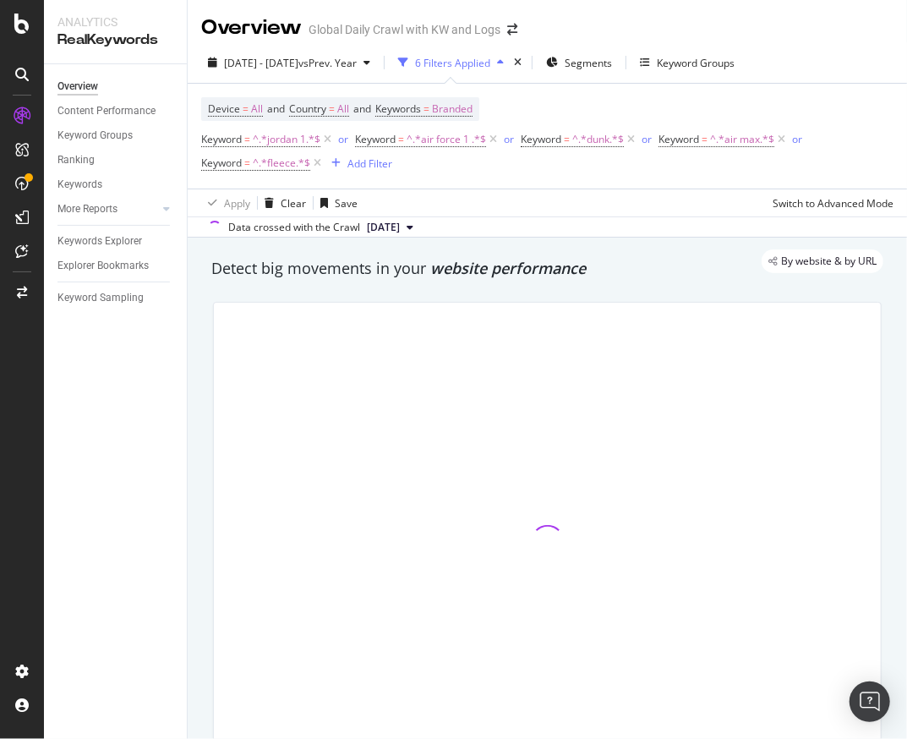
click at [687, 231] on div "Data crossed with the Crawl [DATE]" at bounding box center [548, 226] width 720 height 20
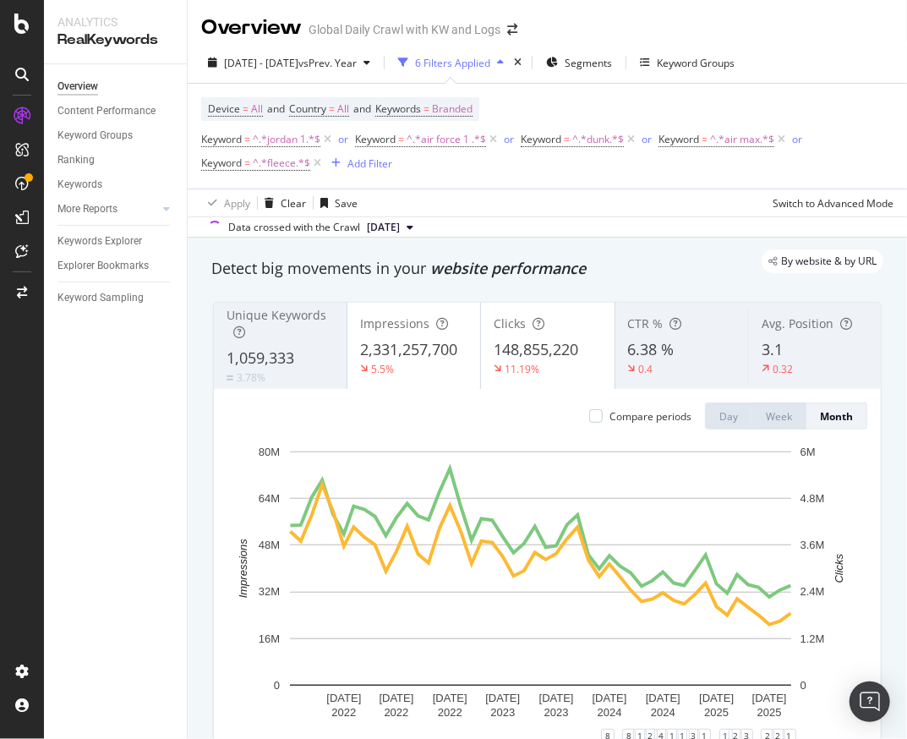
click at [617, 214] on div "Apply Clear Save Switch to Advanced Mode" at bounding box center [548, 203] width 720 height 28
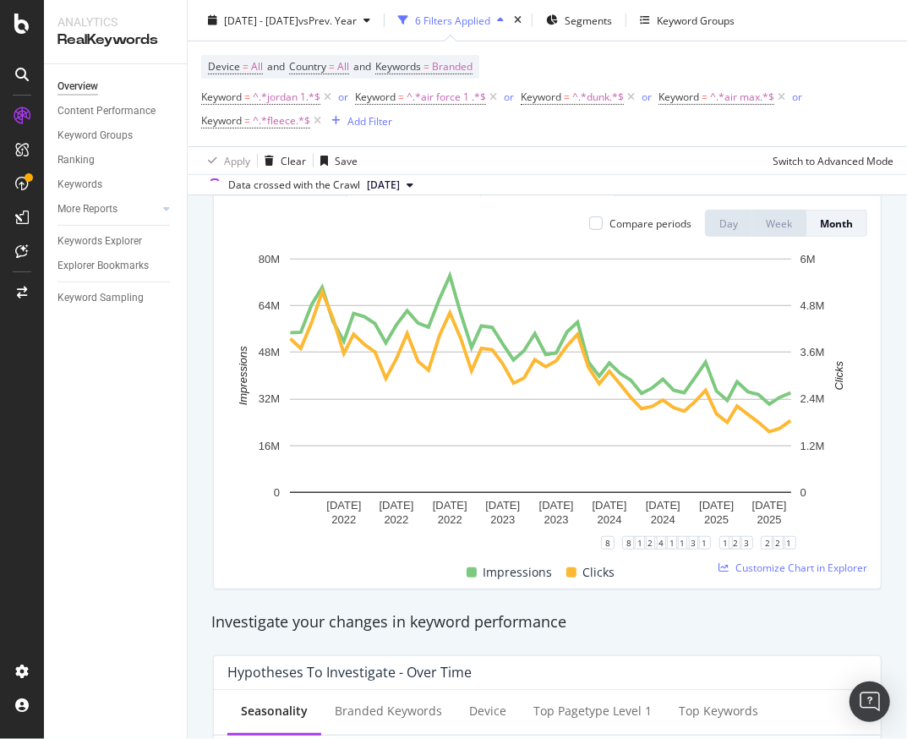
scroll to position [193, 0]
click at [204, 370] on div "Unique Keywords 1,059,333 3.78% Impressions 2,331,257,700 5.5% Clicks 148,855,2…" at bounding box center [547, 349] width 689 height 507
click at [893, 96] on div "Device = All and Country = All and Keywords = Branded Keyword = ^.*jordan 1.*$ …" at bounding box center [548, 108] width 720 height 134
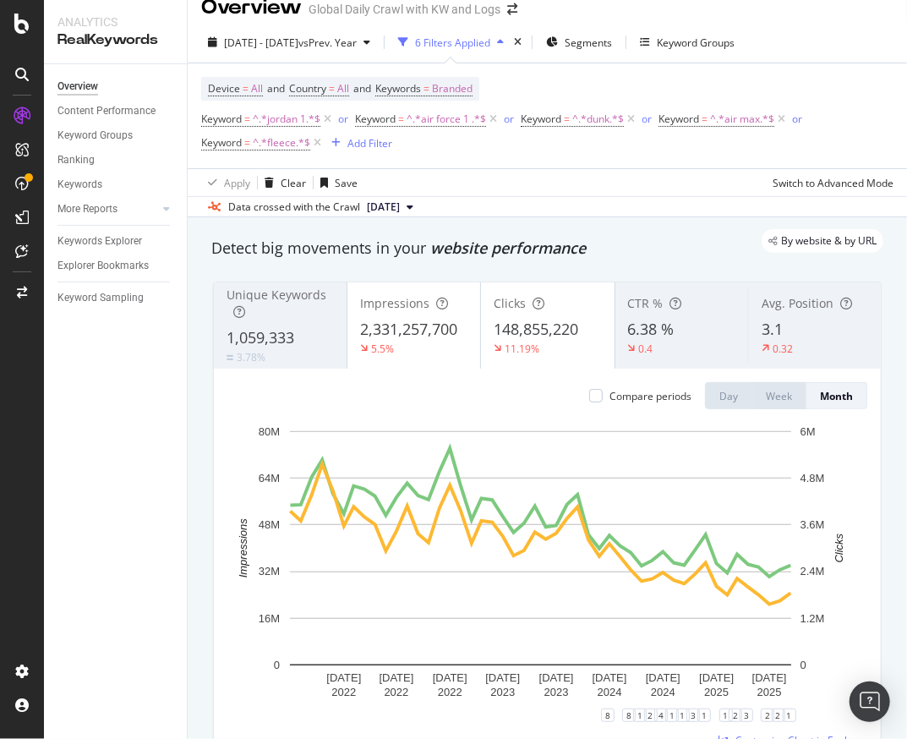
scroll to position [19, 0]
click at [393, 323] on span "2,331,257,700" at bounding box center [408, 330] width 97 height 20
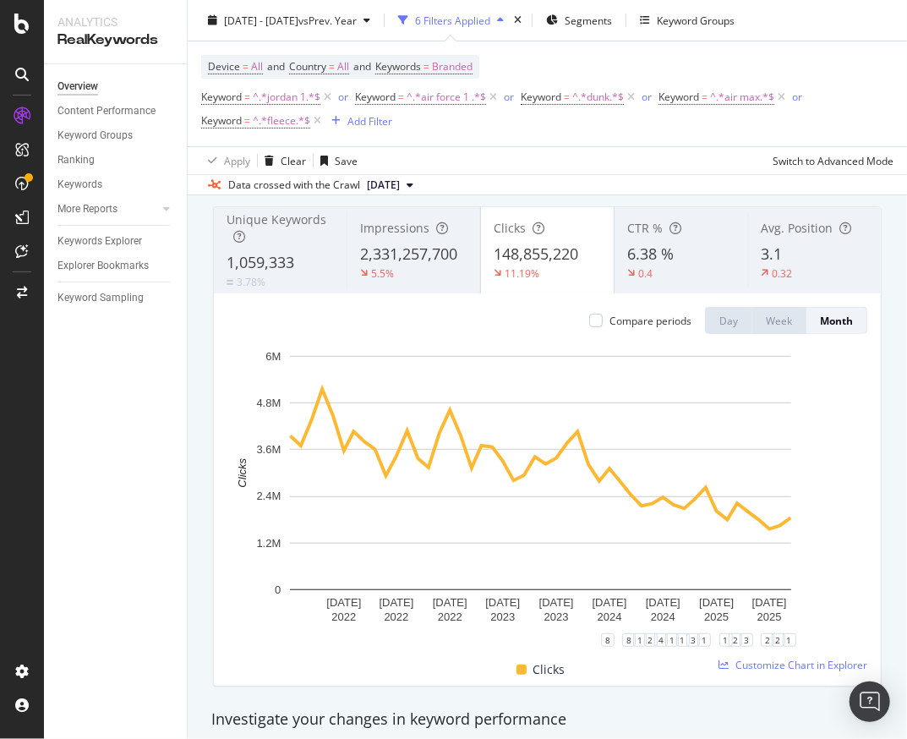
scroll to position [98, 0]
